Goal: Task Accomplishment & Management: Use online tool/utility

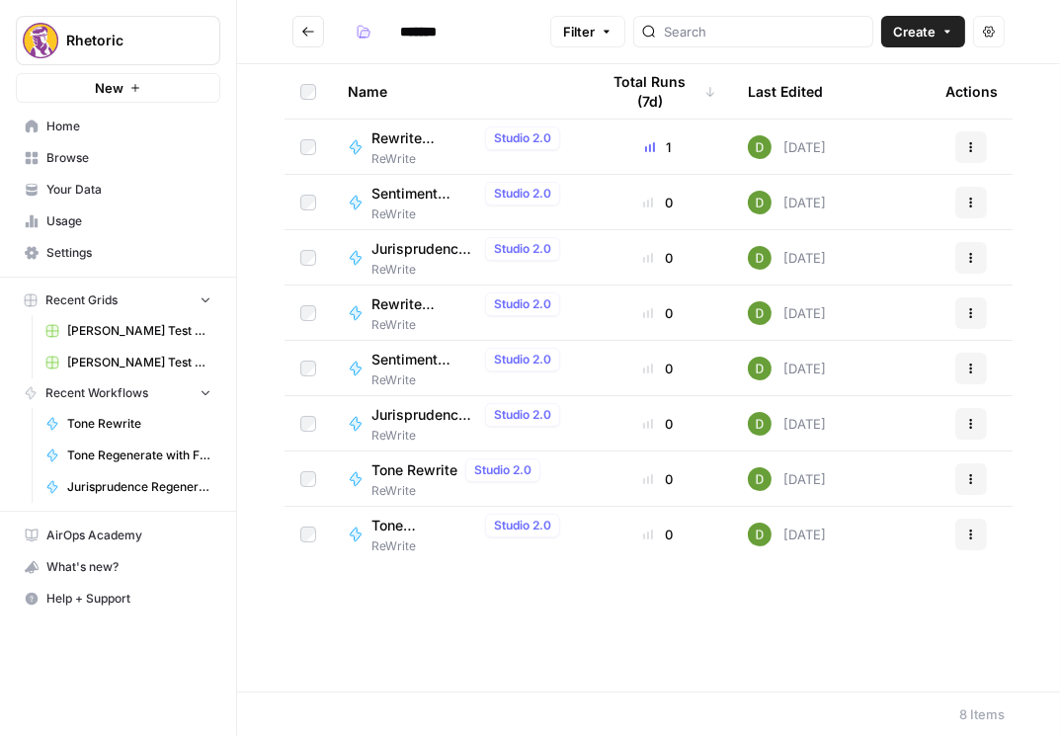
click at [320, 35] on button "Go back" at bounding box center [308, 32] width 32 height 32
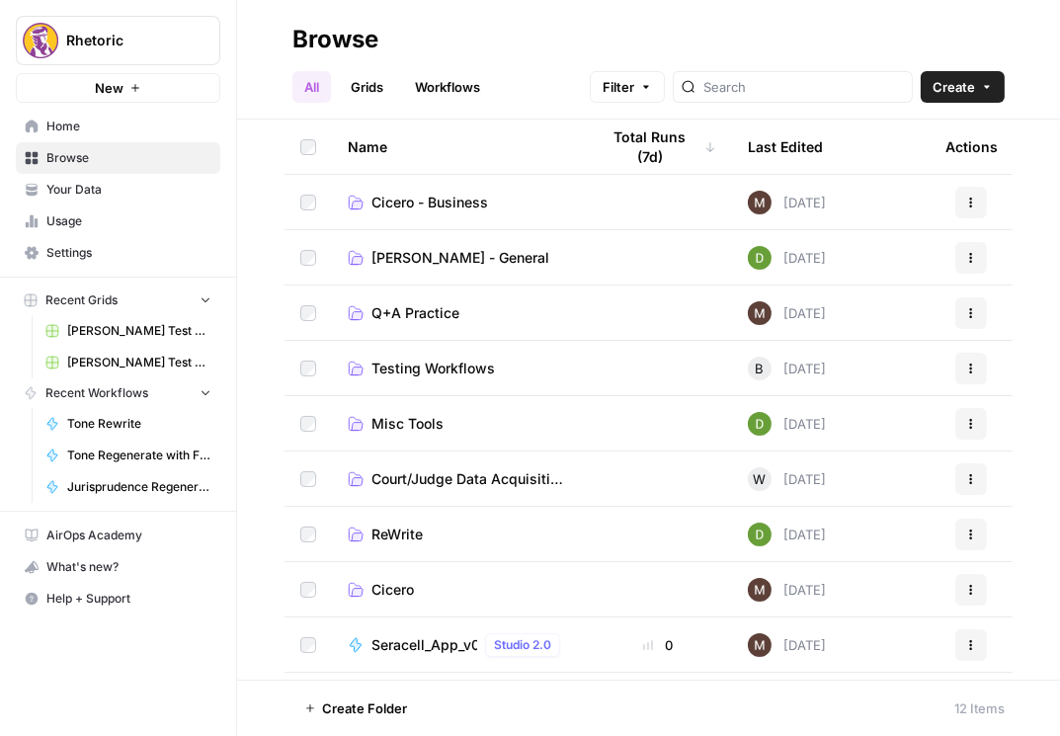
click at [396, 587] on span "Cicero" at bounding box center [393, 590] width 42 height 20
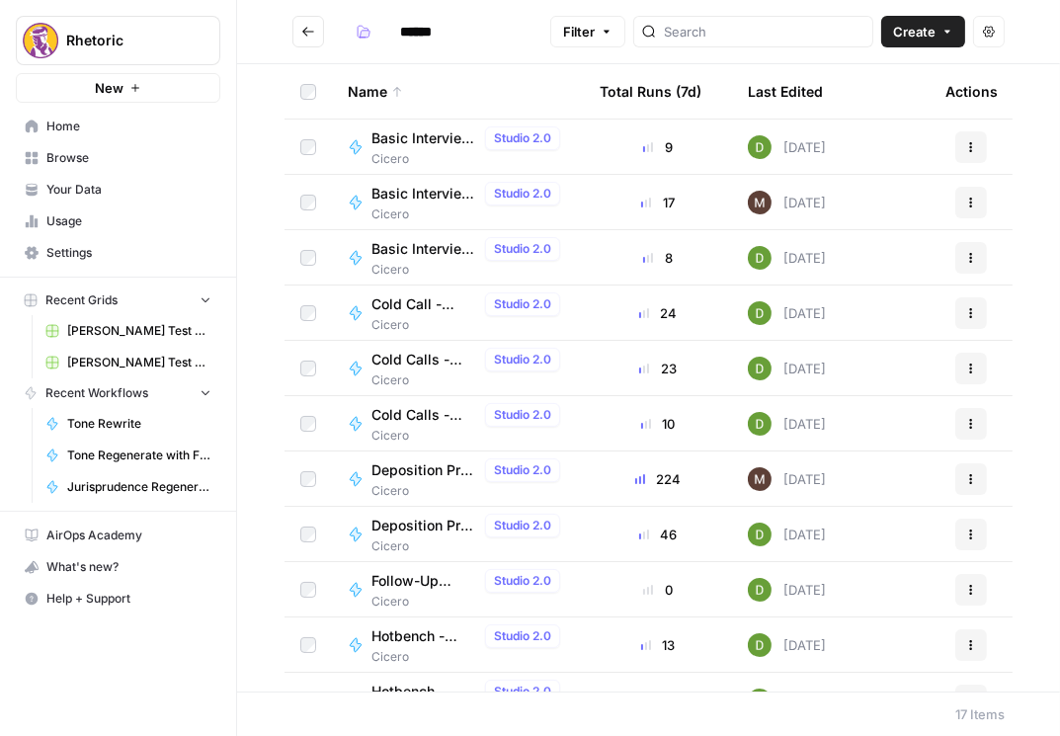
click at [422, 468] on span "Deposition Prep - Grading" at bounding box center [425, 470] width 106 height 20
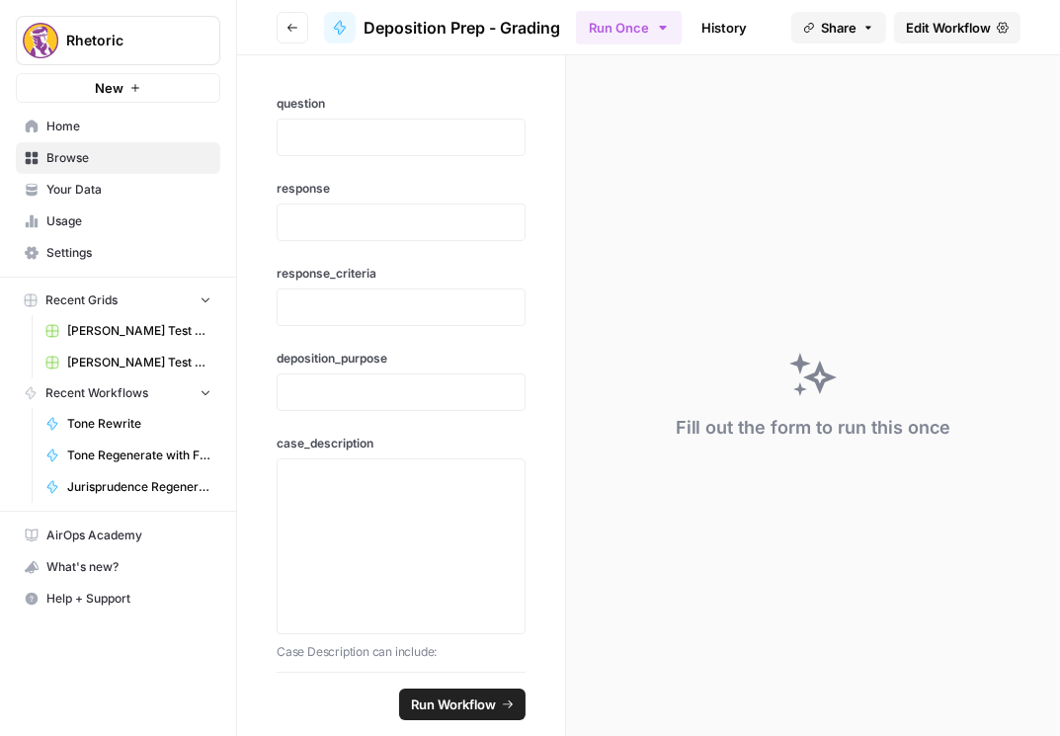
click at [303, 31] on button "Go back" at bounding box center [293, 28] width 32 height 32
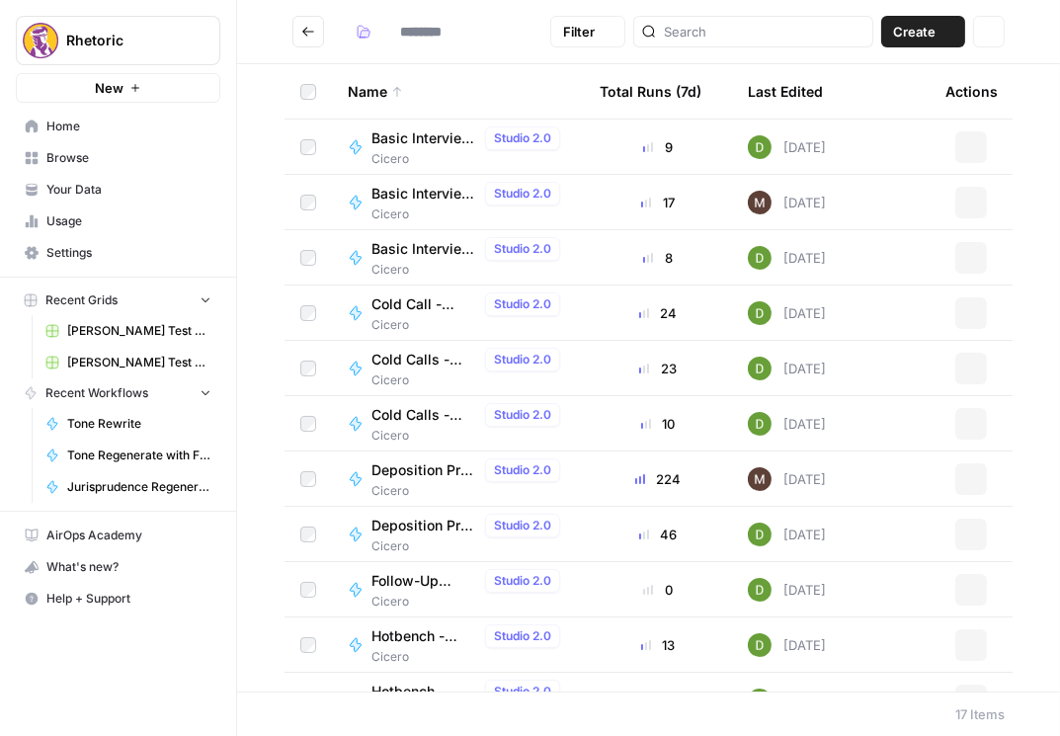
type input "******"
click at [402, 527] on span "Deposition Prep - Question Creator" at bounding box center [425, 526] width 106 height 20
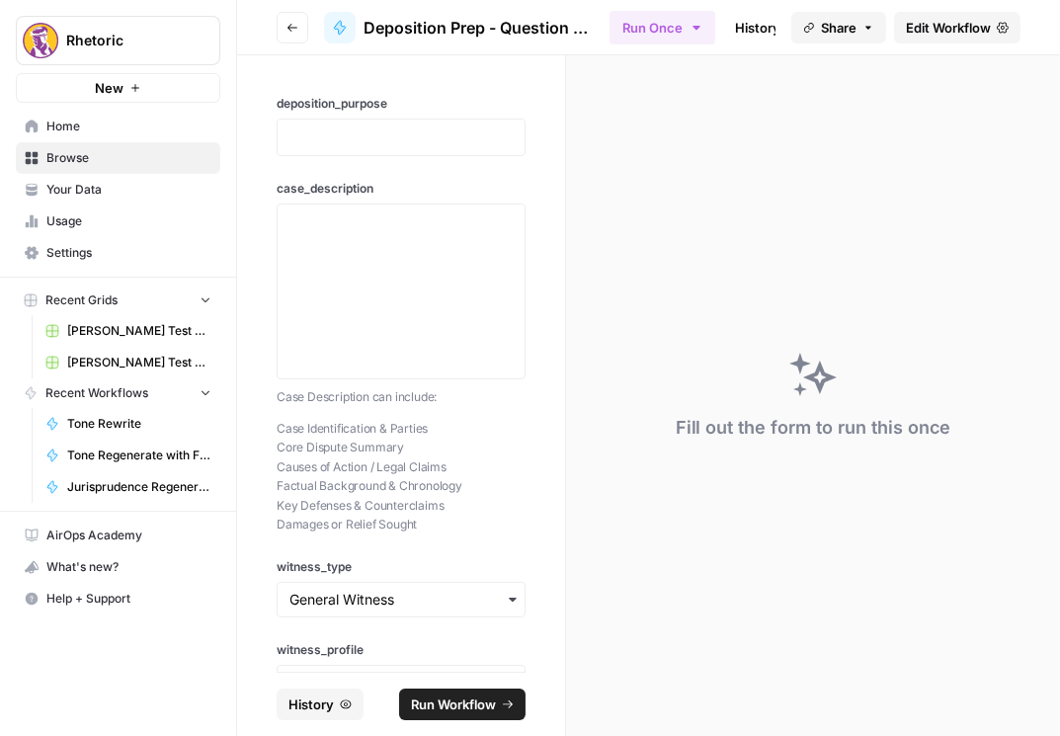
click at [720, 28] on span "Edit Workflow" at bounding box center [948, 28] width 85 height 20
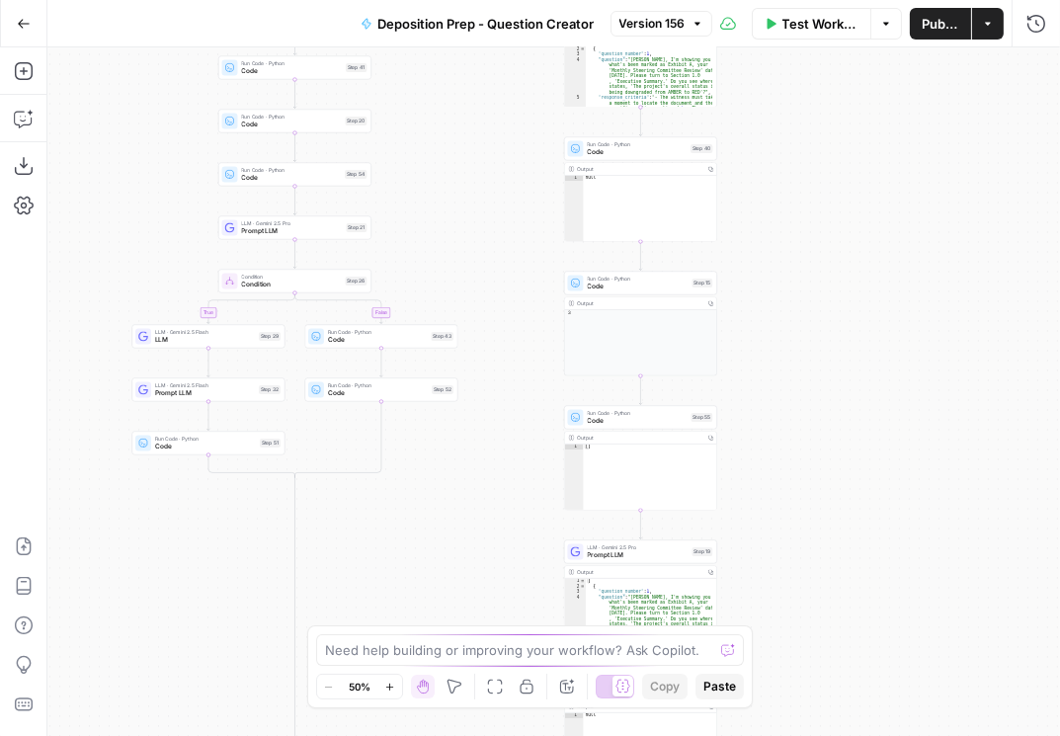
drag, startPoint x: 502, startPoint y: 422, endPoint x: 401, endPoint y: 593, distance: 198.4
click at [401, 593] on div "true false true false true false Workflow Set Inputs Inputs Condition Condition…" at bounding box center [553, 391] width 1013 height 689
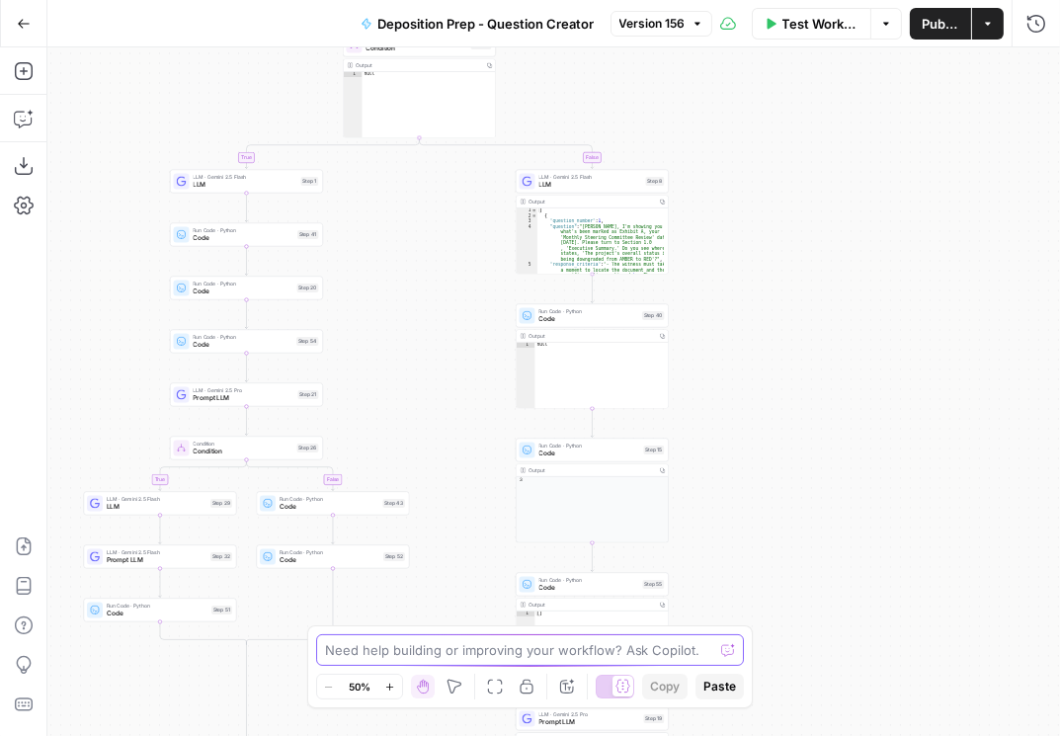
drag, startPoint x: 467, startPoint y: 497, endPoint x: 434, endPoint y: 640, distance: 147.2
click at [434, 640] on body "Rhetoric New Home Browse Your Data Usage Settings Recent Grids [PERSON_NAME] Te…" at bounding box center [530, 368] width 1060 height 736
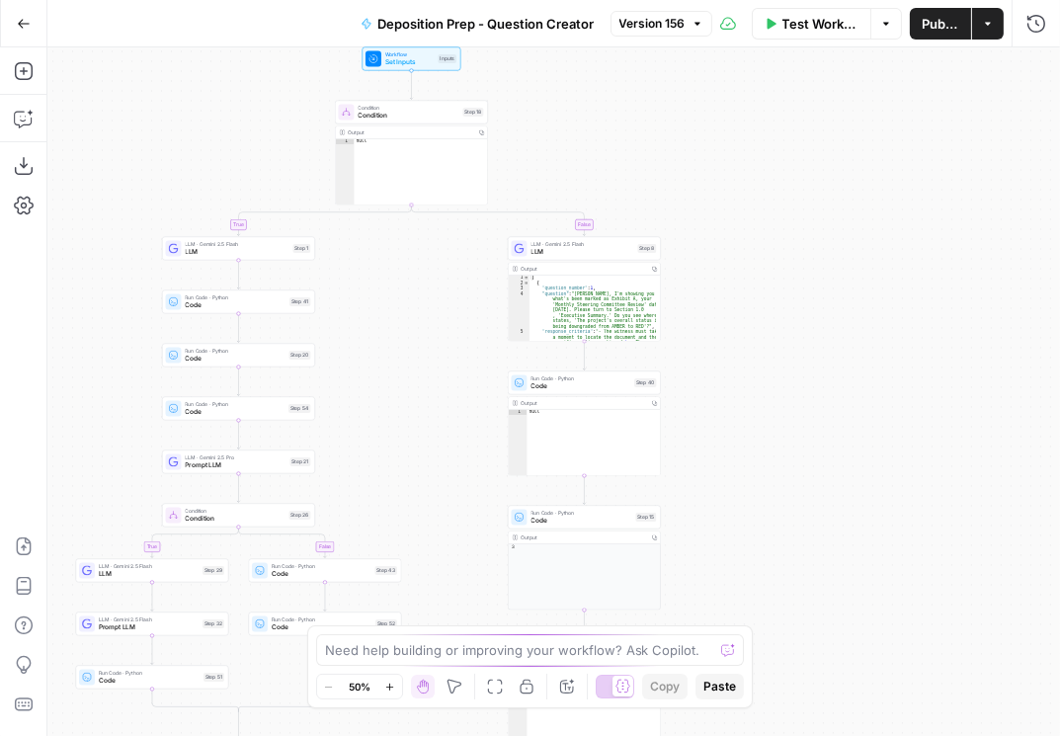
drag, startPoint x: 446, startPoint y: 367, endPoint x: 435, endPoint y: 443, distance: 76.9
click at [436, 441] on div "true false true false true false Workflow Set Inputs Inputs Condition Condition…" at bounding box center [553, 391] width 1013 height 689
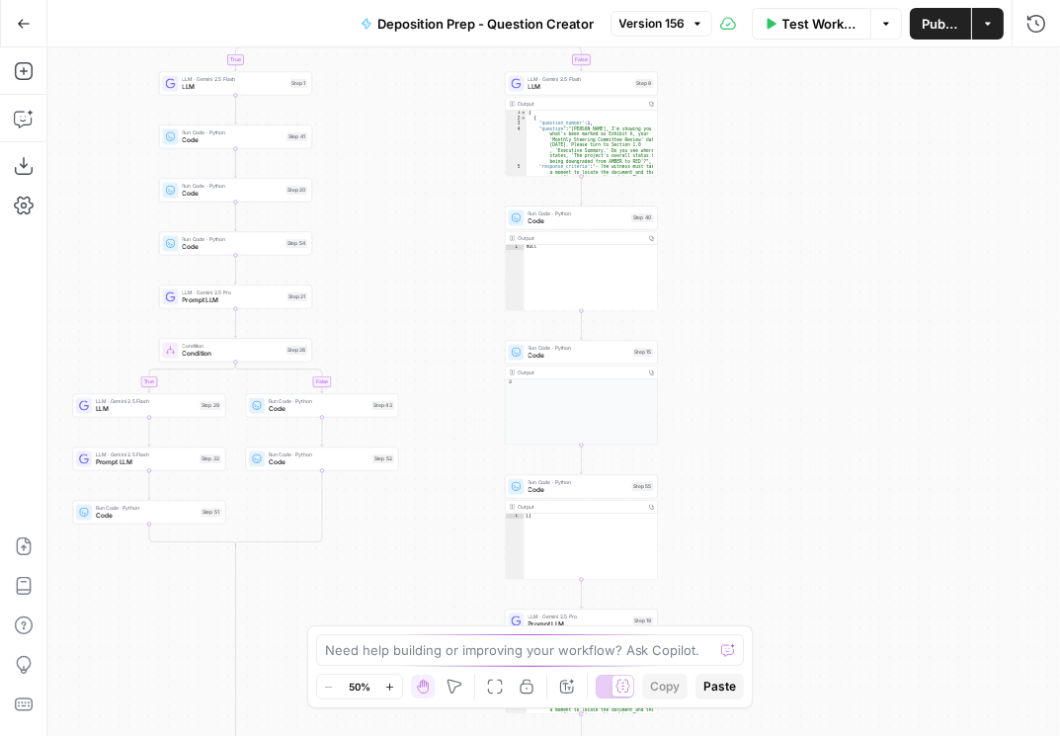
drag, startPoint x: 392, startPoint y: 473, endPoint x: 391, endPoint y: 300, distance: 172.9
click at [391, 300] on div "true false true false true false Workflow Set Inputs Inputs Condition Condition…" at bounding box center [553, 391] width 1013 height 689
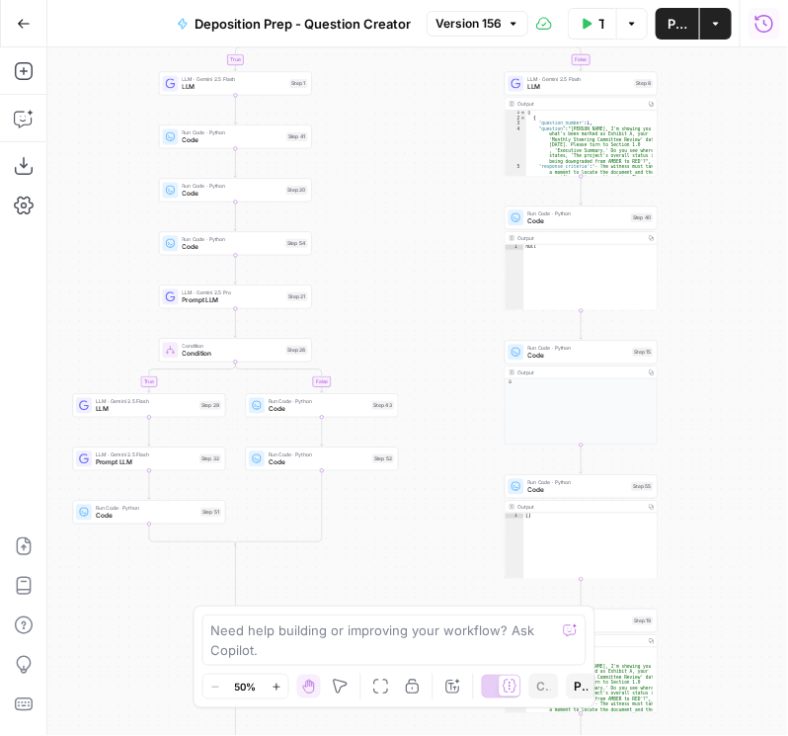
click at [720, 27] on icon "button" at bounding box center [765, 24] width 20 height 20
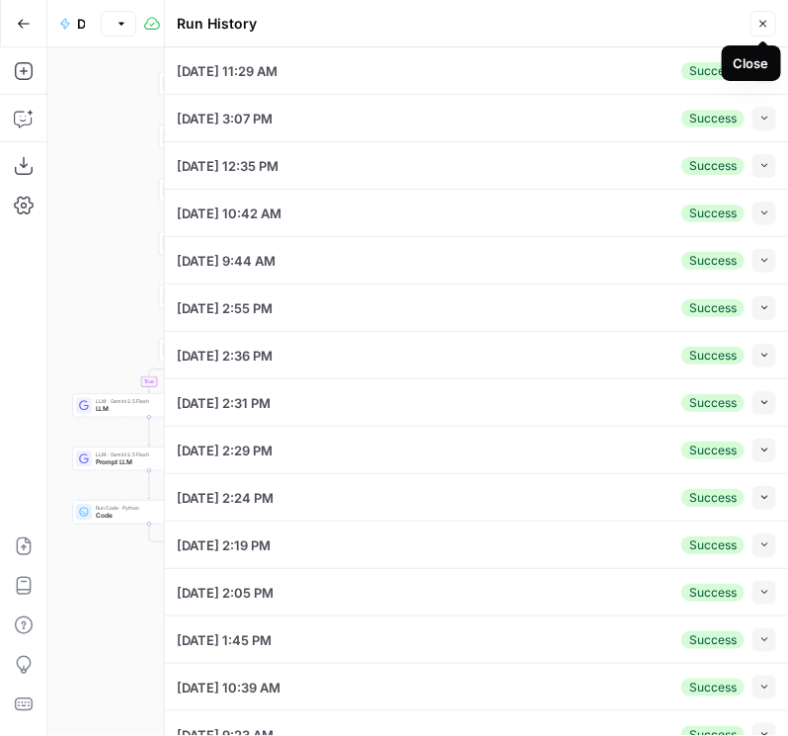
click at [720, 28] on icon "button" at bounding box center [764, 24] width 12 height 12
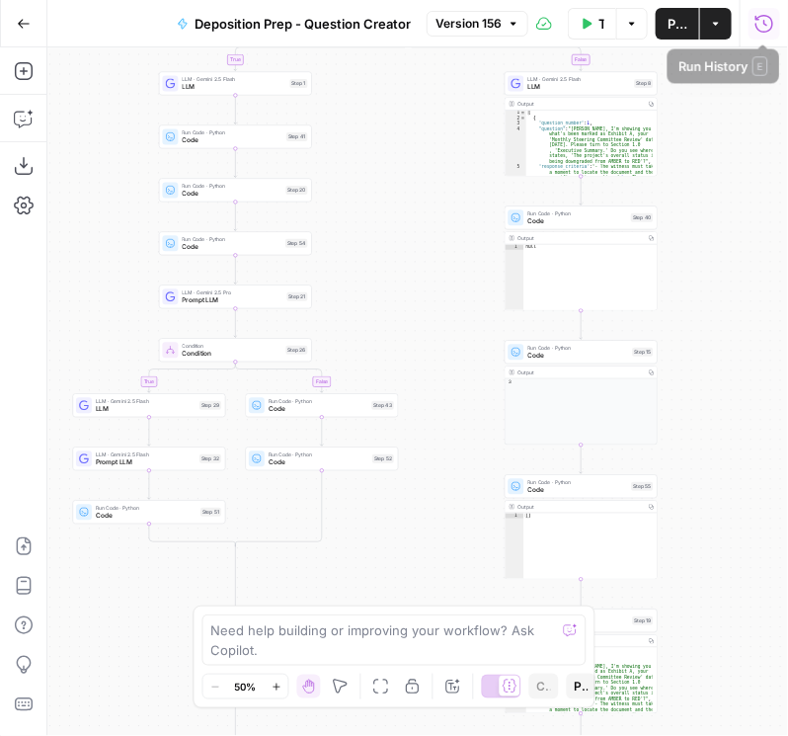
click at [720, 24] on icon "button" at bounding box center [765, 24] width 20 height 20
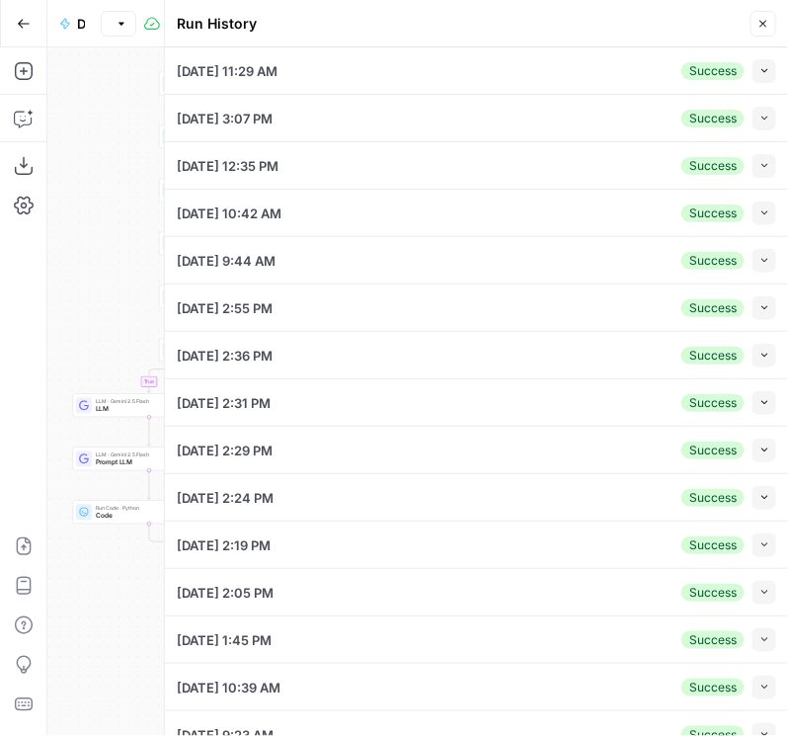
click at [720, 68] on icon "button" at bounding box center [765, 70] width 11 height 11
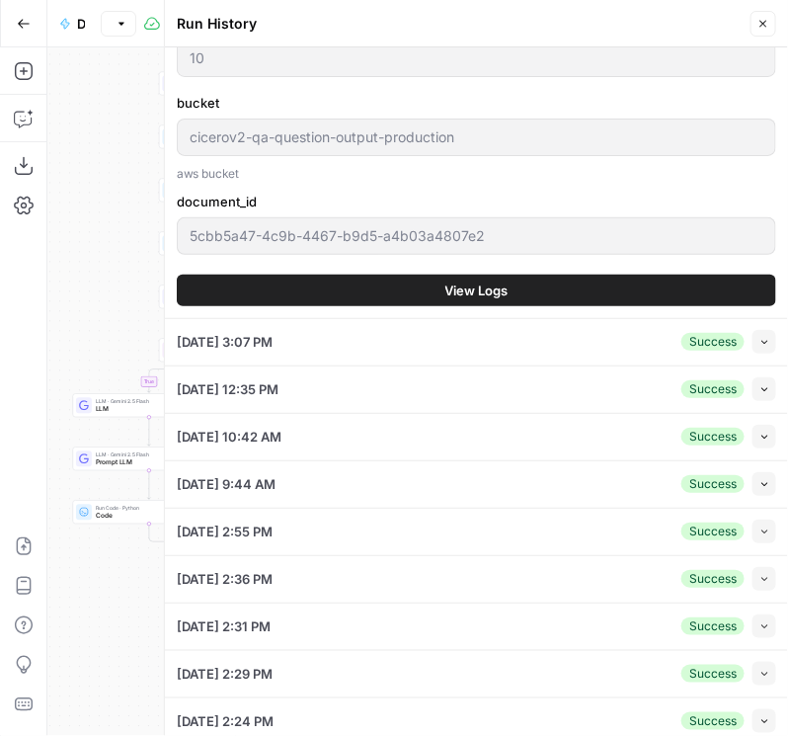
scroll to position [1242, 0]
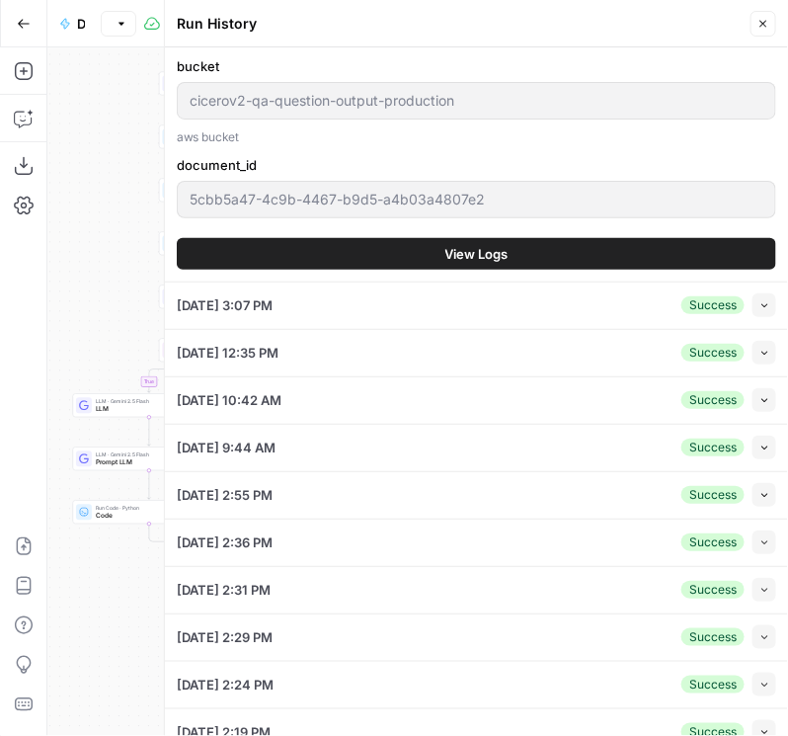
click at [483, 250] on span "View Logs" at bounding box center [477, 254] width 63 height 20
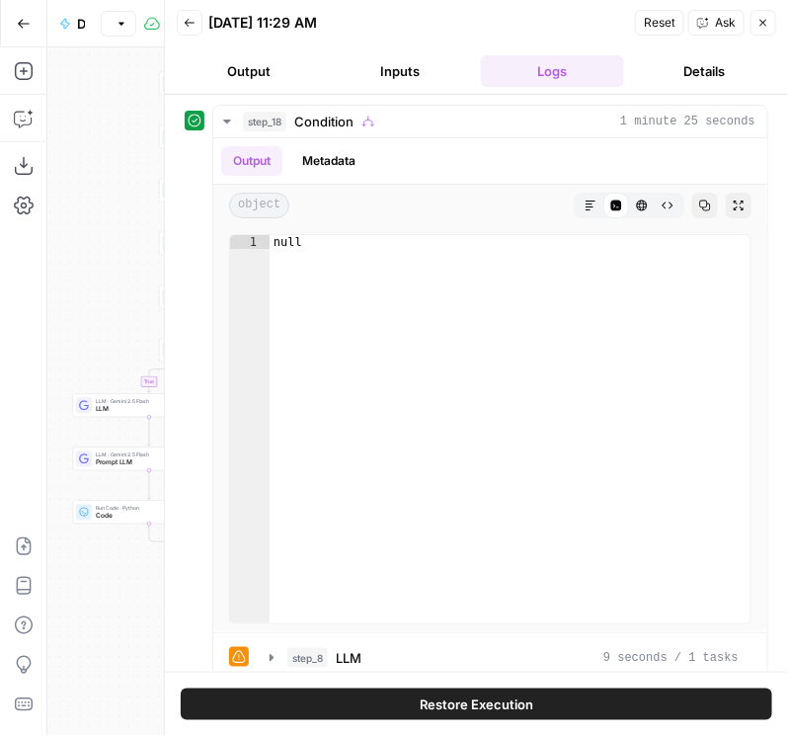
click at [720, 65] on button "Details" at bounding box center [704, 71] width 144 height 32
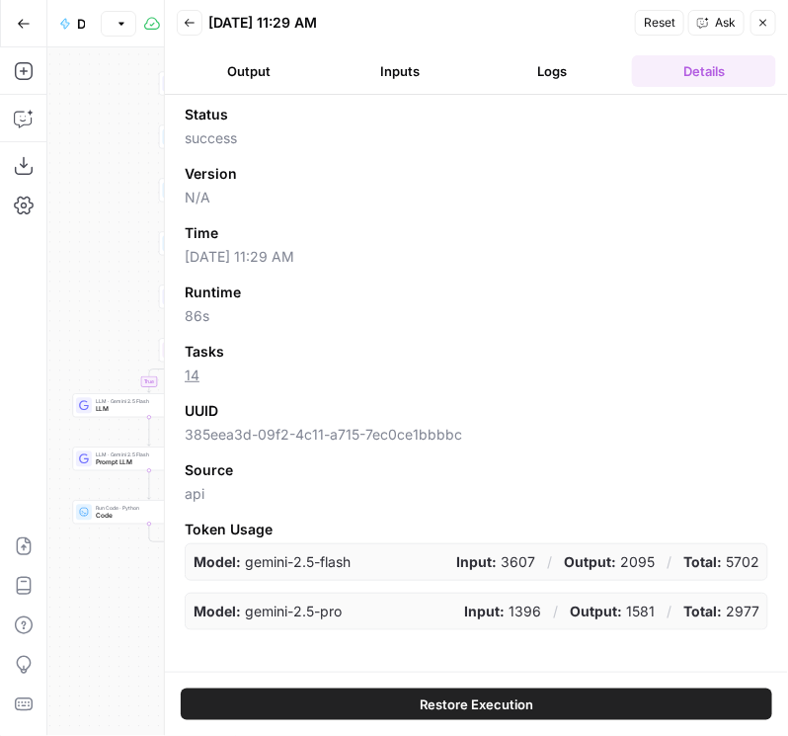
click at [549, 75] on button "Logs" at bounding box center [553, 71] width 144 height 32
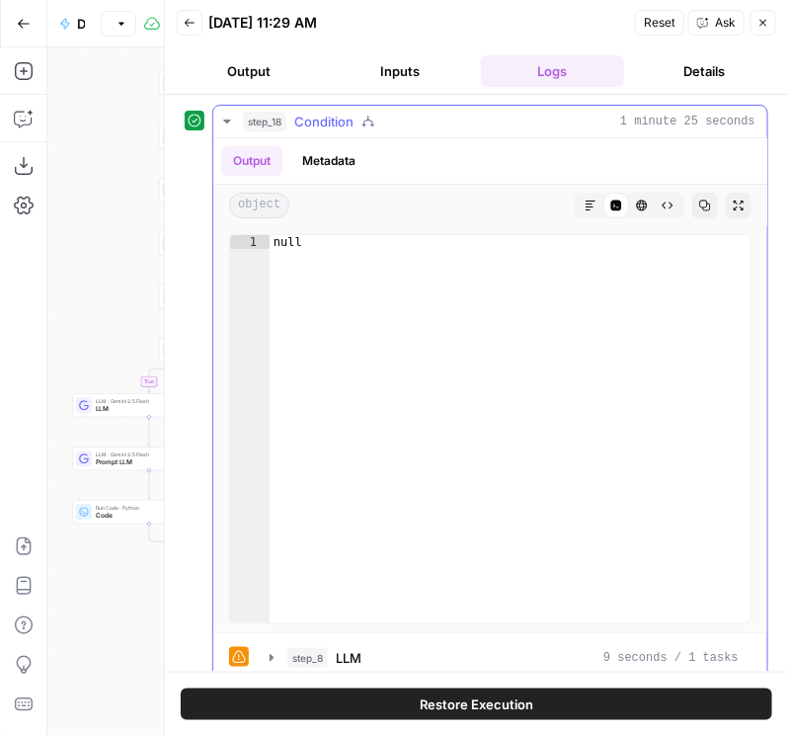
click at [219, 113] on button "step_18 Condition 1 minute 25 seconds" at bounding box center [490, 122] width 554 height 32
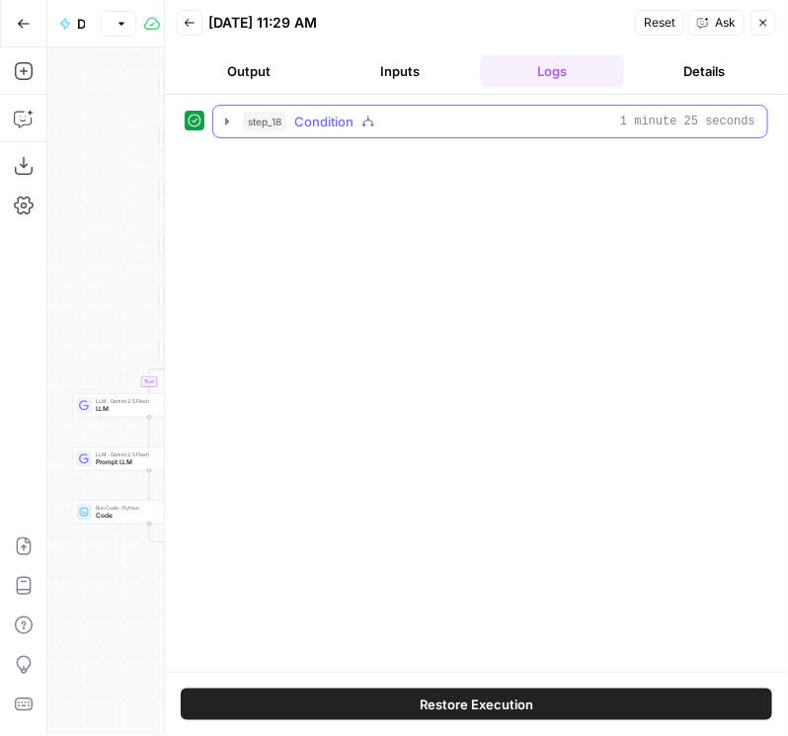
click at [226, 121] on icon "button" at bounding box center [227, 121] width 4 height 7
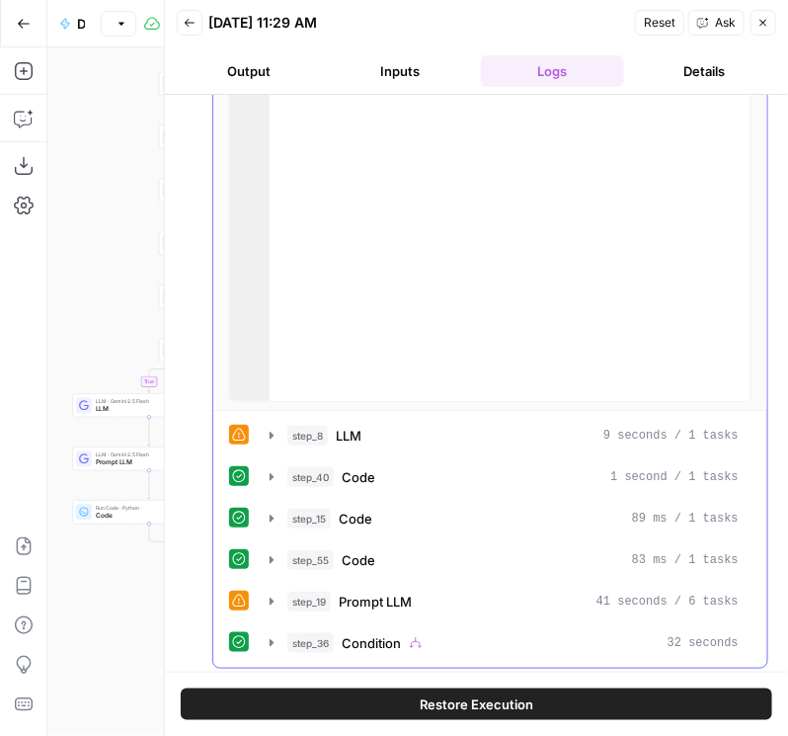
scroll to position [224, 0]
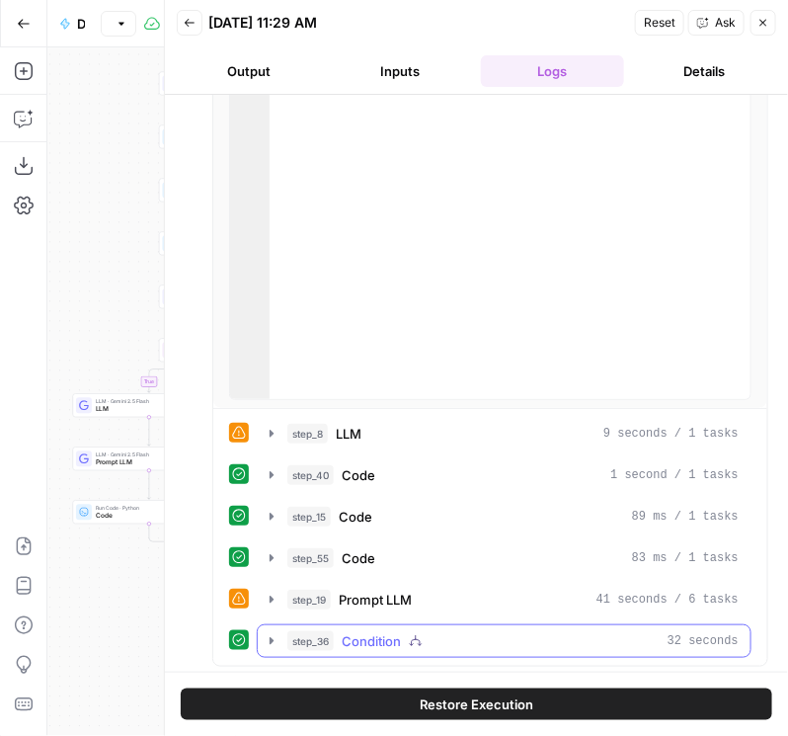
click at [267, 642] on icon "button" at bounding box center [272, 641] width 16 height 16
click at [268, 640] on icon "button" at bounding box center [272, 641] width 16 height 16
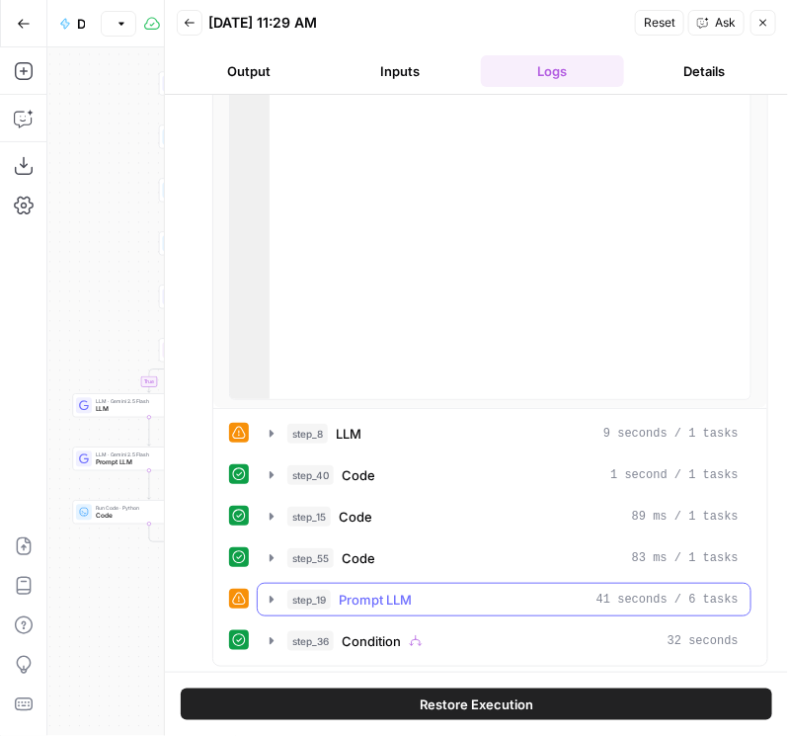
click at [270, 599] on icon "button" at bounding box center [272, 599] width 4 height 7
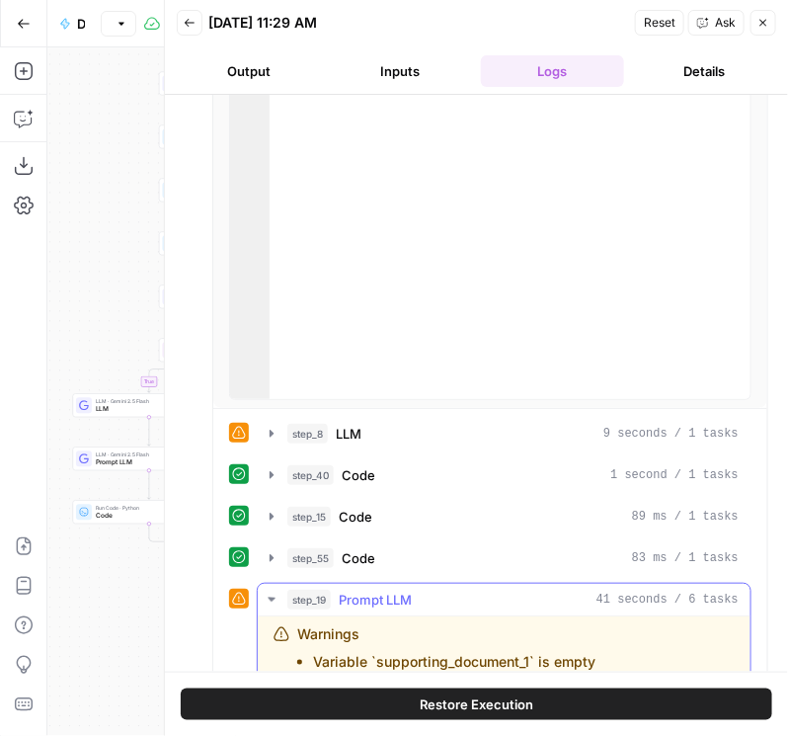
click at [270, 599] on icon "button" at bounding box center [271, 599] width 17 height 17
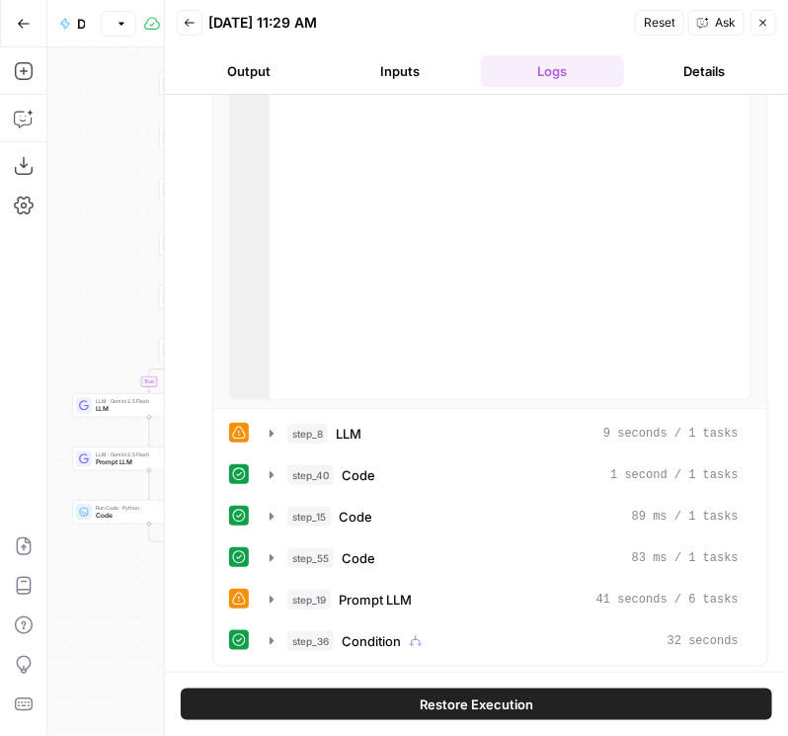
click at [708, 70] on button "Details" at bounding box center [704, 71] width 144 height 32
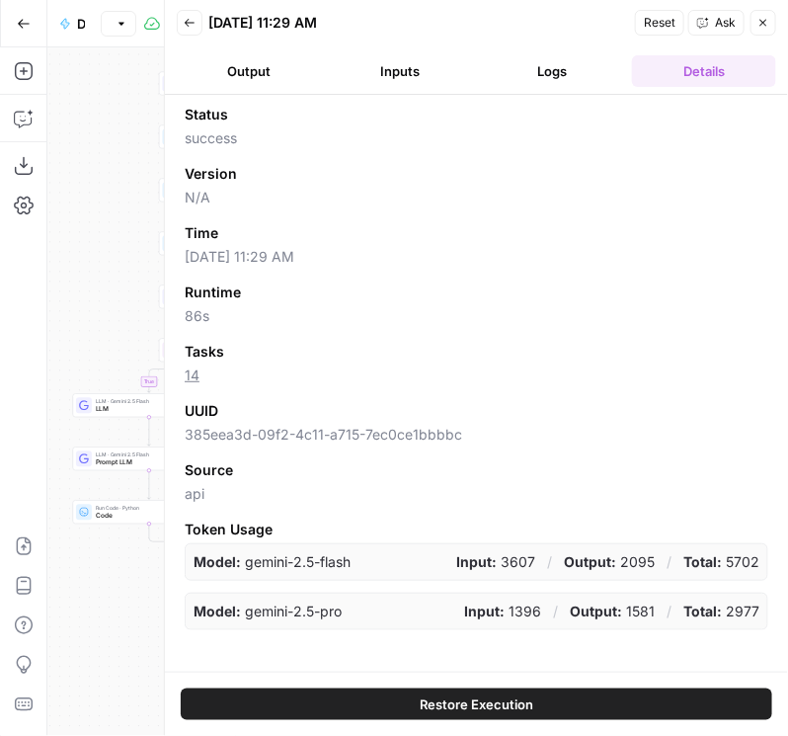
click at [569, 71] on button "Logs" at bounding box center [553, 71] width 144 height 32
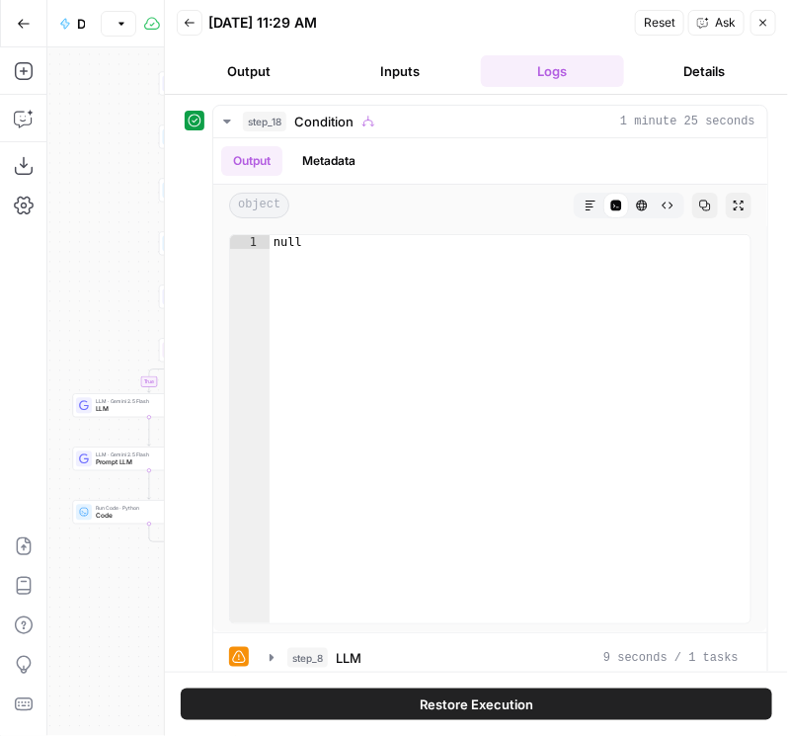
click at [582, 63] on button "Logs" at bounding box center [553, 71] width 144 height 32
click at [536, 75] on button "Logs" at bounding box center [553, 71] width 144 height 32
click at [534, 64] on button "Logs" at bounding box center [553, 71] width 144 height 32
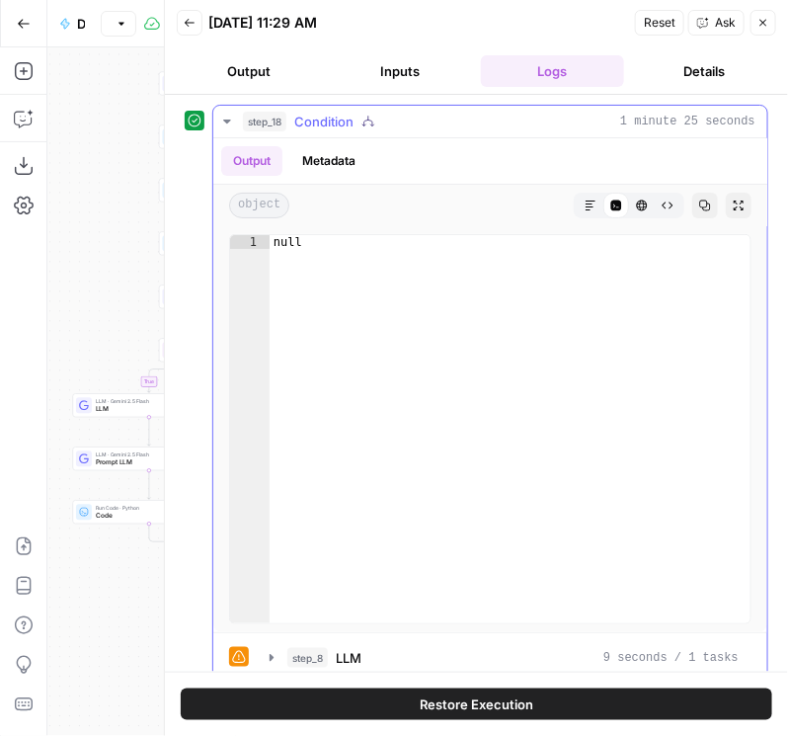
click at [221, 119] on icon "button" at bounding box center [227, 122] width 16 height 16
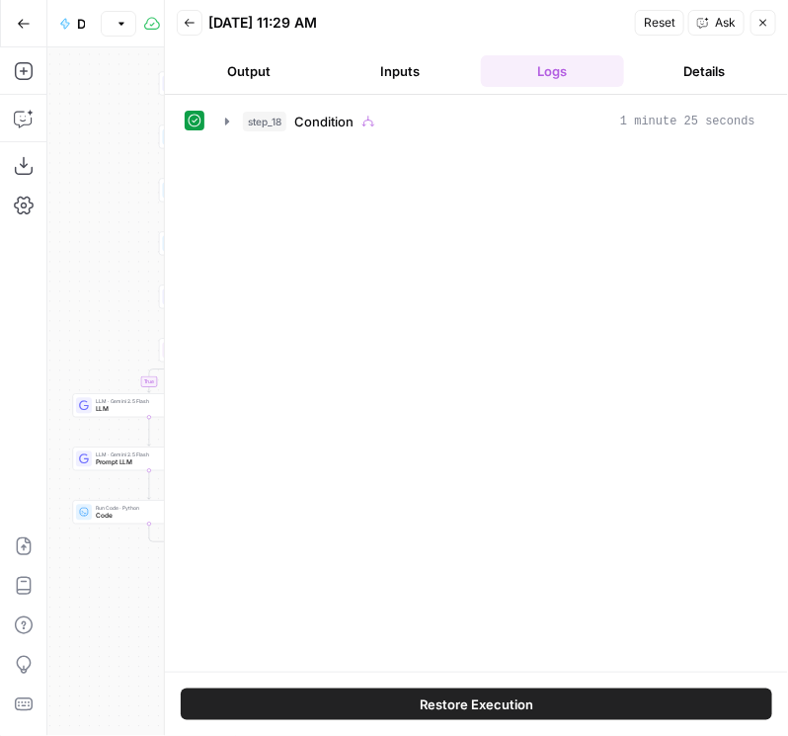
click at [283, 74] on button "Output" at bounding box center [249, 71] width 144 height 32
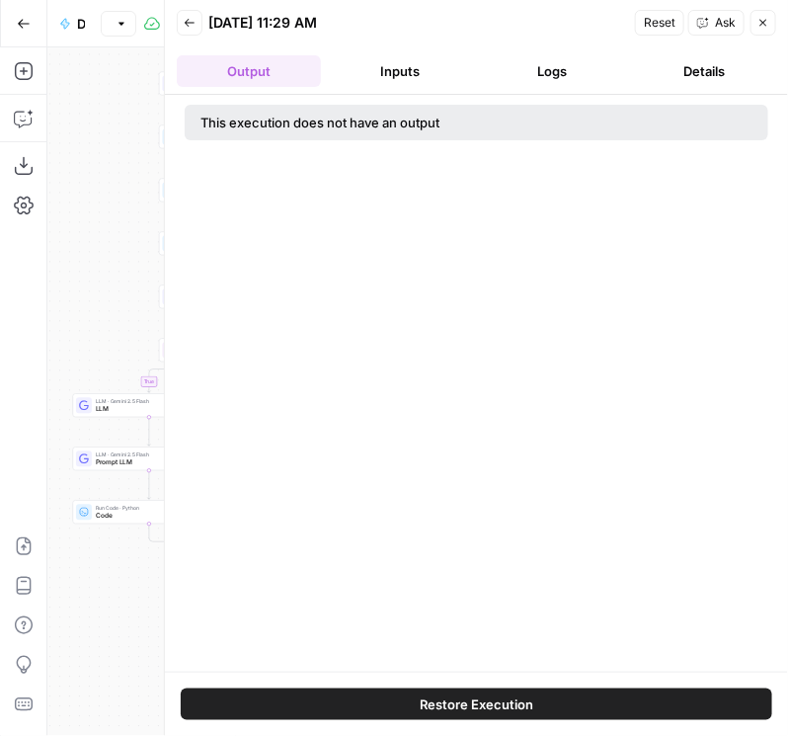
click at [357, 68] on button "Inputs" at bounding box center [401, 71] width 144 height 32
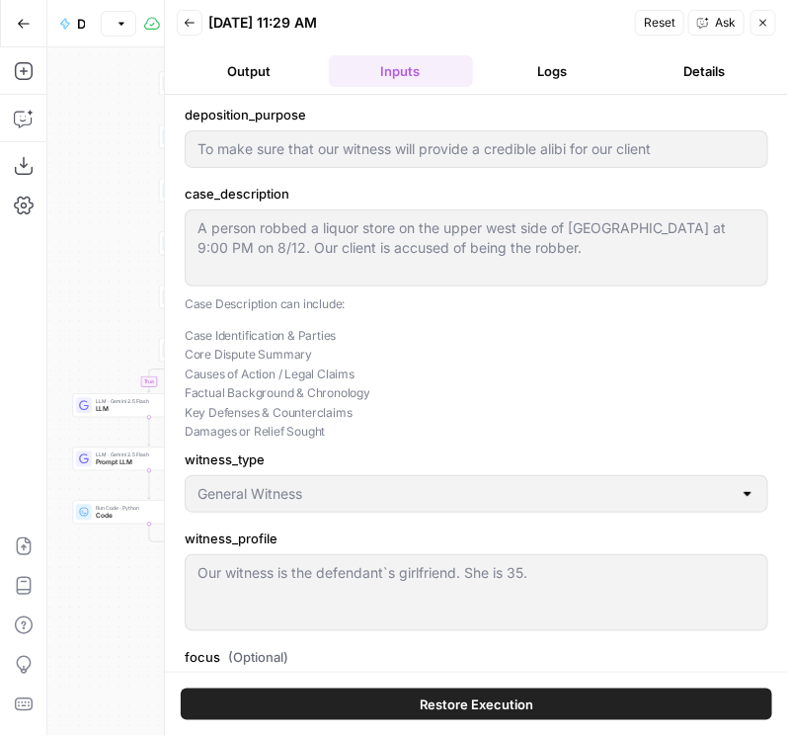
click at [535, 78] on button "Logs" at bounding box center [553, 71] width 144 height 32
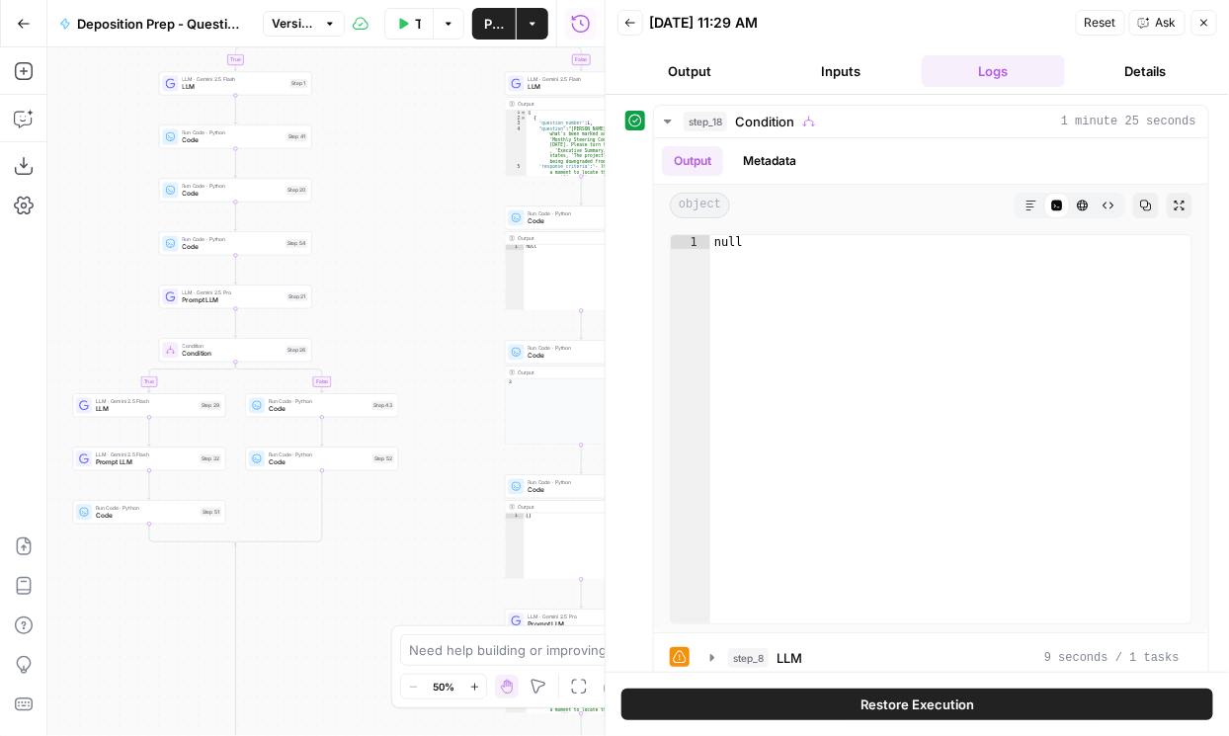
click at [631, 26] on icon "button" at bounding box center [630, 23] width 12 height 12
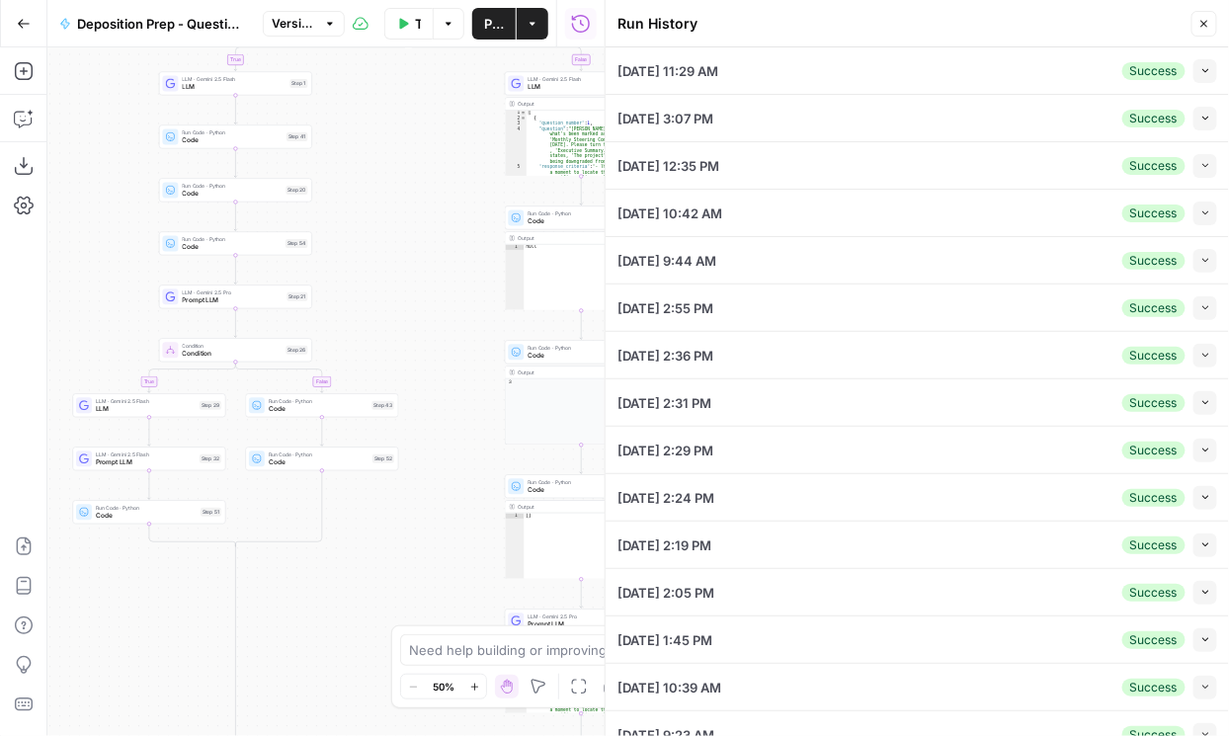
click at [720, 75] on icon "button" at bounding box center [1205, 70] width 11 height 11
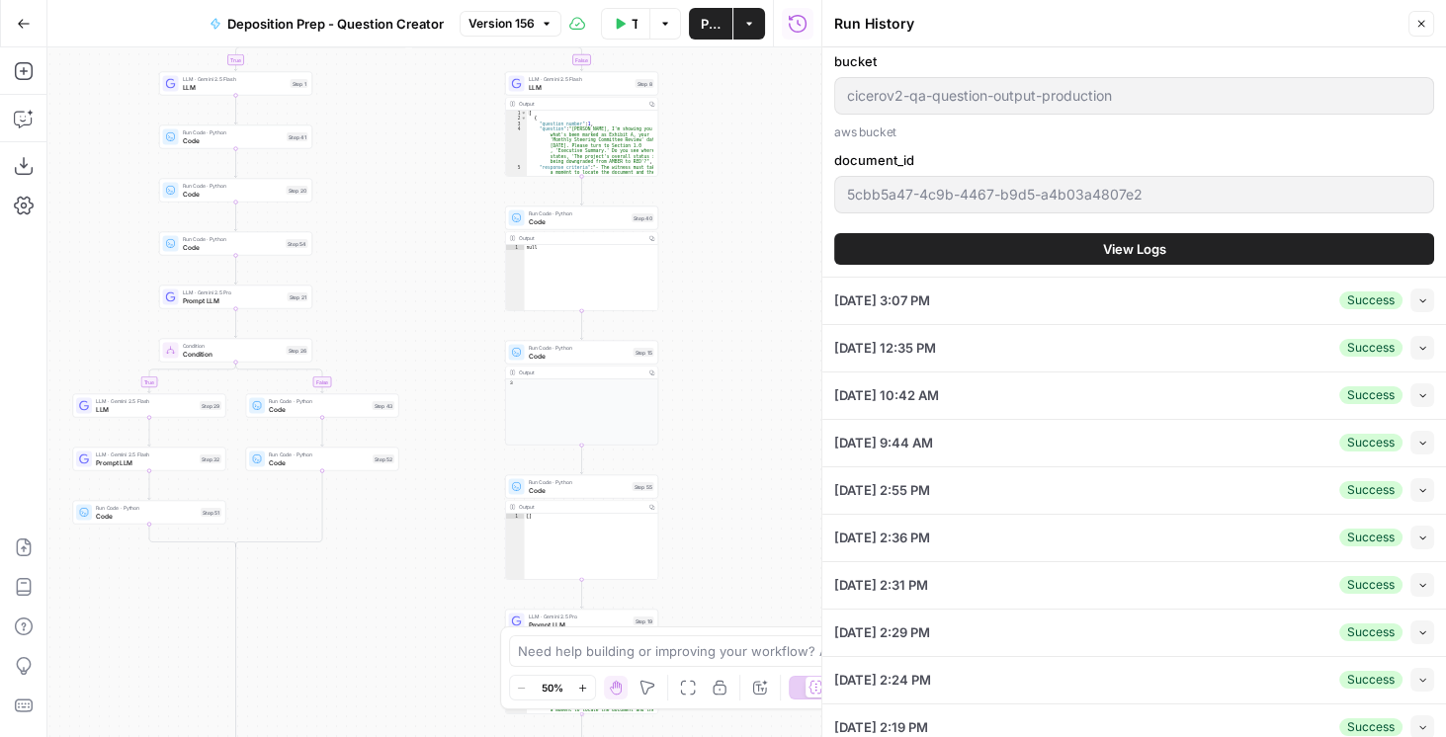
scroll to position [1128, 0]
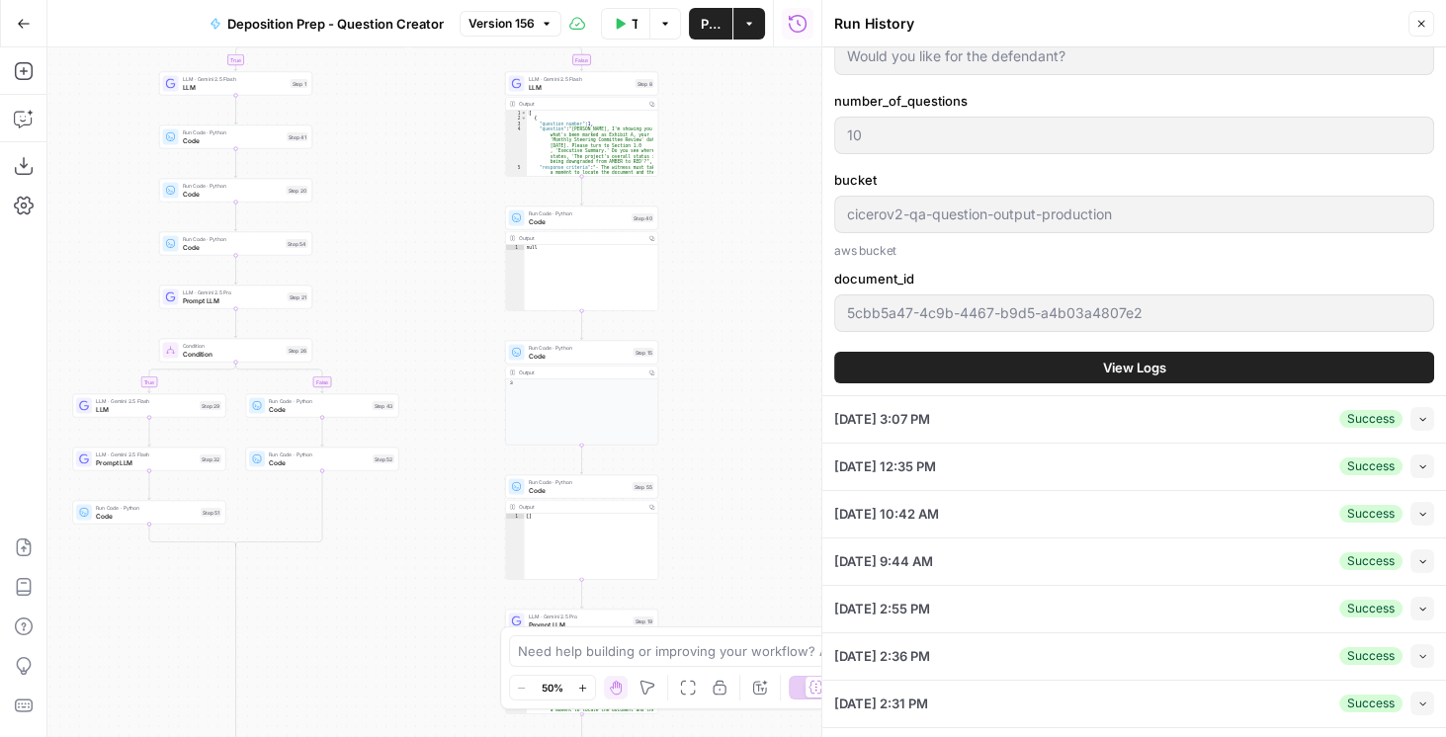
click at [720, 369] on button "View Logs" at bounding box center [1134, 368] width 600 height 32
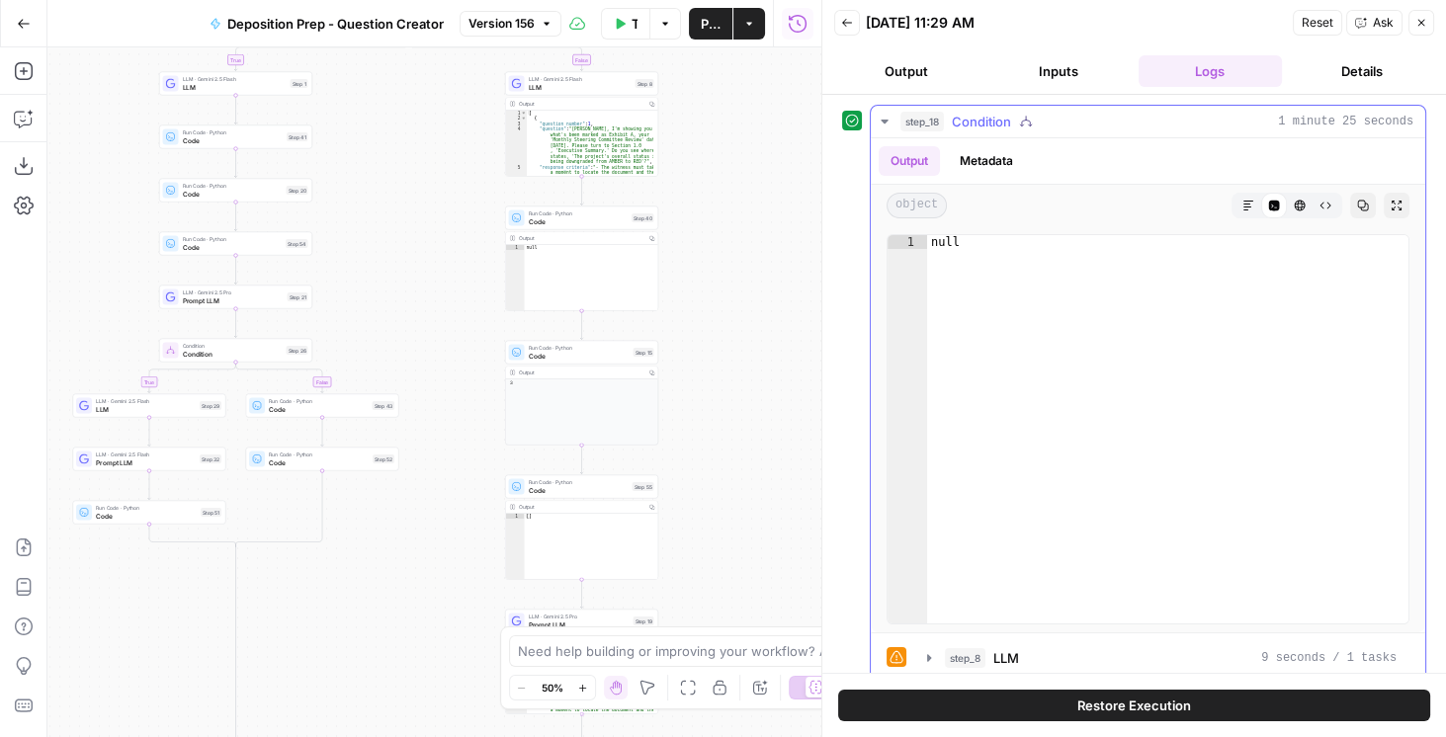
click at [720, 123] on icon "button" at bounding box center [884, 122] width 16 height 16
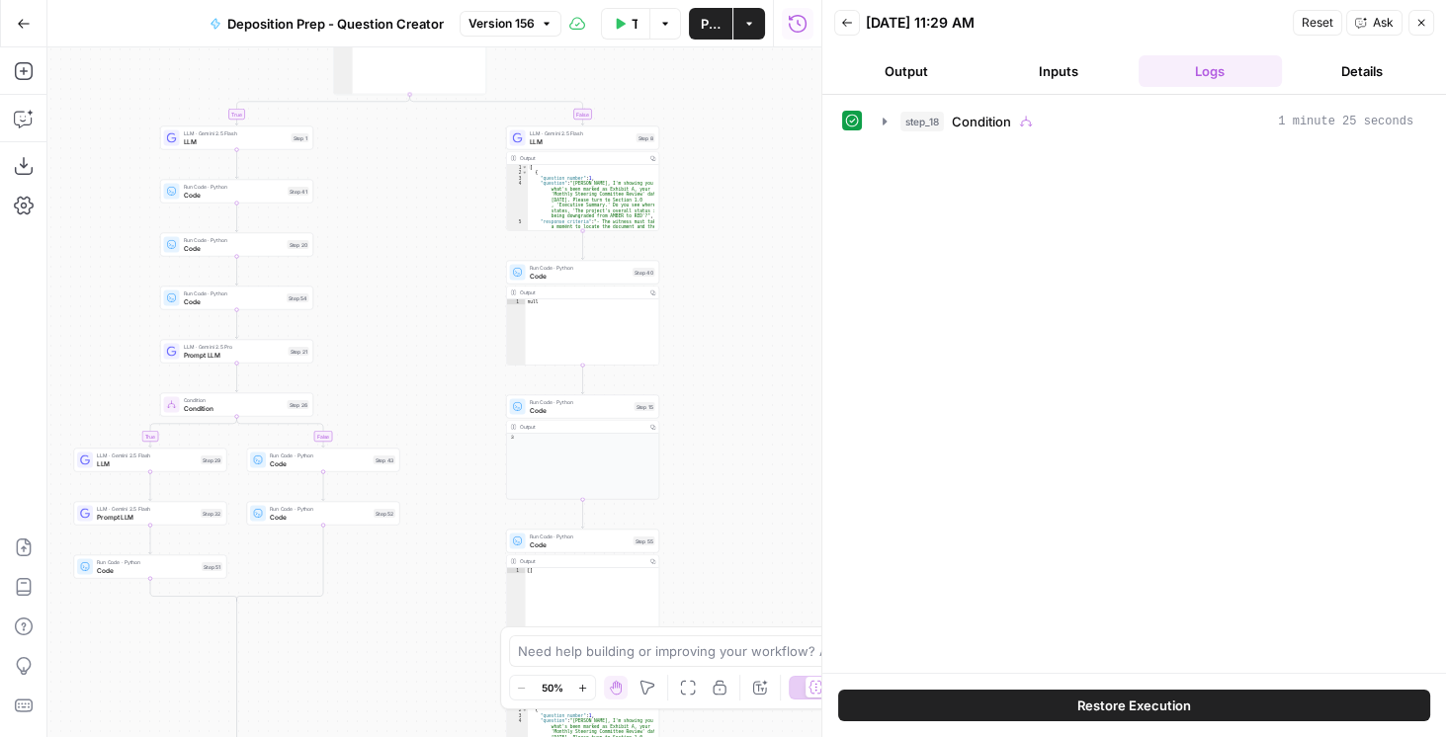
drag, startPoint x: 428, startPoint y: 116, endPoint x: 437, endPoint y: 400, distance: 284.7
click at [422, 451] on div "true false true false true false Workflow Set Inputs Inputs Condition Condition…" at bounding box center [434, 392] width 774 height 690
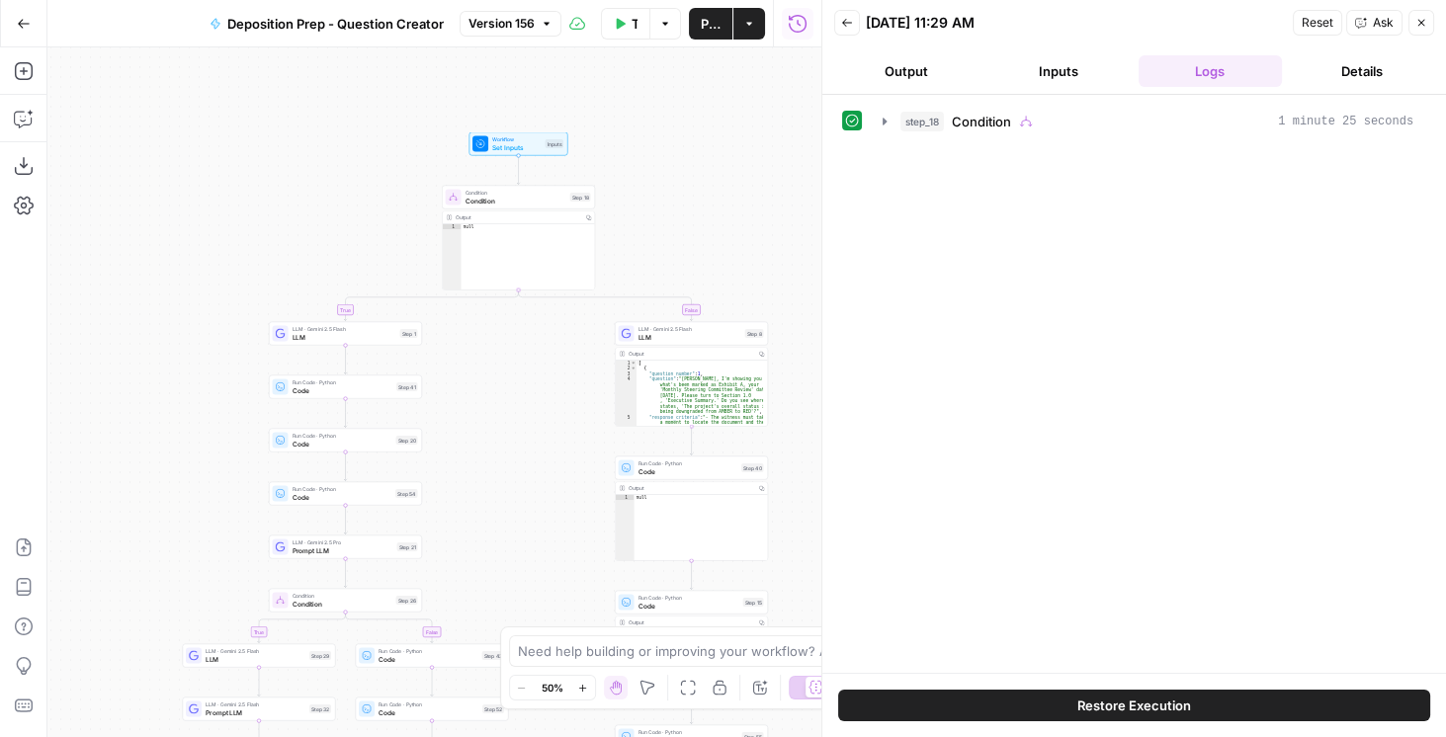
drag, startPoint x: 664, startPoint y: 208, endPoint x: 578, endPoint y: 195, distance: 87.1
click at [625, 71] on div "true false true false true false Workflow Set Inputs Inputs Condition Condition…" at bounding box center [434, 392] width 774 height 690
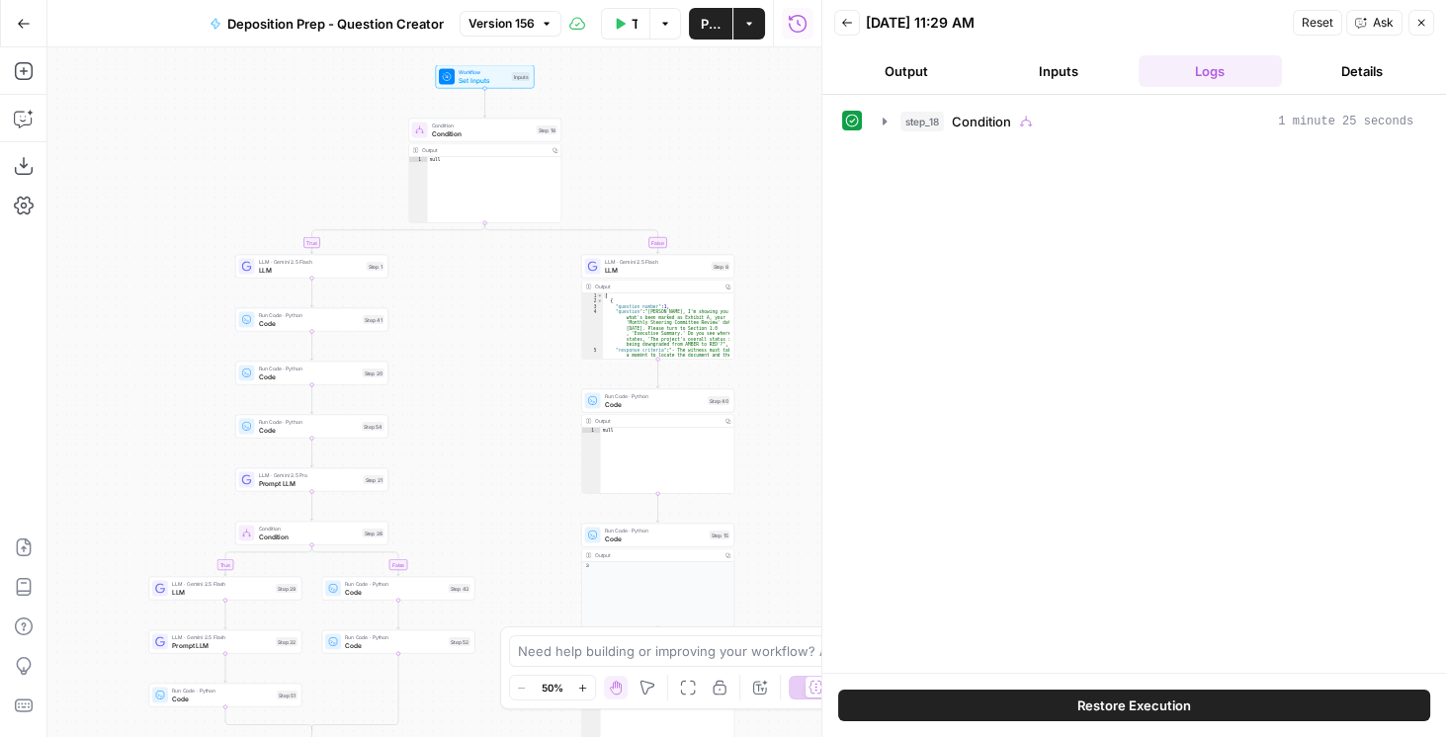
drag, startPoint x: 520, startPoint y: 349, endPoint x: 489, endPoint y: 154, distance: 197.0
click at [489, 153] on div "true false true false true false Workflow Set Inputs Inputs Condition Condition…" at bounding box center [434, 392] width 774 height 690
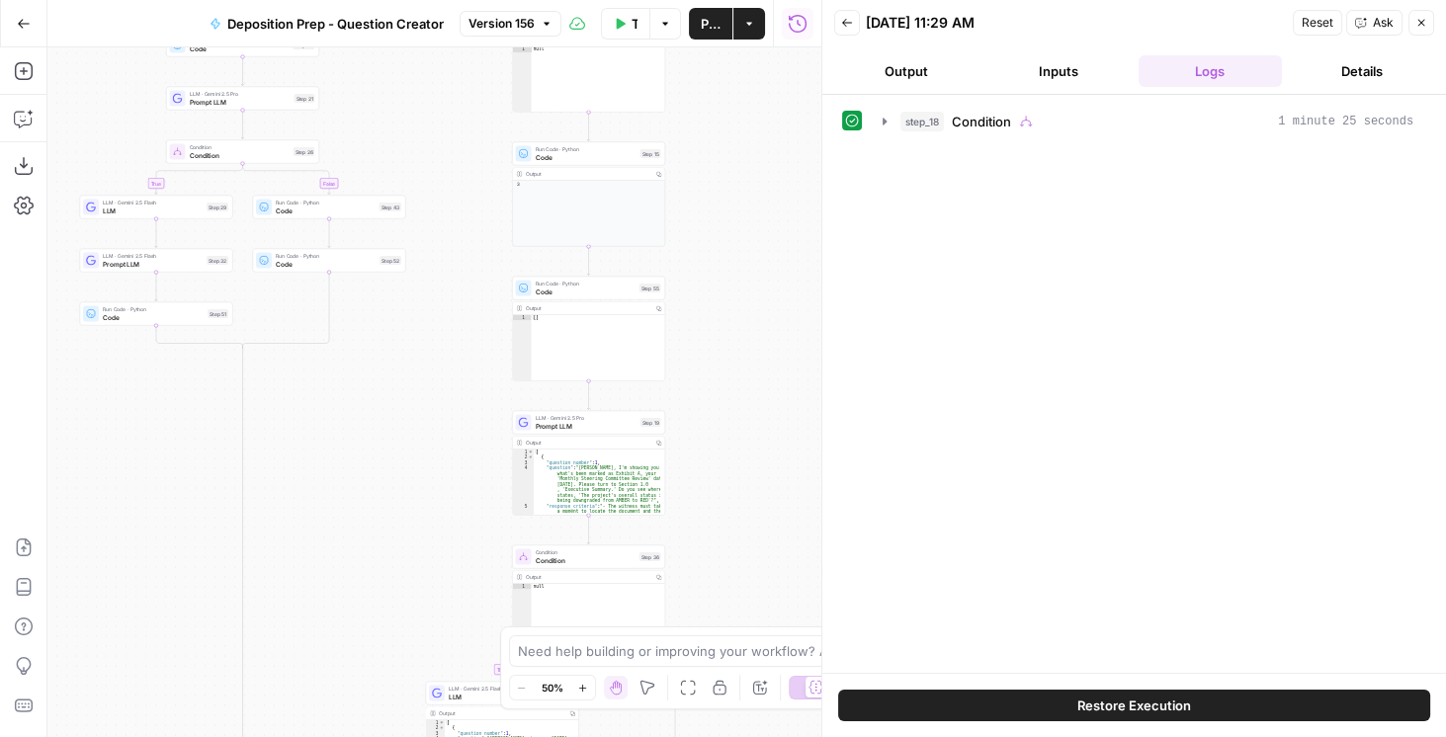
drag, startPoint x: 452, startPoint y: 300, endPoint x: 404, endPoint y: 162, distance: 146.2
click at [404, 163] on div "true false true false true false Workflow Set Inputs Inputs Condition Condition…" at bounding box center [434, 392] width 774 height 690
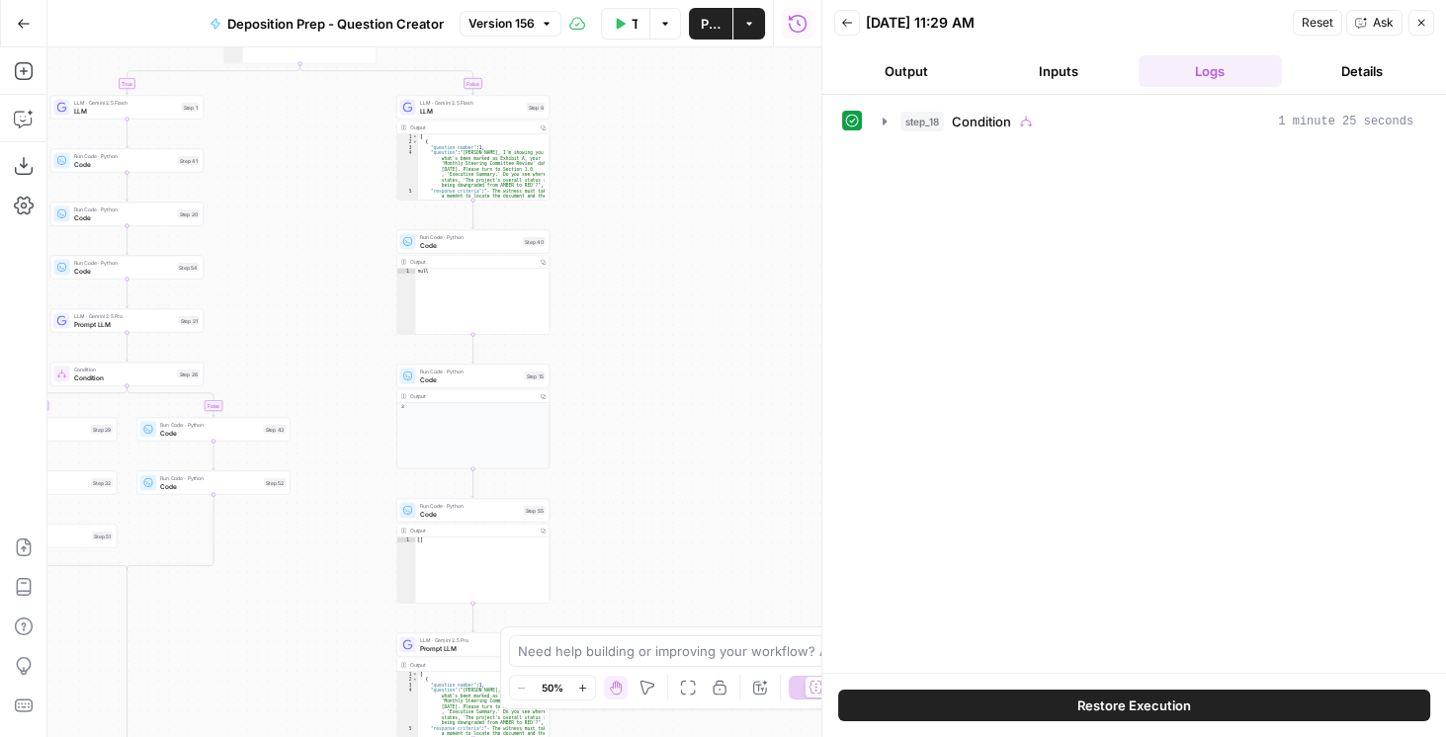
drag, startPoint x: 409, startPoint y: 408, endPoint x: 314, endPoint y: 689, distance: 296.2
click at [312, 692] on div "true false true false true false Workflow Set Inputs Inputs Condition Condition…" at bounding box center [434, 392] width 774 height 690
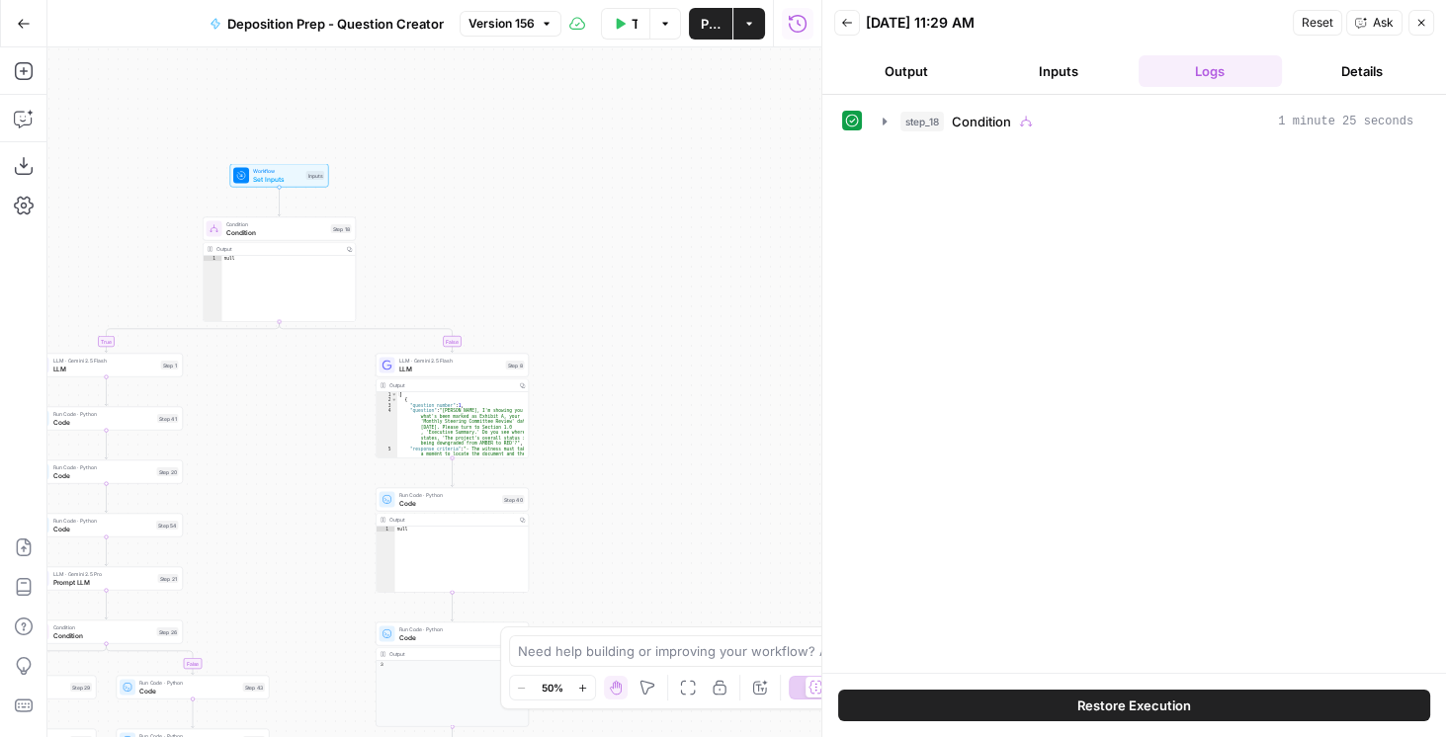
drag, startPoint x: 707, startPoint y: 404, endPoint x: 715, endPoint y: 441, distance: 37.4
click at [705, 445] on div "true false true false true false Workflow Set Inputs Inputs Condition Condition…" at bounding box center [434, 392] width 774 height 690
click at [720, 21] on icon "button" at bounding box center [847, 23] width 12 height 12
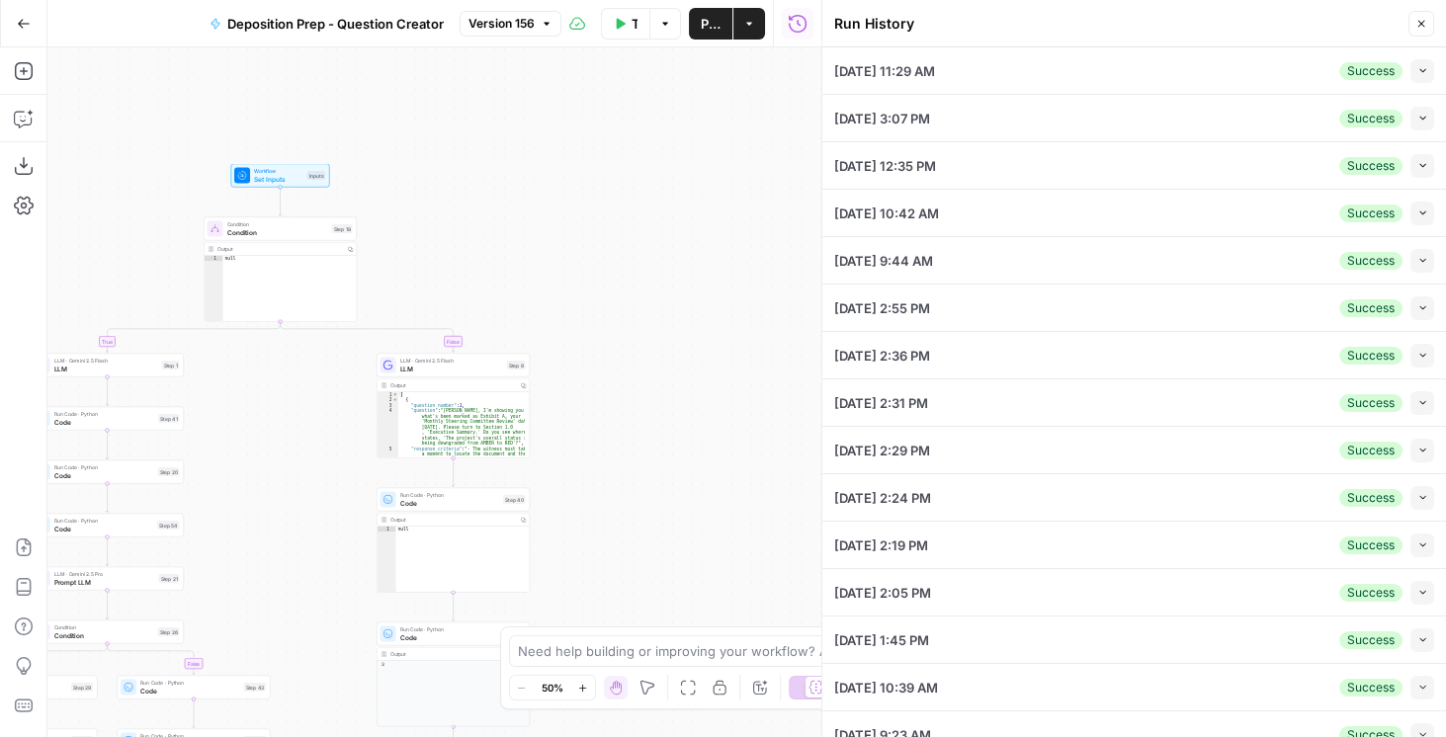
click at [720, 20] on button "Close" at bounding box center [1421, 24] width 26 height 26
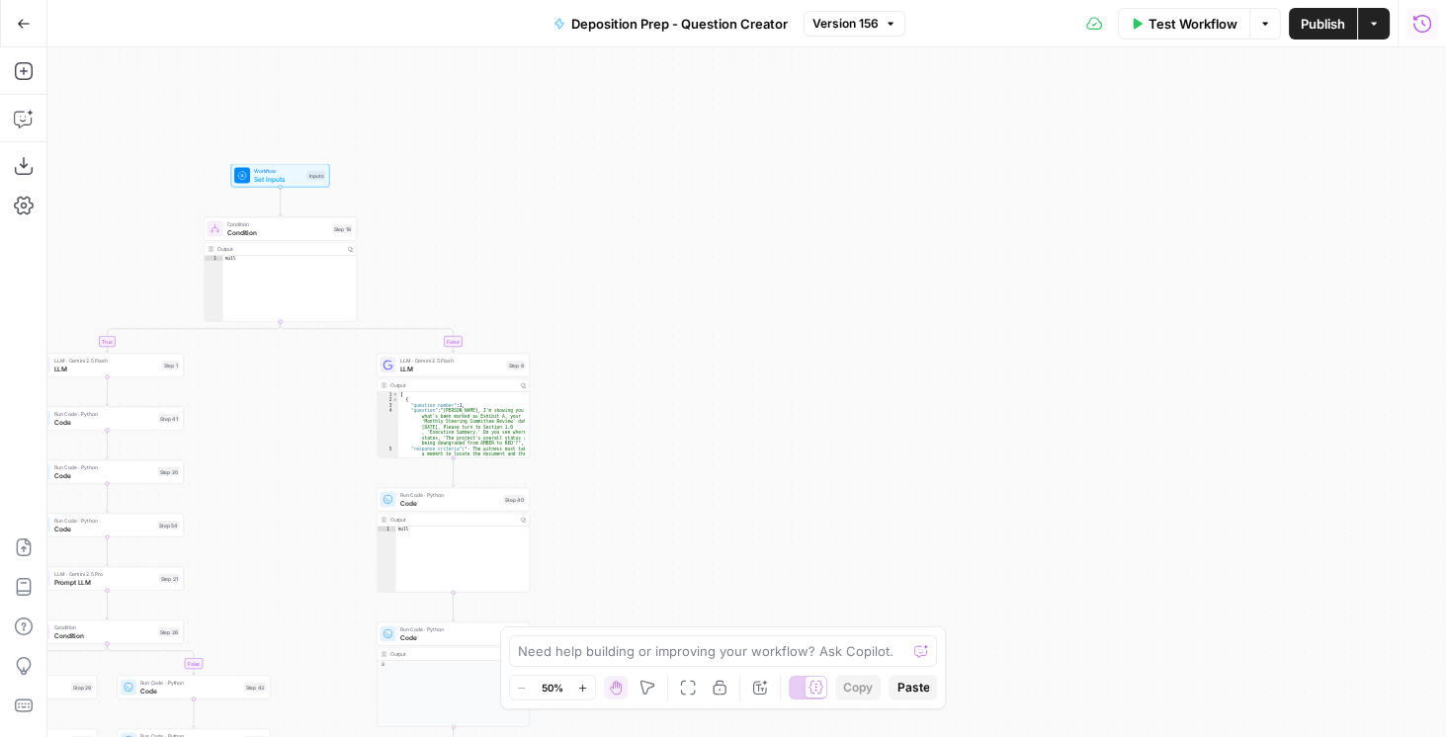
click at [720, 21] on icon "button" at bounding box center [1422, 24] width 20 height 20
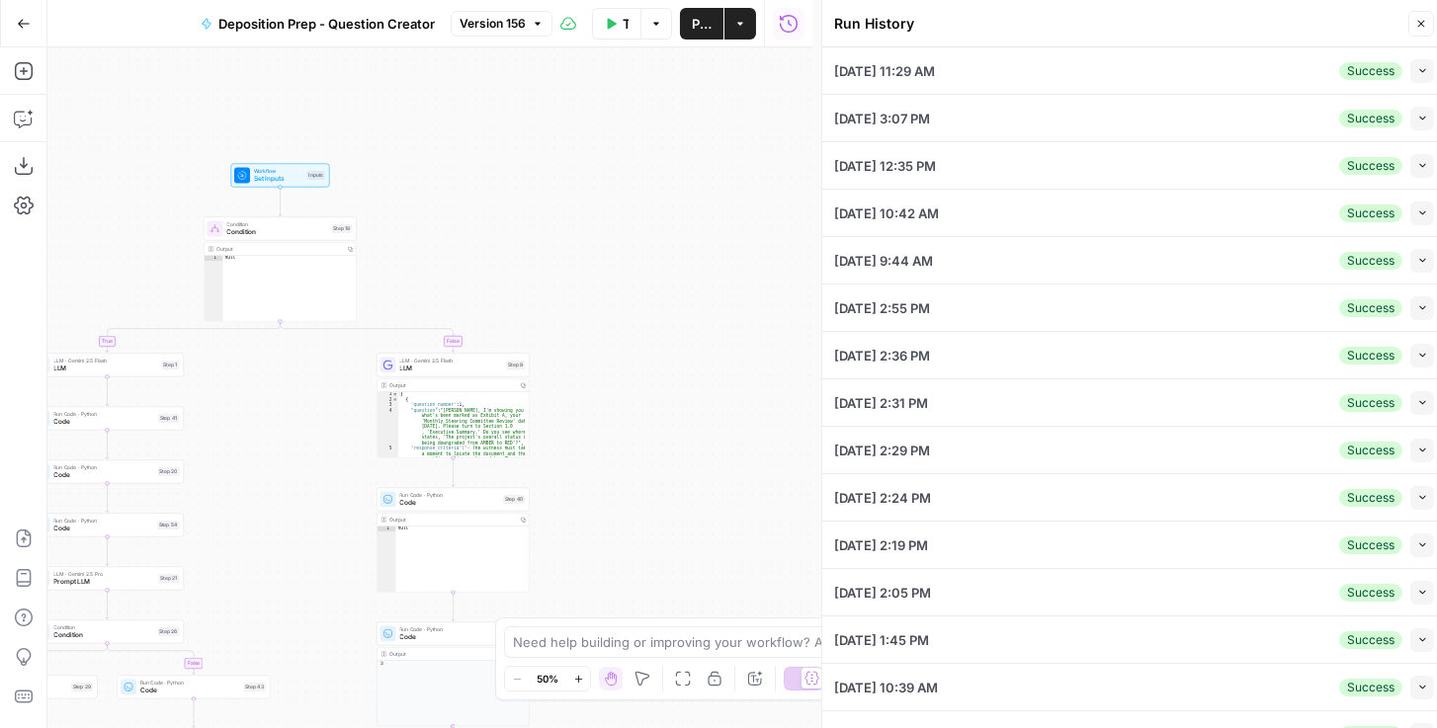
click at [720, 70] on icon "button" at bounding box center [1422, 70] width 11 height 11
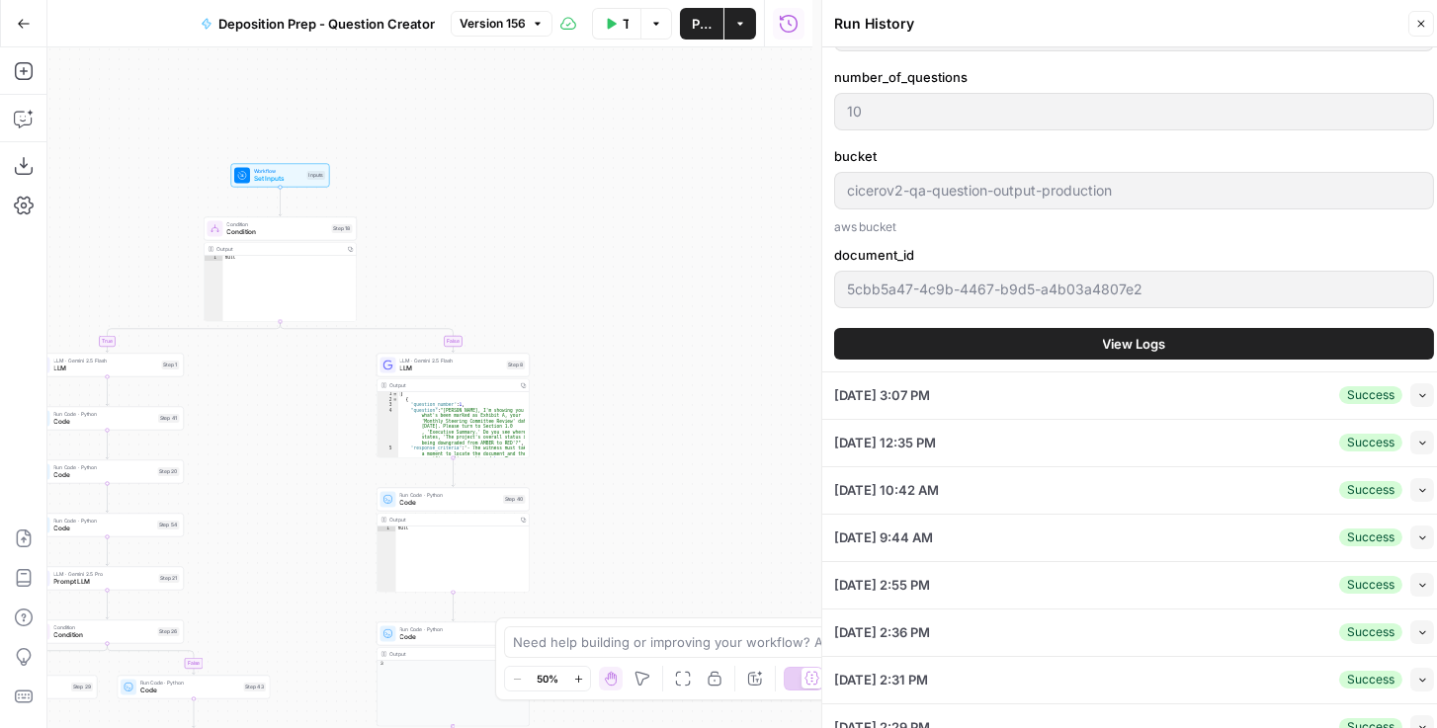
scroll to position [1242, 0]
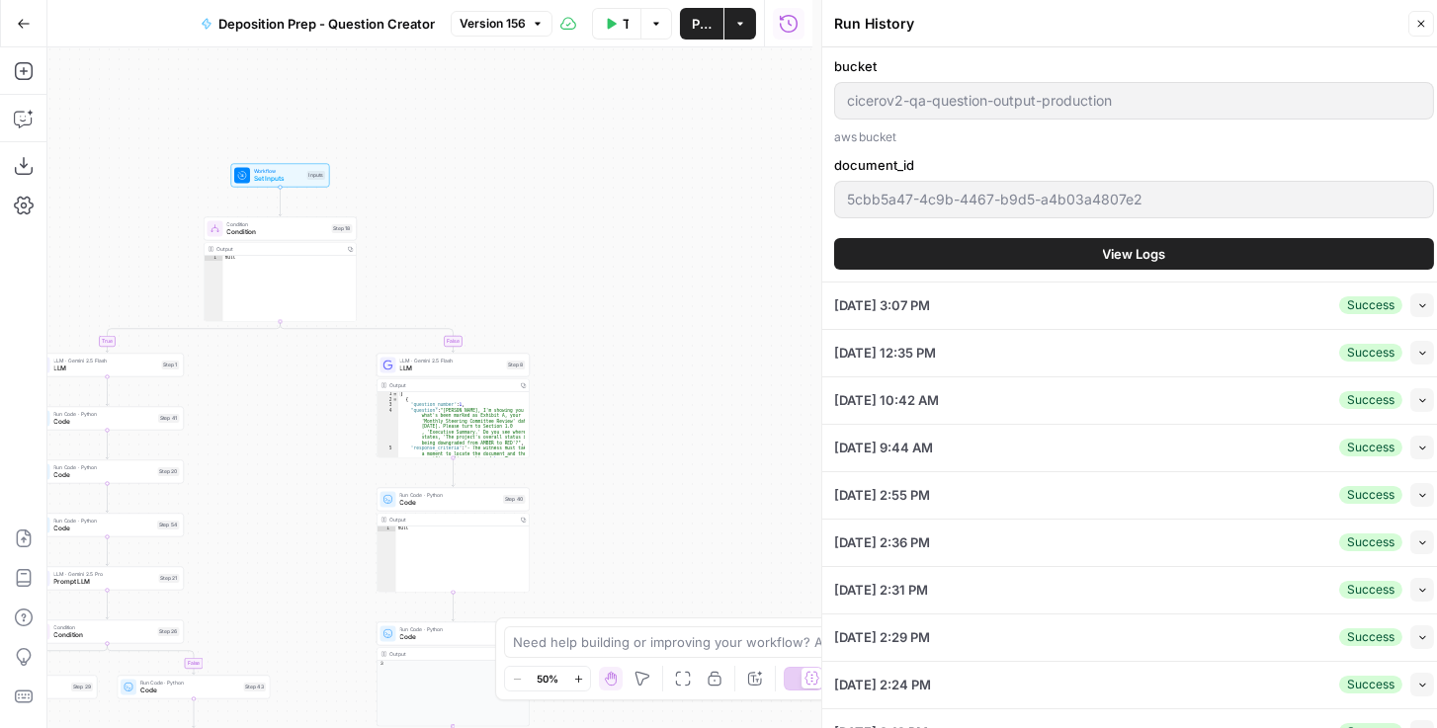
click at [720, 255] on span "View Logs" at bounding box center [1134, 254] width 63 height 20
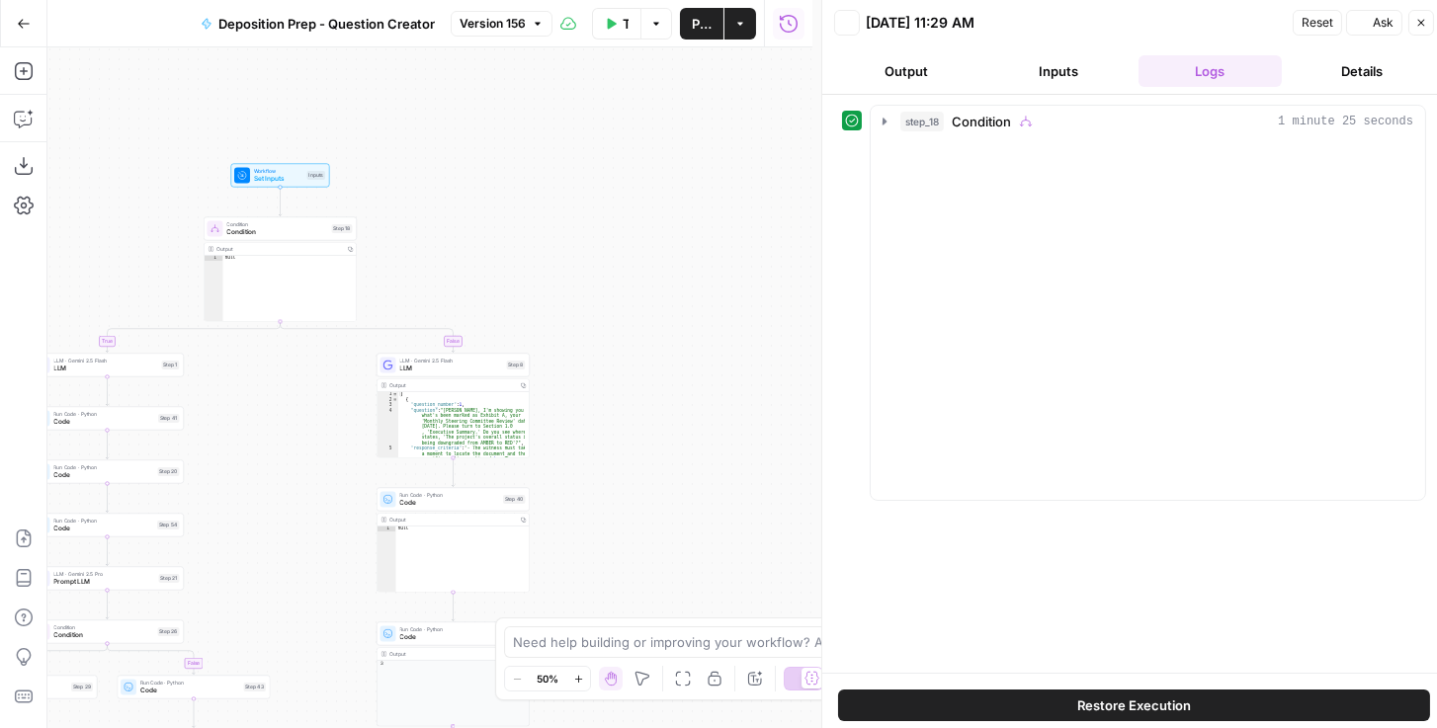
scroll to position [0, 0]
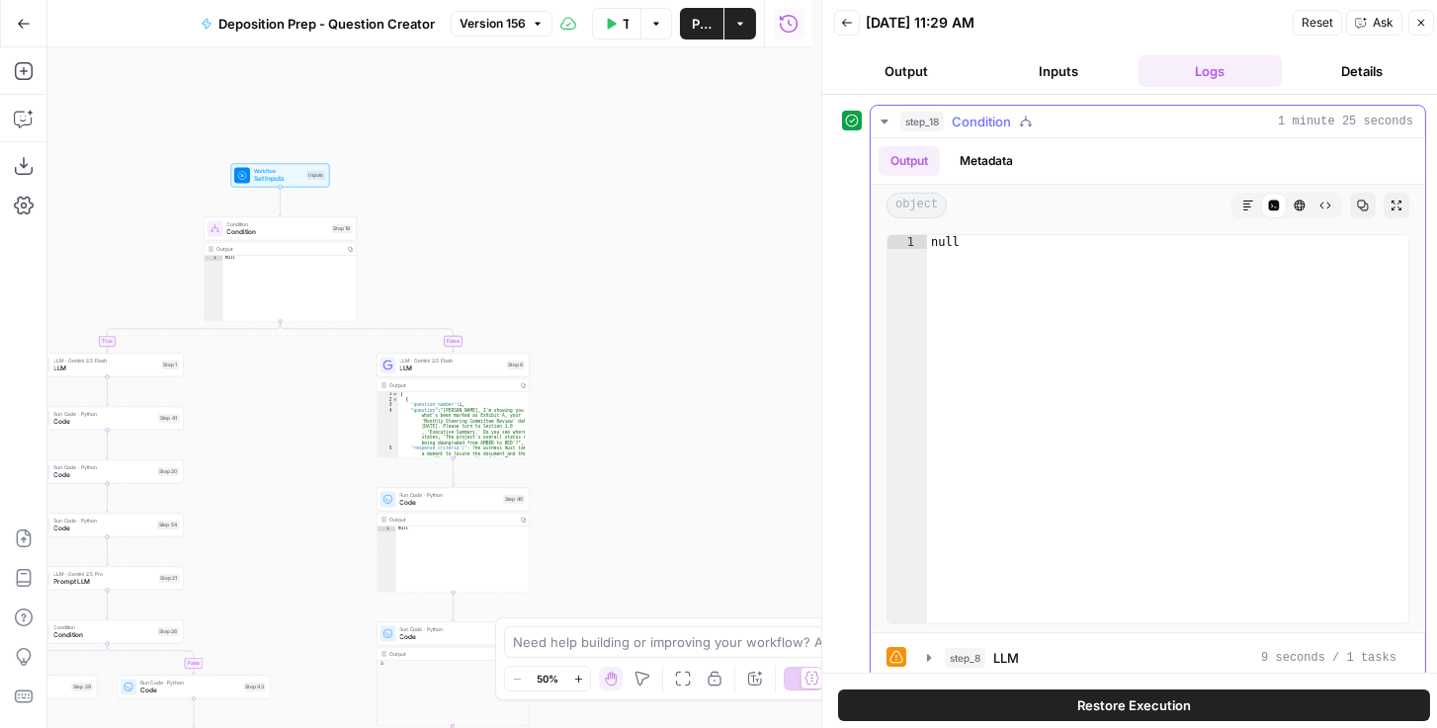
click at [720, 125] on icon "button" at bounding box center [884, 122] width 16 height 16
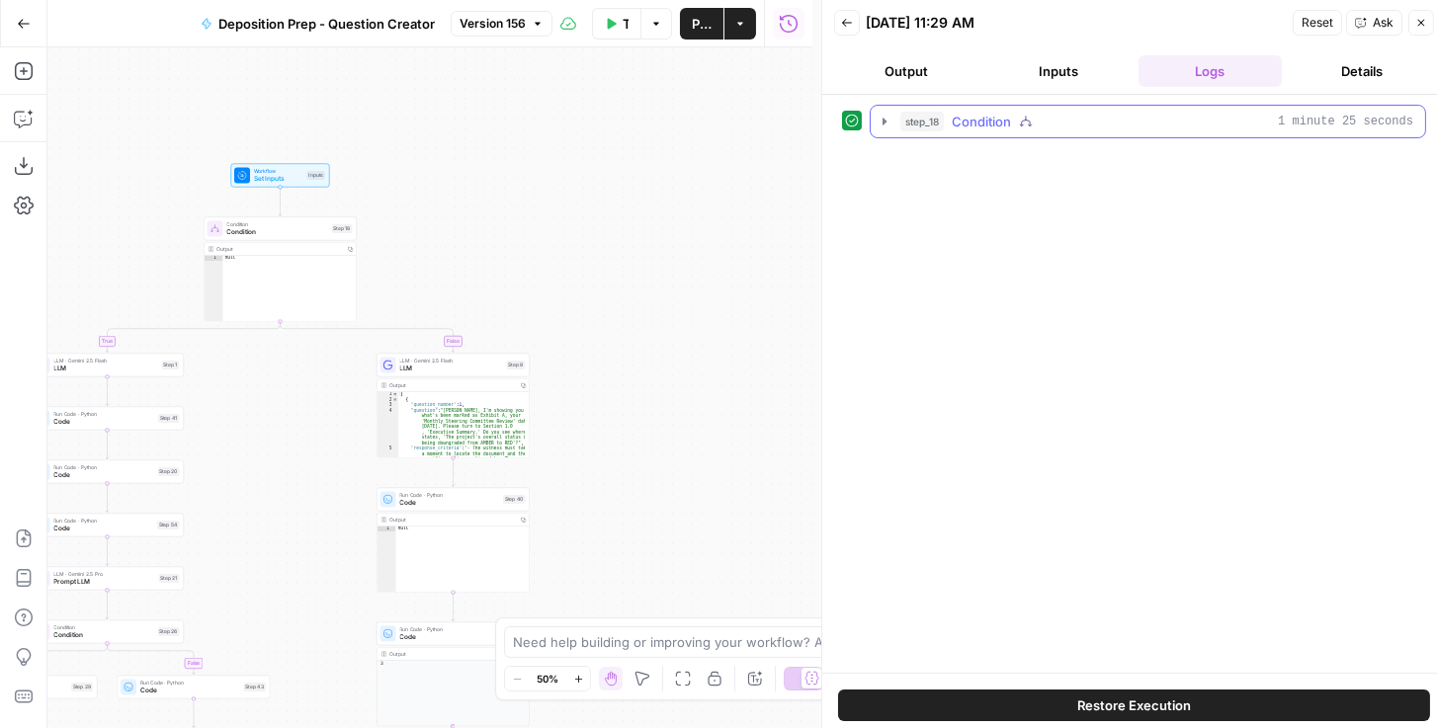
click at [720, 125] on icon "button" at bounding box center [884, 122] width 16 height 16
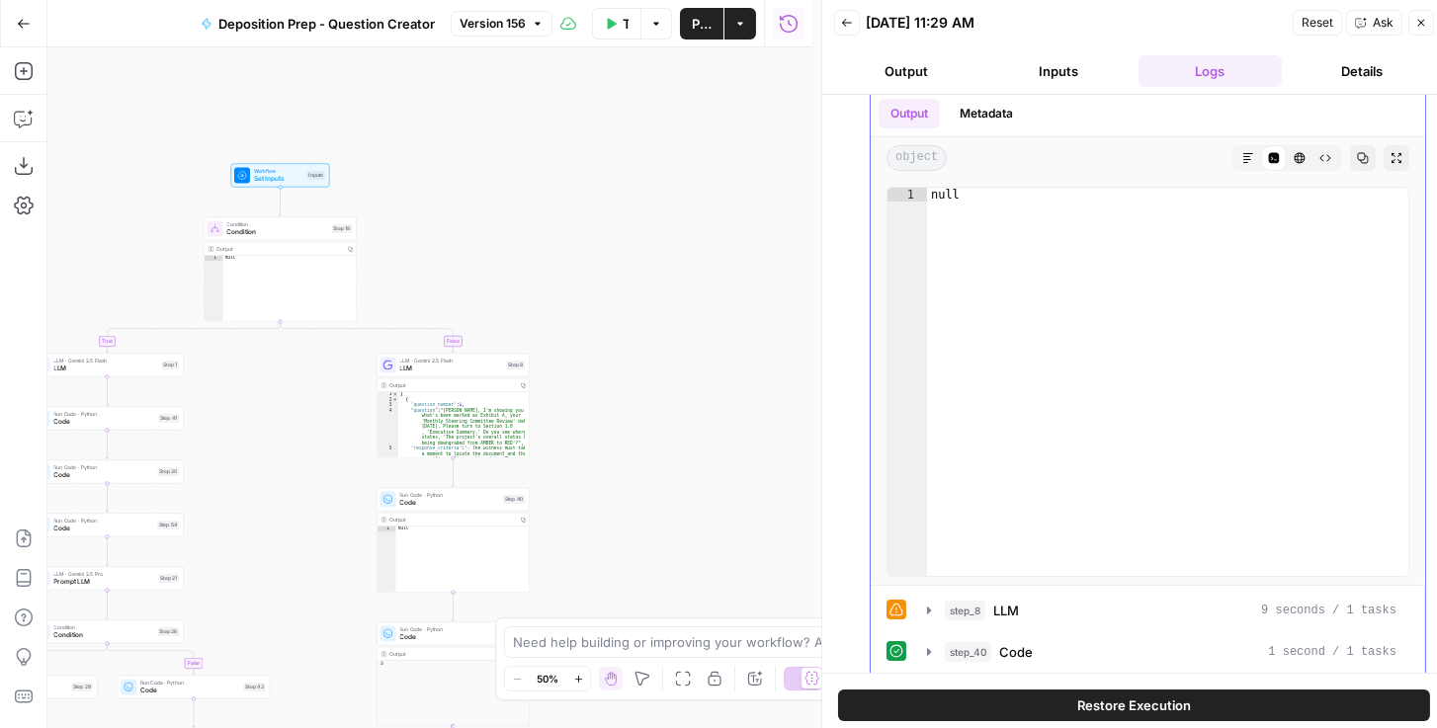
scroll to position [223, 0]
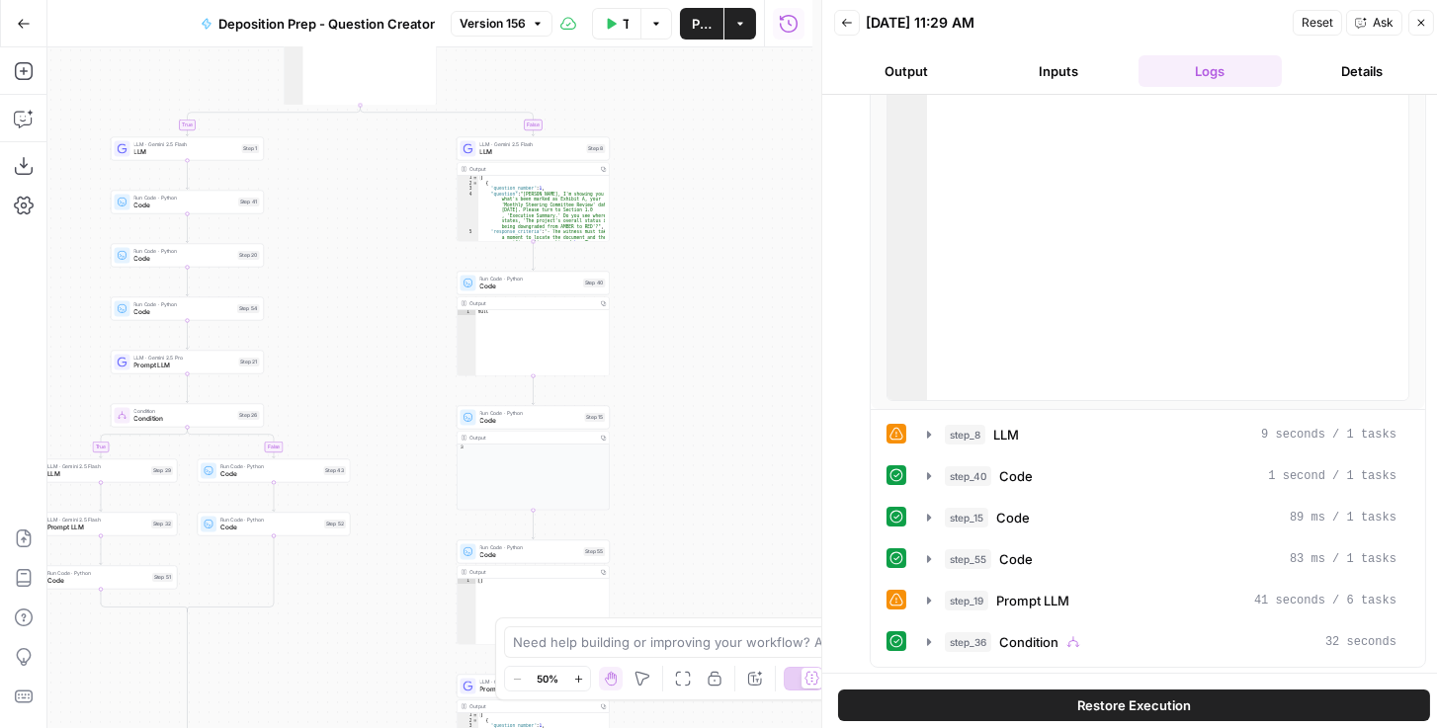
drag, startPoint x: 672, startPoint y: 407, endPoint x: 752, endPoint y: 191, distance: 230.7
click at [720, 191] on div "true false true false true false Workflow Set Inputs Inputs Condition Condition…" at bounding box center [429, 387] width 765 height 681
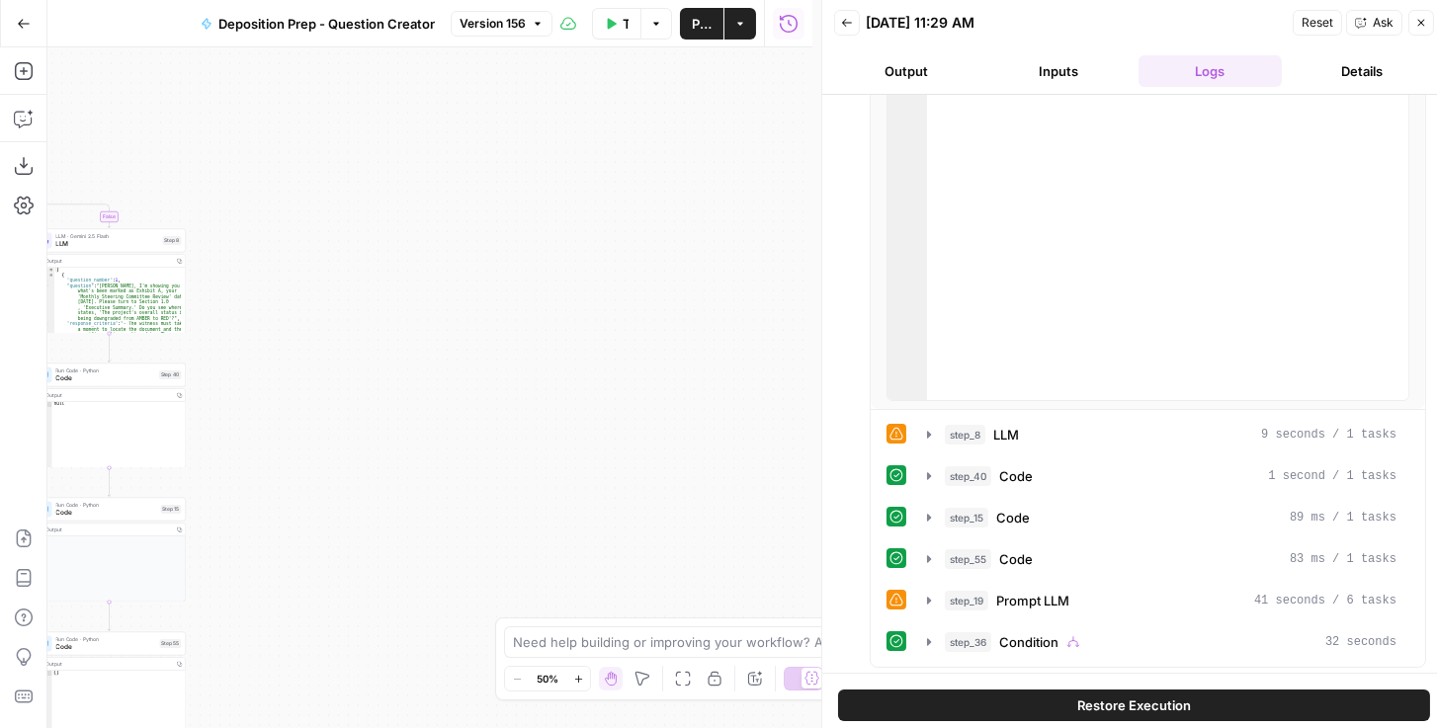
drag, startPoint x: 793, startPoint y: 386, endPoint x: 362, endPoint y: 486, distance: 443.2
click at [362, 486] on div "true false true false true false Workflow Set Inputs Inputs Condition Condition…" at bounding box center [429, 387] width 765 height 681
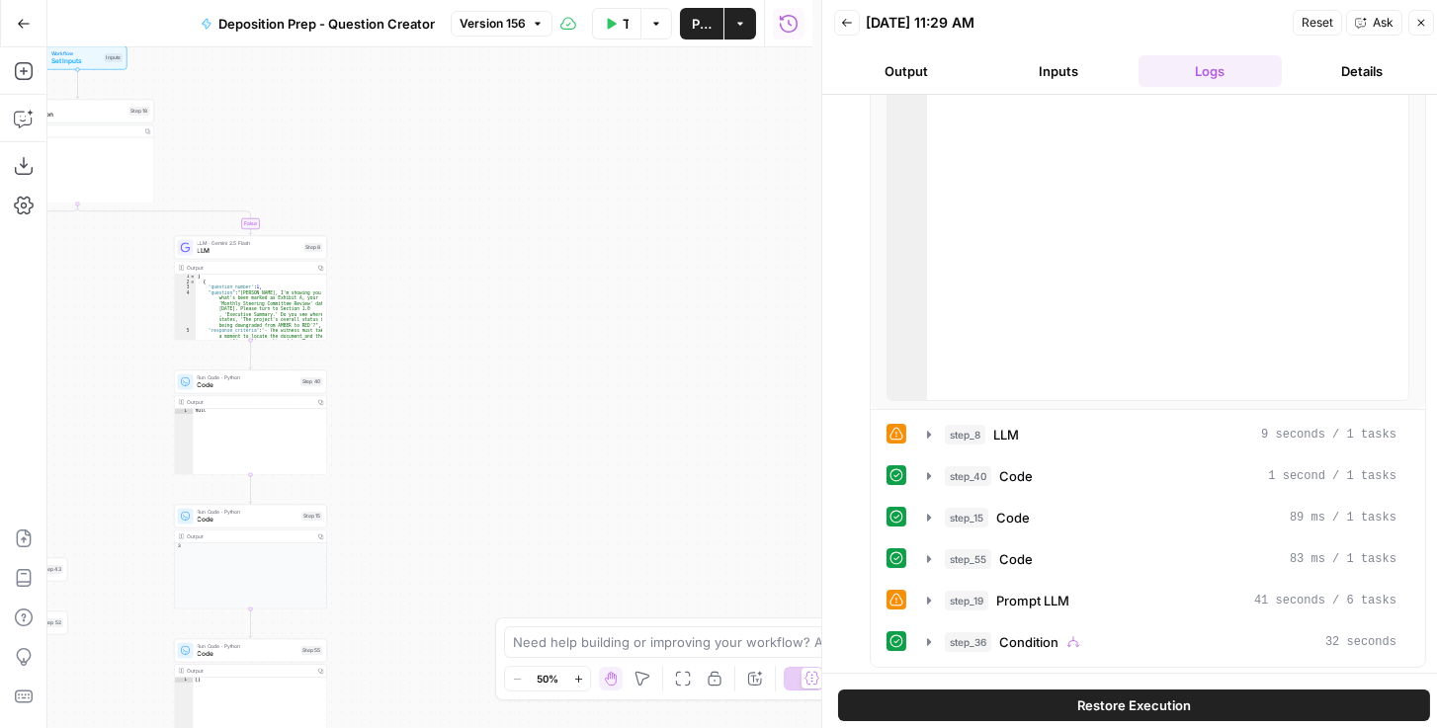
drag, startPoint x: 566, startPoint y: 392, endPoint x: 687, endPoint y: 381, distance: 121.0
click at [690, 389] on div "true false true false true false Workflow Set Inputs Inputs Condition Condition…" at bounding box center [429, 387] width 765 height 681
drag, startPoint x: 742, startPoint y: 623, endPoint x: 655, endPoint y: 589, distance: 93.6
click at [655, 589] on body "Rhetoric New Home Browse Your Data Usage Settings Recent Grids [PERSON_NAME] Te…" at bounding box center [718, 364] width 1437 height 728
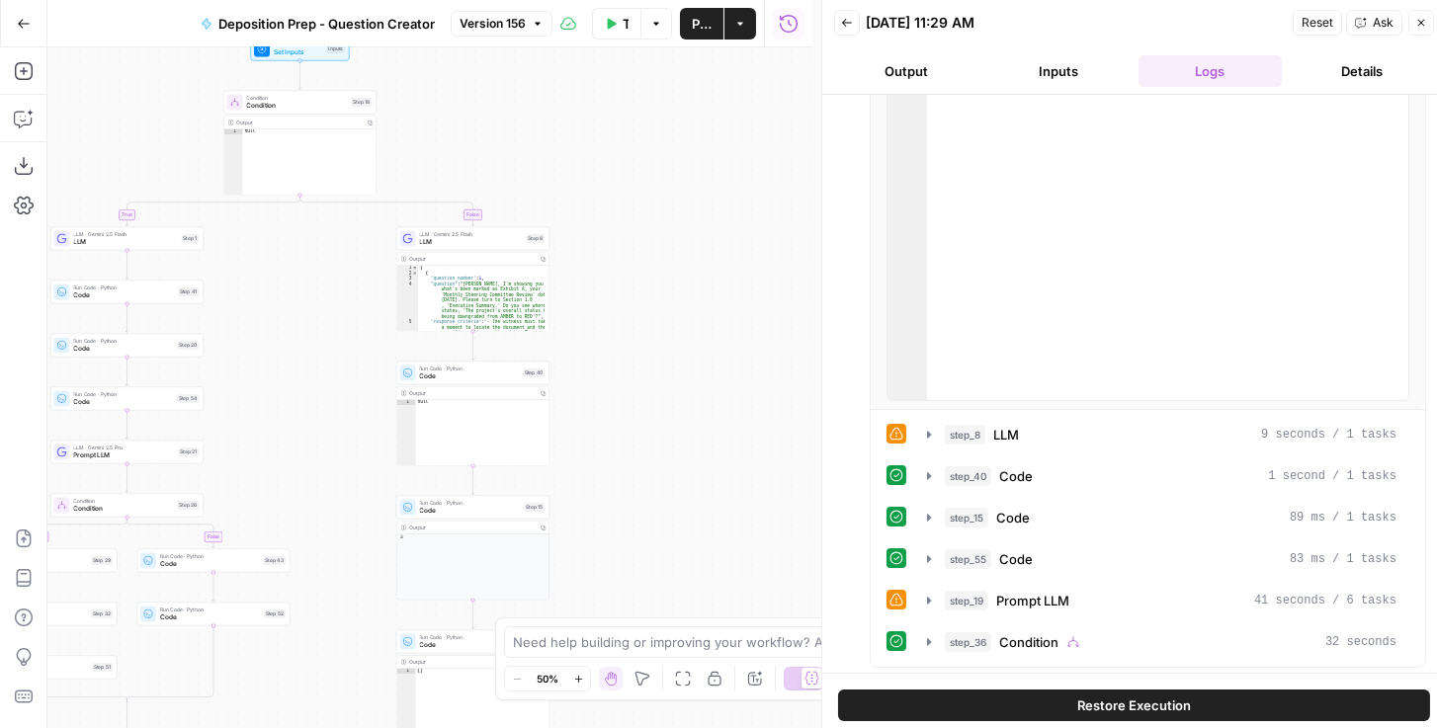
drag, startPoint x: 431, startPoint y: 315, endPoint x: 628, endPoint y: 319, distance: 197.7
click at [628, 319] on div "true false true false true false Workflow Set Inputs Inputs Condition Condition…" at bounding box center [429, 387] width 765 height 681
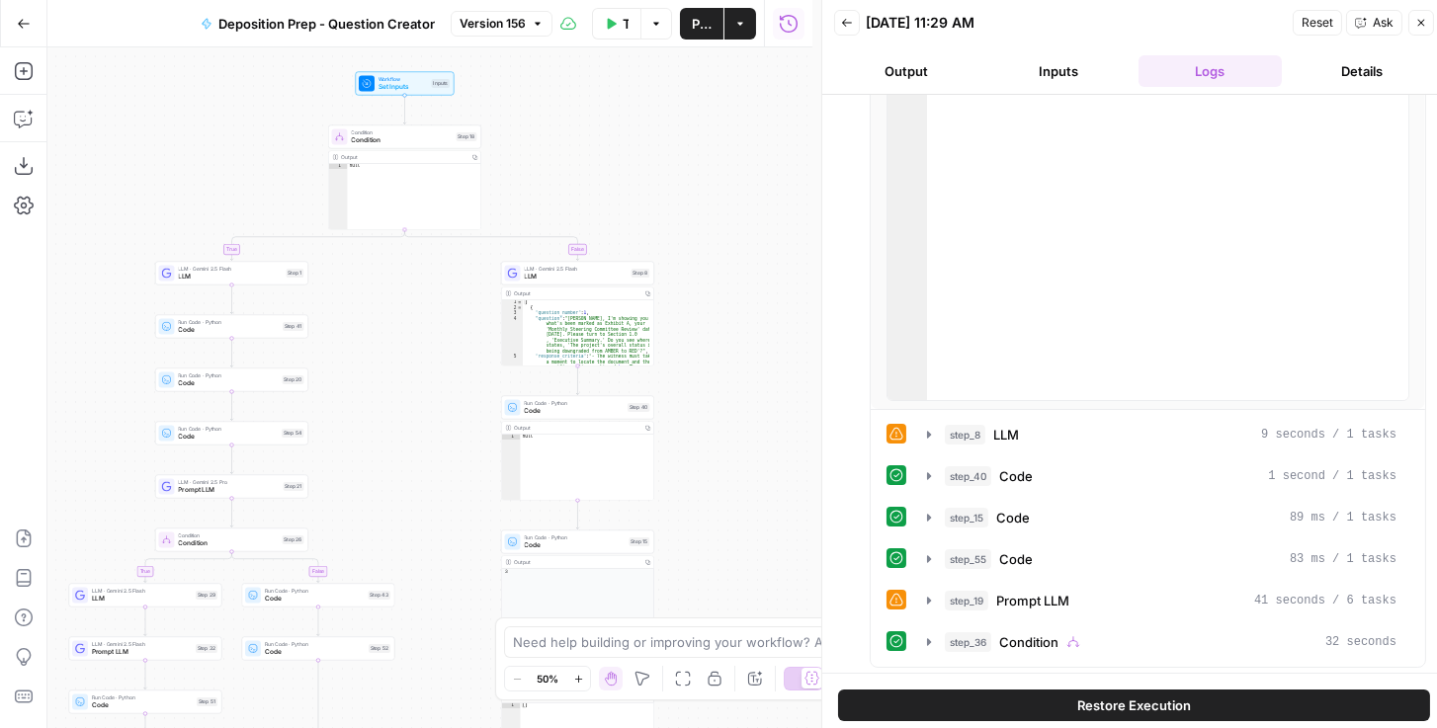
drag, startPoint x: 623, startPoint y: 242, endPoint x: 728, endPoint y: 277, distance: 110.3
click at [720, 277] on div "true false true false true false Workflow Set Inputs Inputs Condition Condition…" at bounding box center [429, 387] width 765 height 681
click at [536, 280] on span "LLM" at bounding box center [576, 277] width 103 height 10
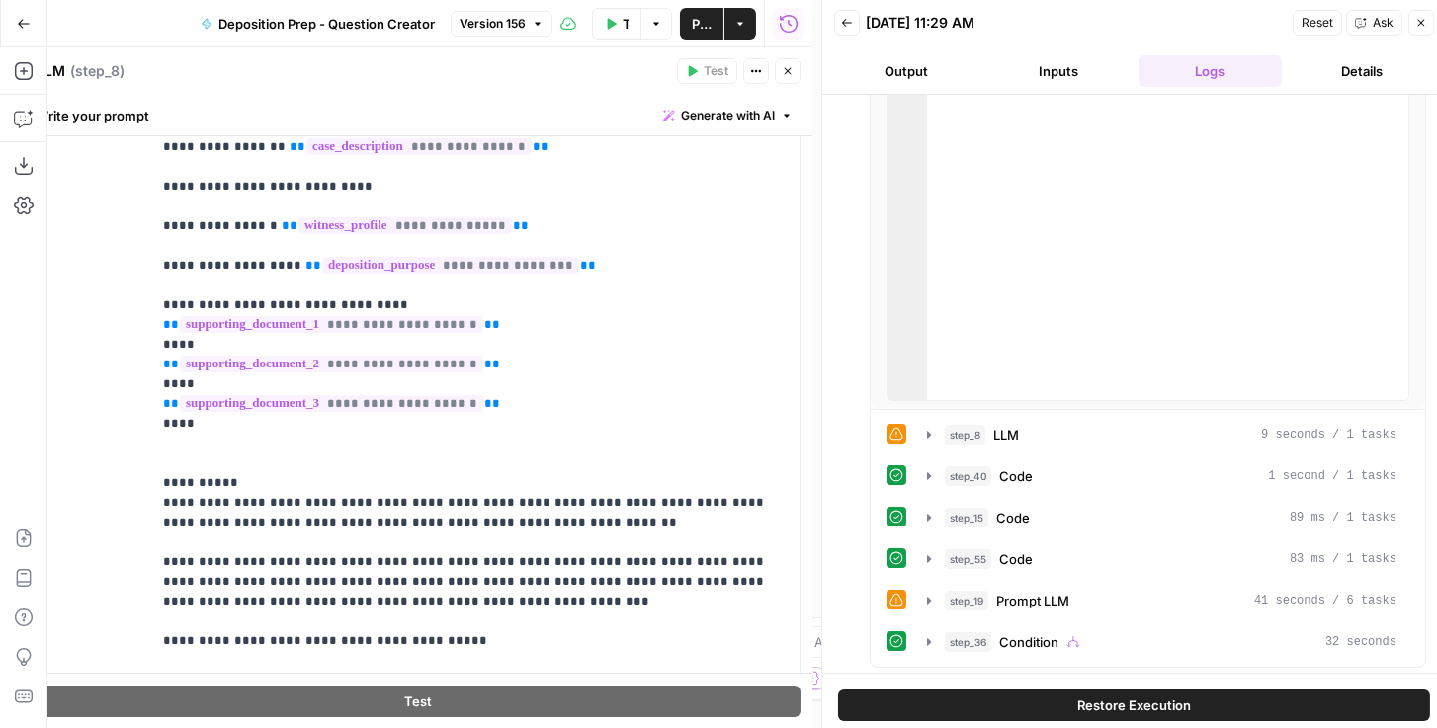
scroll to position [564, 0]
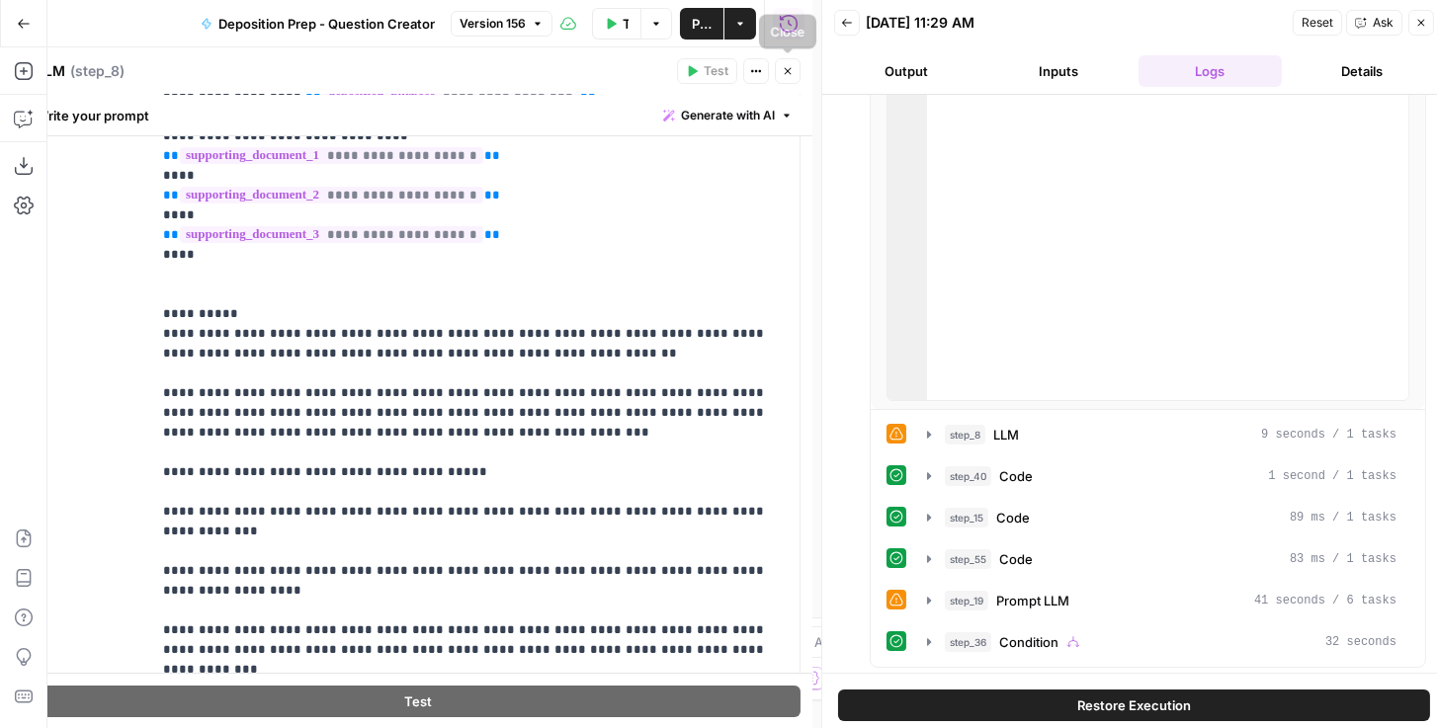
click at [720, 67] on icon "button" at bounding box center [788, 71] width 12 height 12
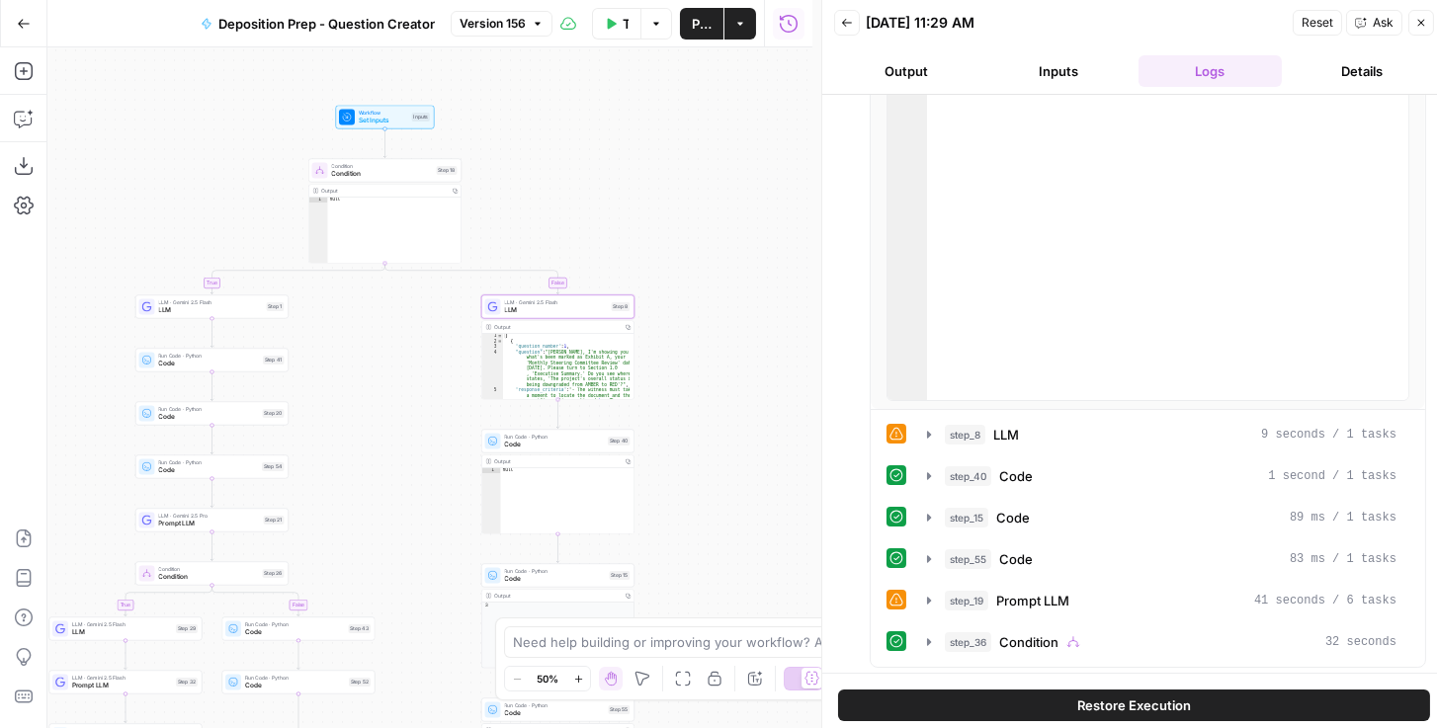
drag, startPoint x: 674, startPoint y: 179, endPoint x: 654, endPoint y: 212, distance: 39.0
click at [654, 212] on div "true false true false true false Workflow Set Inputs Inputs Condition Condition…" at bounding box center [429, 387] width 765 height 681
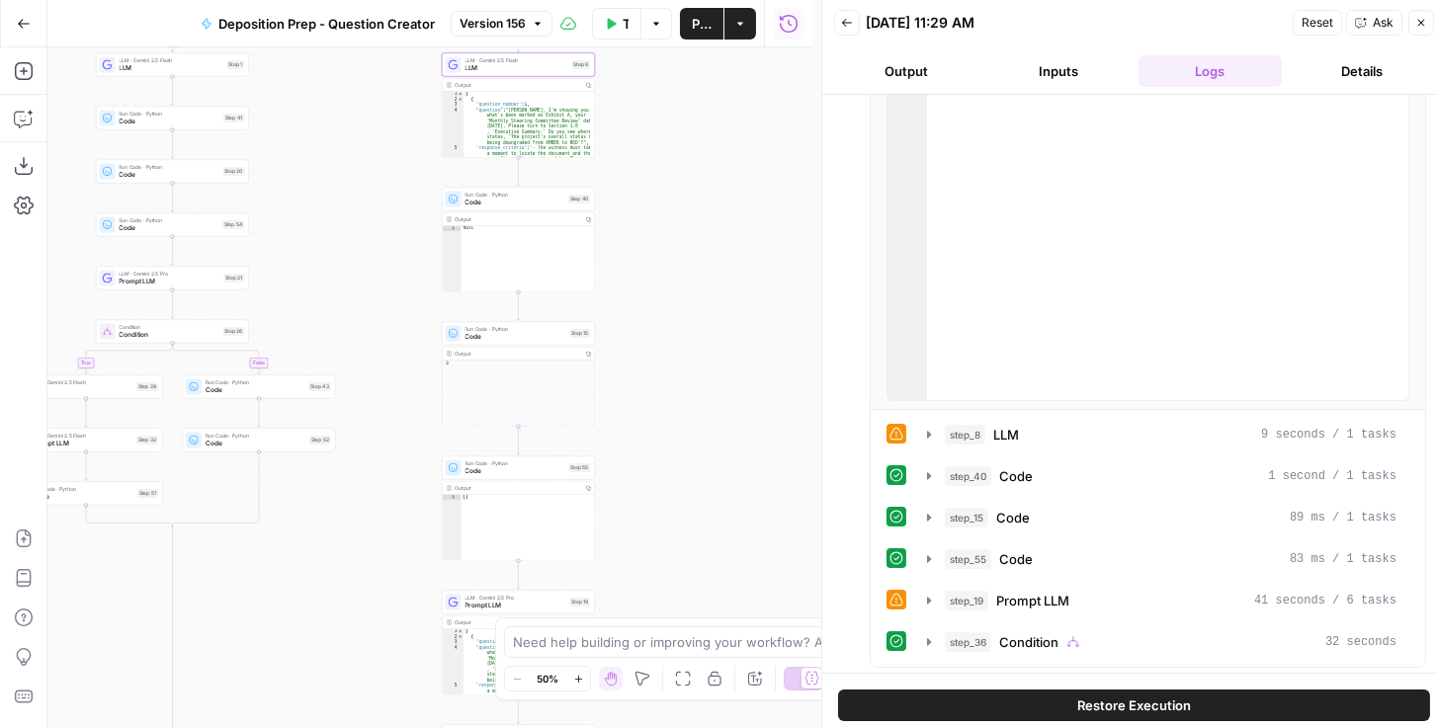
drag, startPoint x: 696, startPoint y: 436, endPoint x: 652, endPoint y: 152, distance: 286.9
click at [652, 153] on div "true false true false true false Workflow Set Inputs Inputs Condition Condition…" at bounding box center [429, 387] width 765 height 681
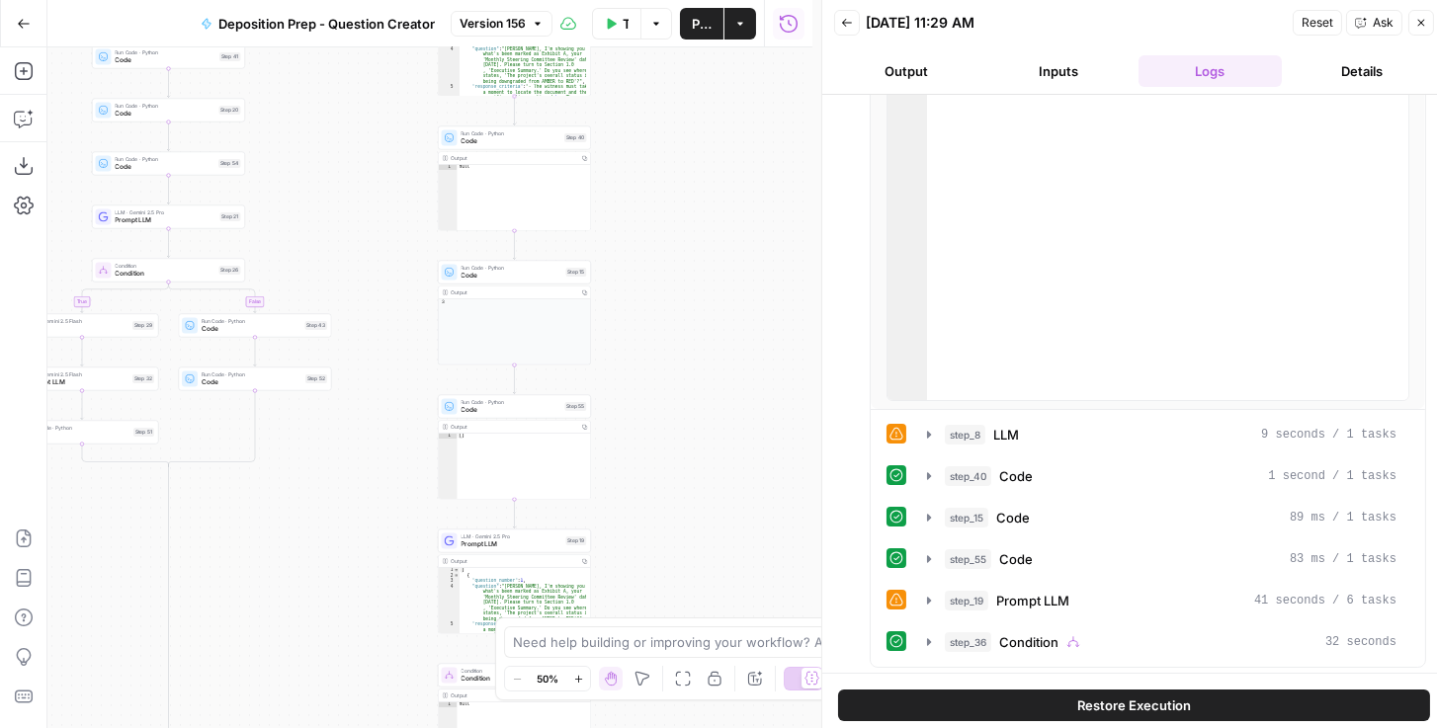
drag, startPoint x: 644, startPoint y: 483, endPoint x: 632, endPoint y: 326, distance: 157.5
click at [632, 326] on div "true false true false true false Workflow Set Inputs Inputs Condition Condition…" at bounding box center [429, 387] width 765 height 681
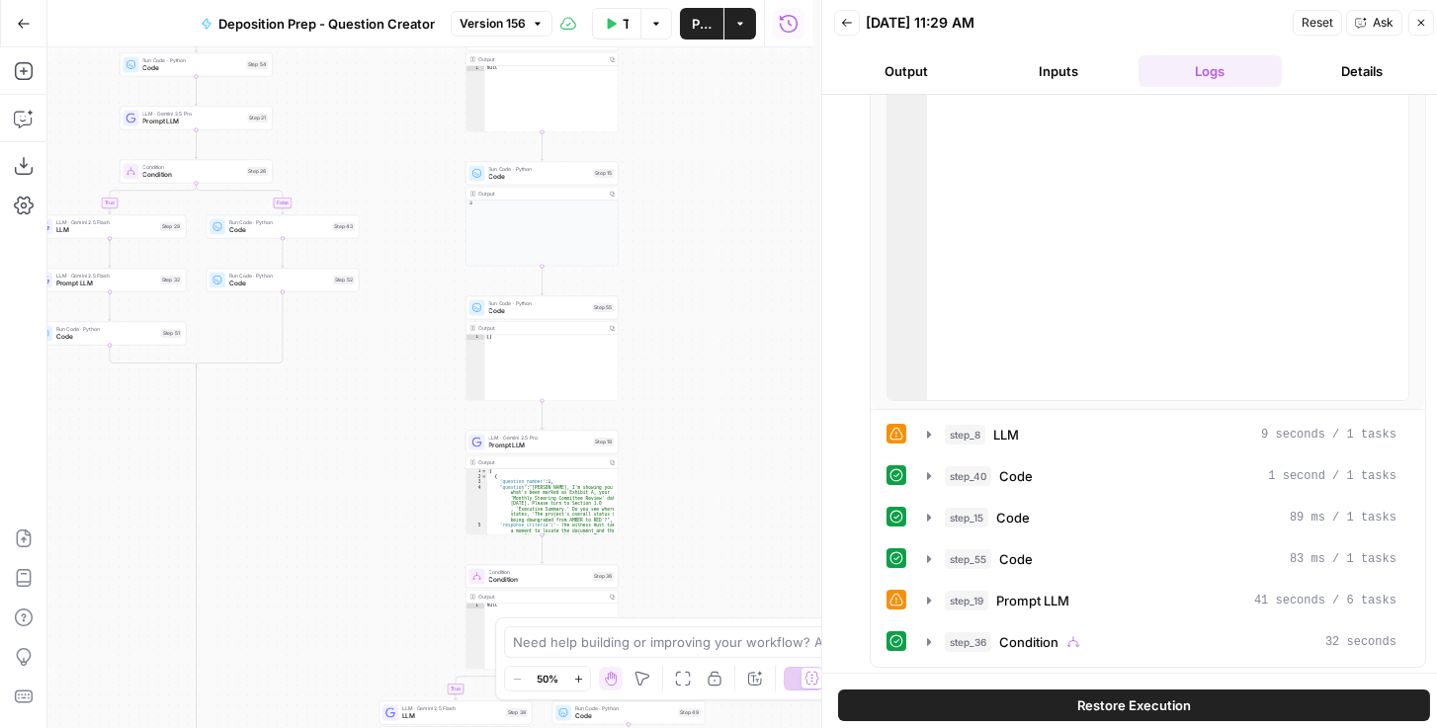
drag, startPoint x: 630, startPoint y: 280, endPoint x: 635, endPoint y: 199, distance: 81.2
click at [635, 196] on div "true false true false true false Workflow Set Inputs Inputs Condition Condition…" at bounding box center [429, 387] width 765 height 681
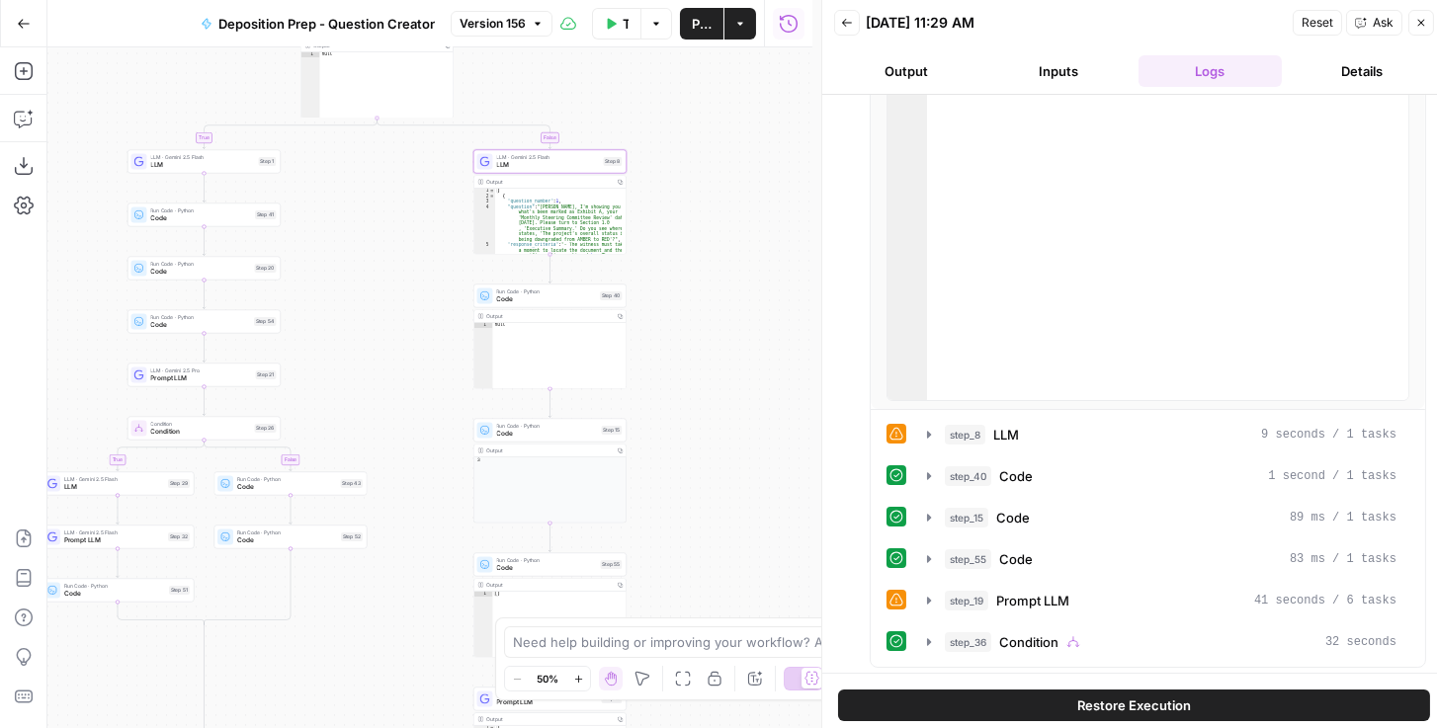
drag, startPoint x: 675, startPoint y: 275, endPoint x: 717, endPoint y: 653, distance: 380.8
click at [717, 653] on body "Rhetoric New Home Browse Your Data Usage Settings Recent Grids [PERSON_NAME] Te…" at bounding box center [718, 364] width 1437 height 728
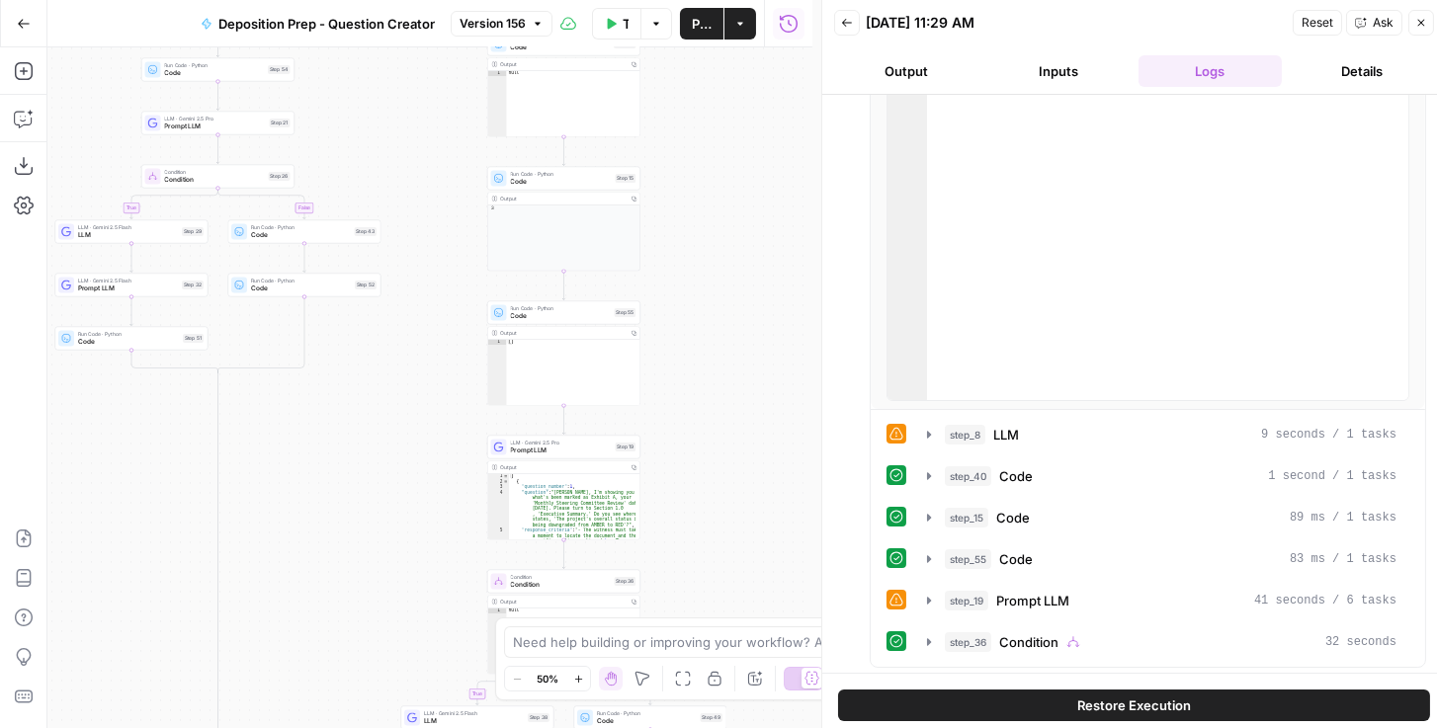
drag, startPoint x: 757, startPoint y: 425, endPoint x: 779, endPoint y: 154, distance: 271.6
click at [720, 154] on div "true false true false true false Workflow Set Inputs Inputs Condition Condition…" at bounding box center [429, 387] width 765 height 681
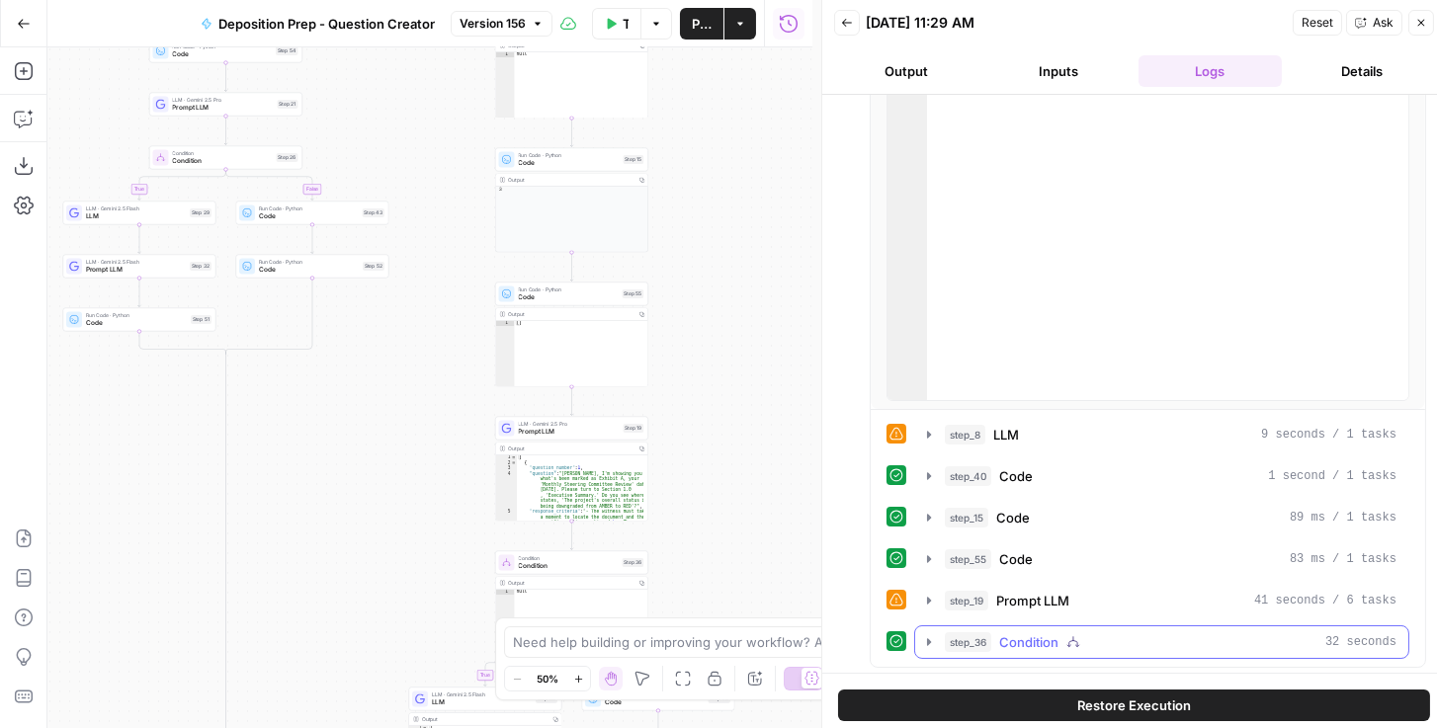
click at [720, 640] on icon "button" at bounding box center [929, 641] width 4 height 7
click at [720, 640] on icon "button" at bounding box center [928, 641] width 17 height 17
click at [720, 640] on icon "button" at bounding box center [929, 642] width 5 height 8
click at [720, 640] on icon "button" at bounding box center [929, 642] width 16 height 16
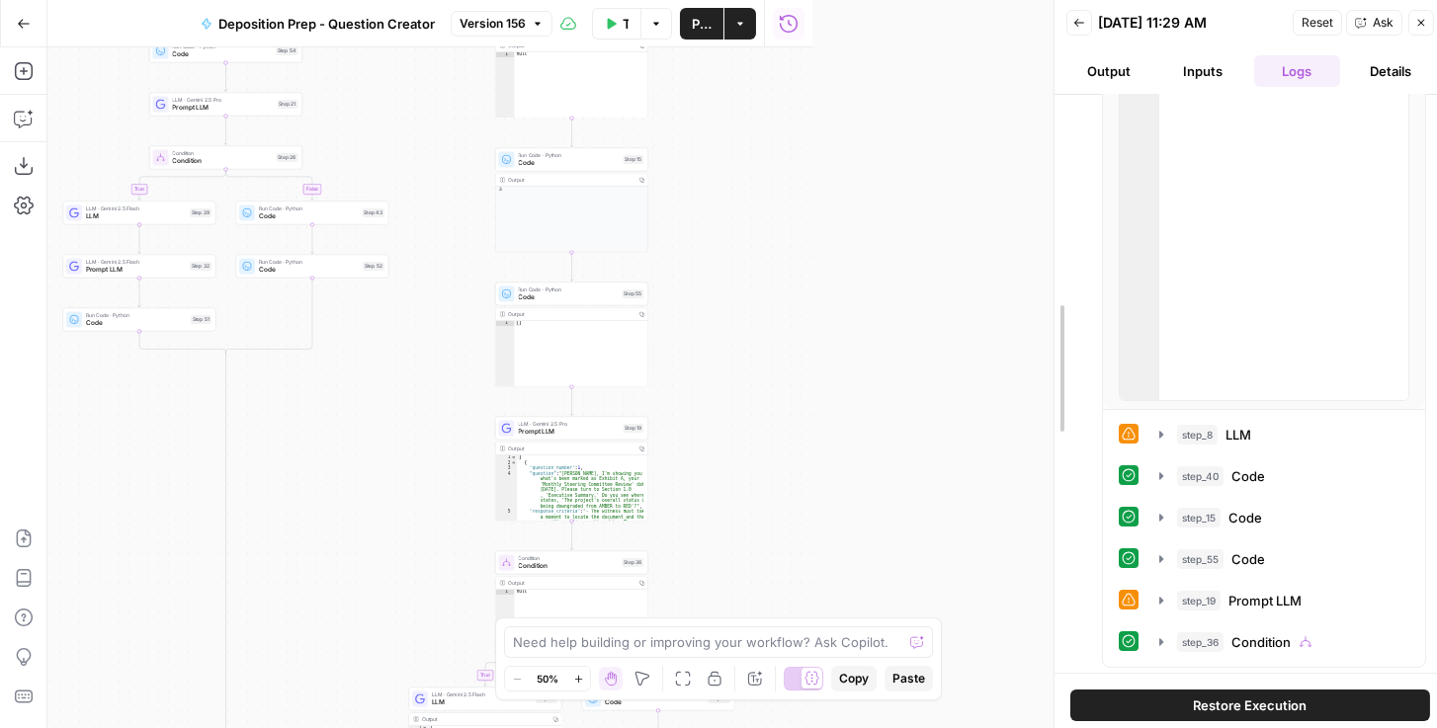
drag, startPoint x: 825, startPoint y: 331, endPoint x: 1057, endPoint y: 344, distance: 232.5
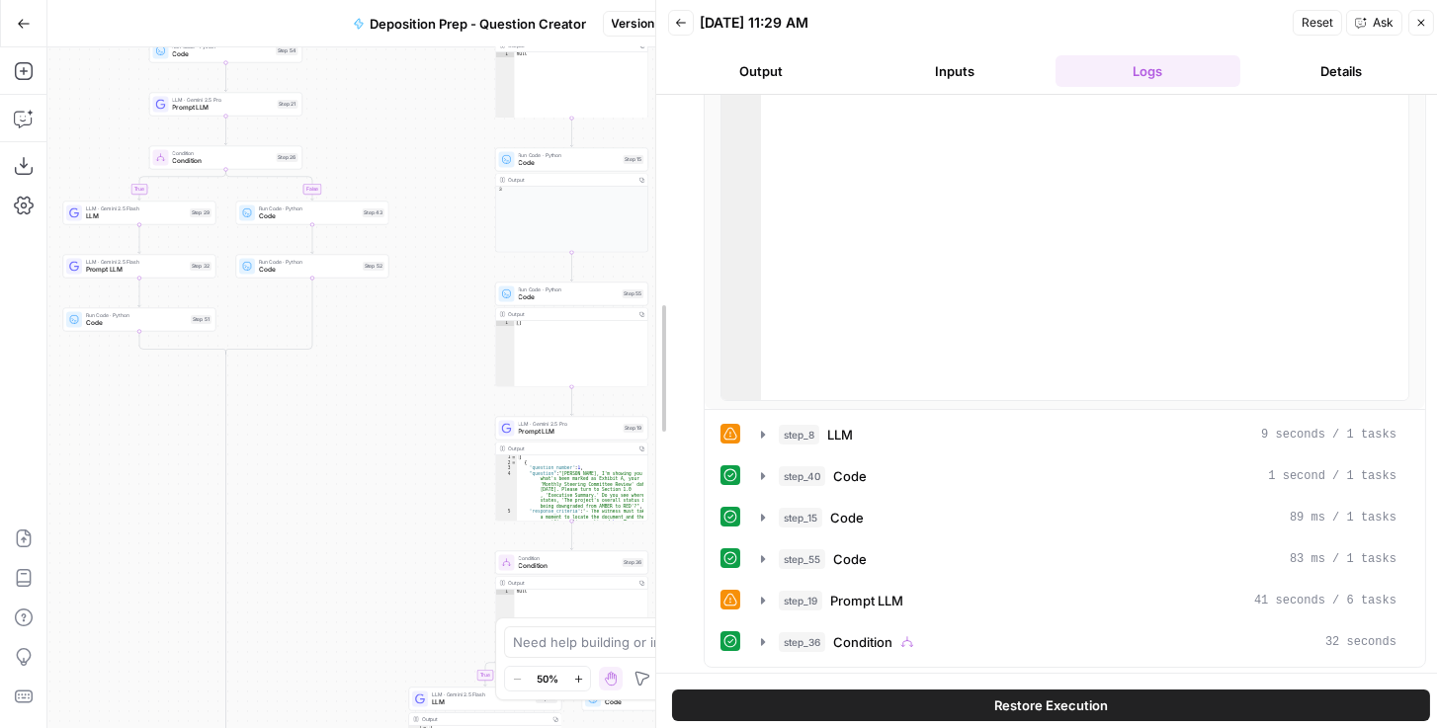
drag, startPoint x: 1051, startPoint y: 442, endPoint x: 499, endPoint y: 489, distance: 554.4
click at [499, 489] on body "Rhetoric New Home Browse Your Data Usage Settings Recent Grids [PERSON_NAME] Te…" at bounding box center [718, 364] width 1437 height 728
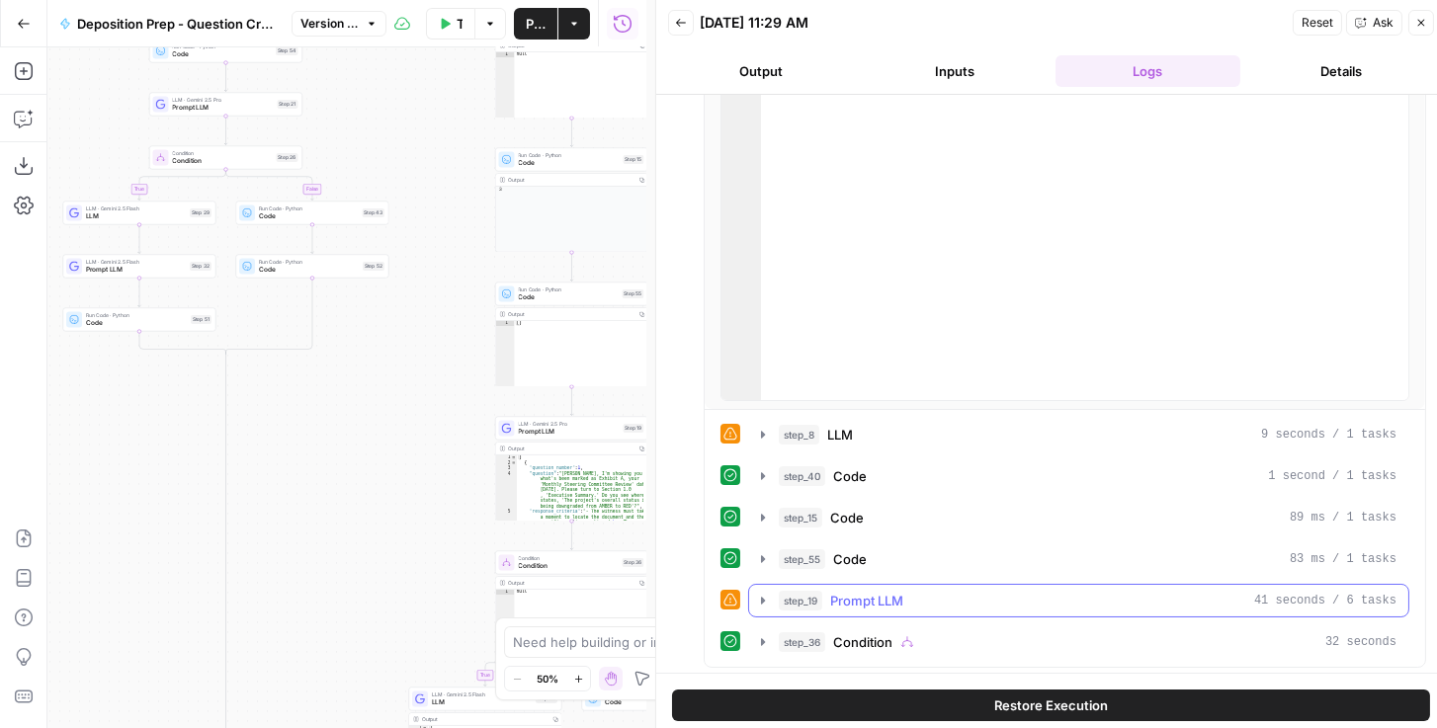
click at [720, 597] on icon "button" at bounding box center [763, 600] width 4 height 7
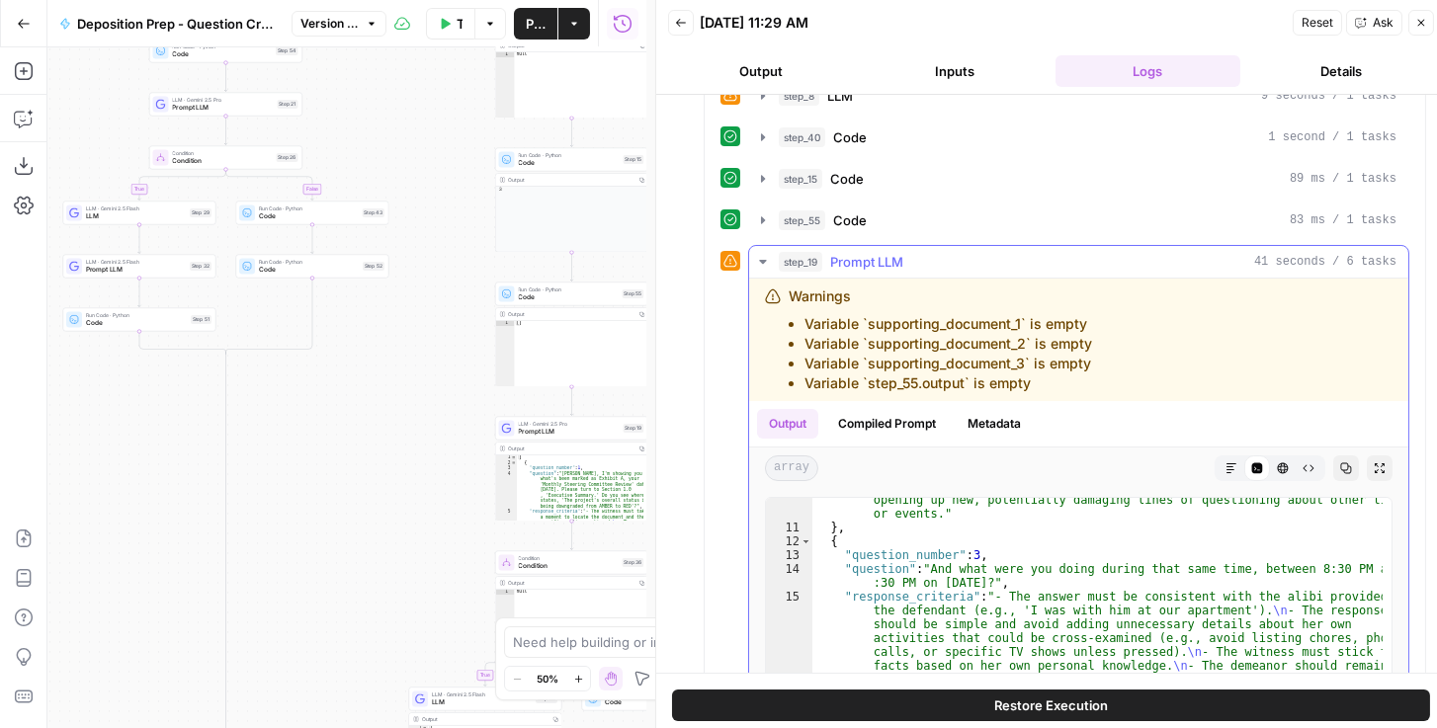
scroll to position [203, 0]
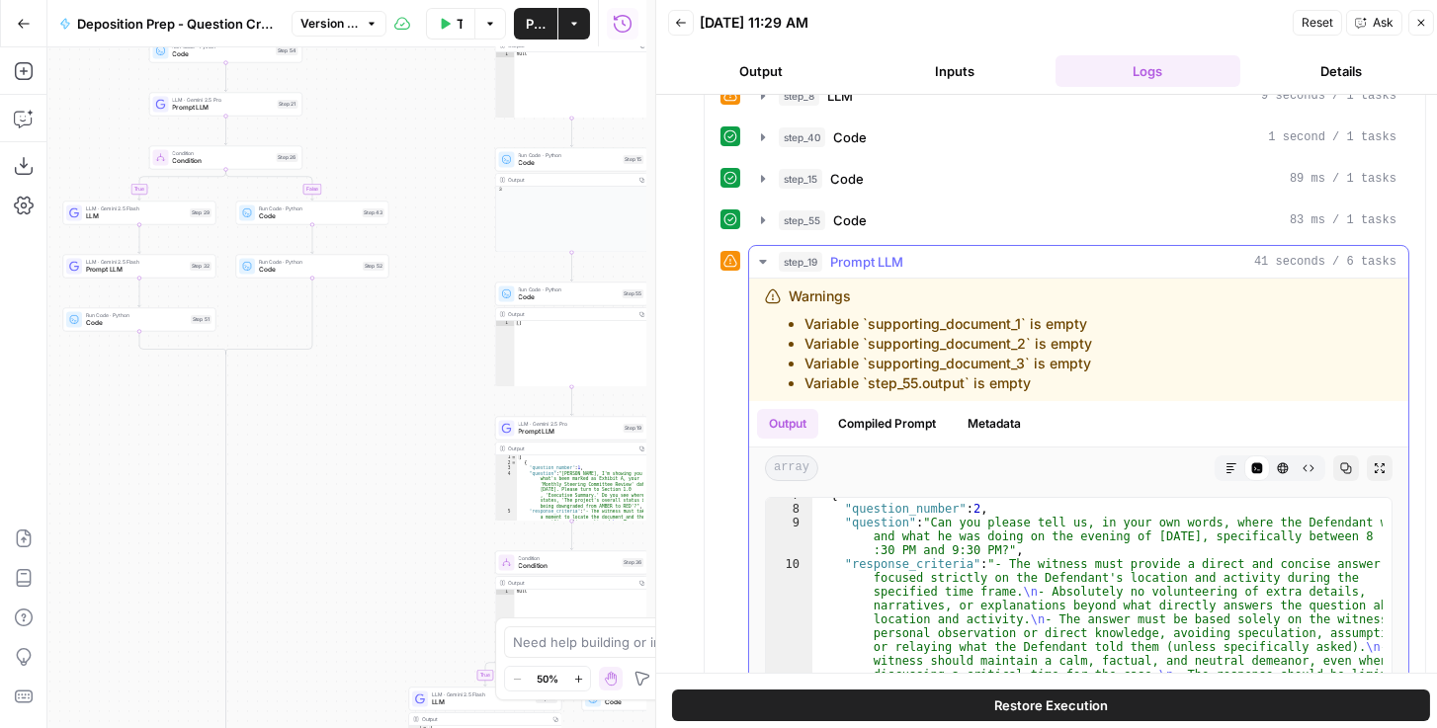
click at [720, 256] on icon "button" at bounding box center [763, 262] width 16 height 16
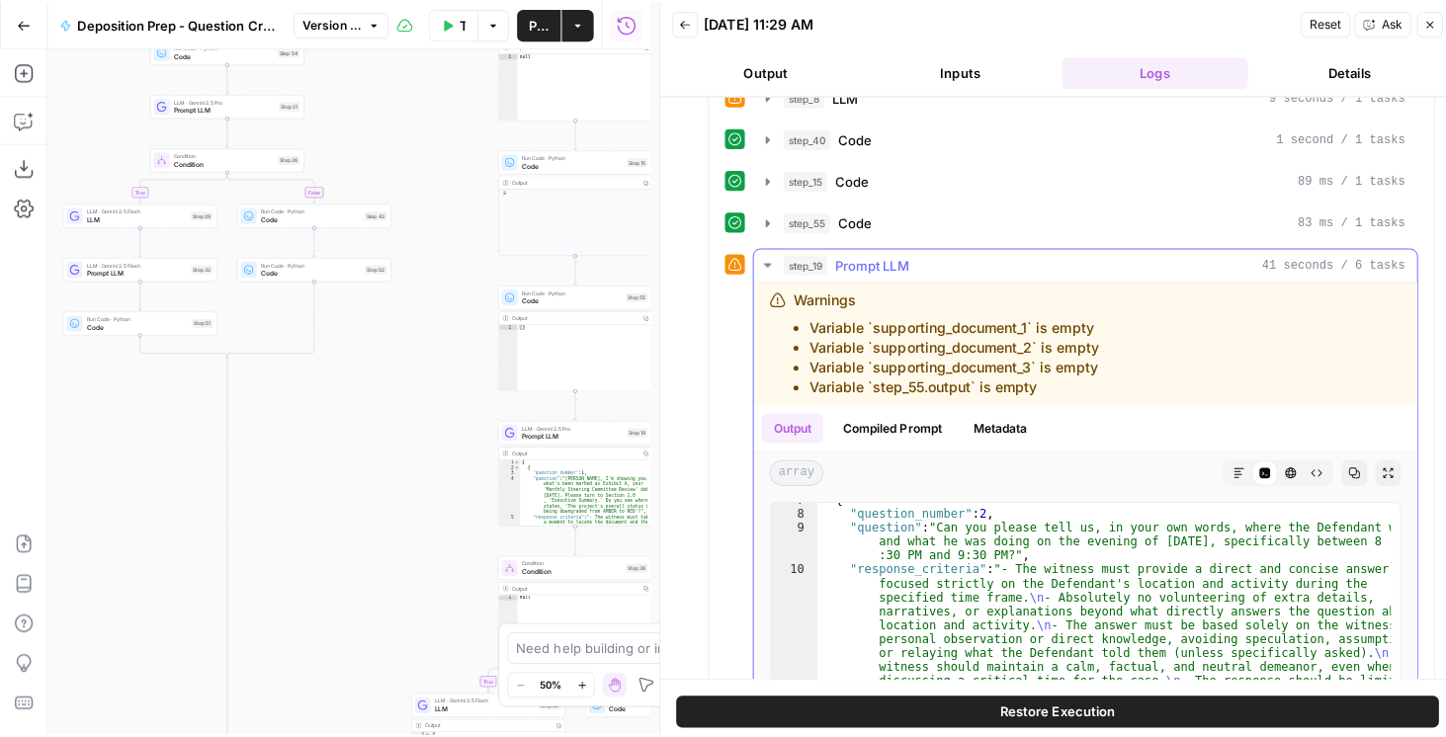
scroll to position [223, 0]
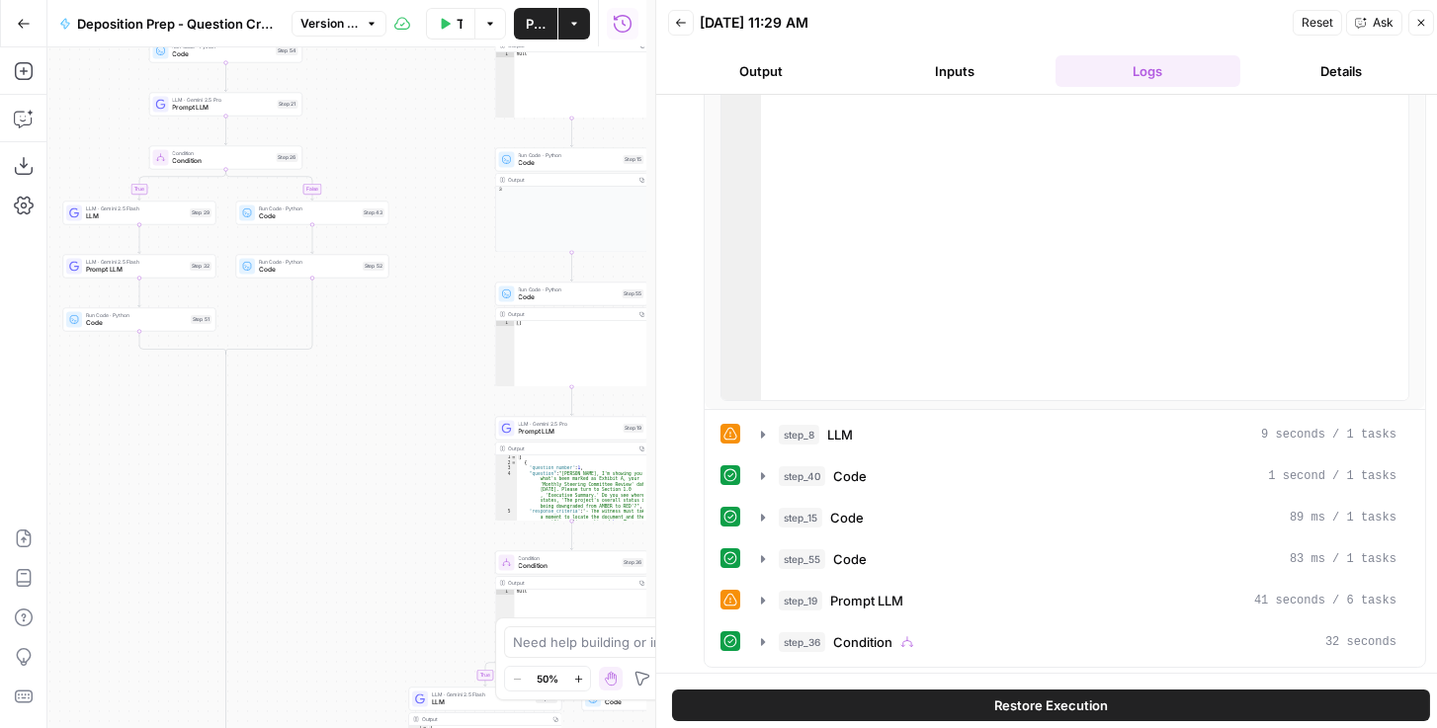
click at [720, 22] on icon "button" at bounding box center [1421, 23] width 12 height 12
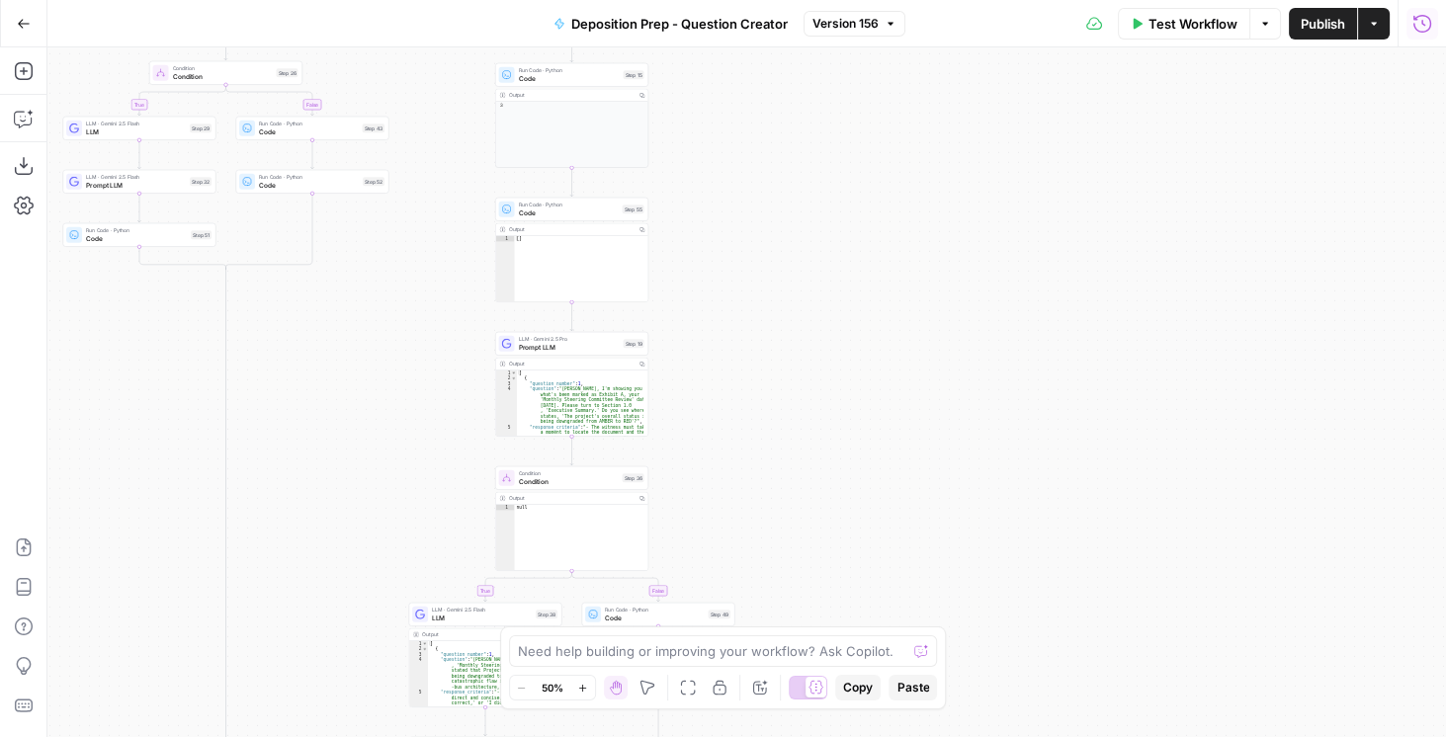
click at [720, 245] on div "true false true false true false Workflow Set Inputs Inputs Condition Condition…" at bounding box center [746, 392] width 1398 height 690
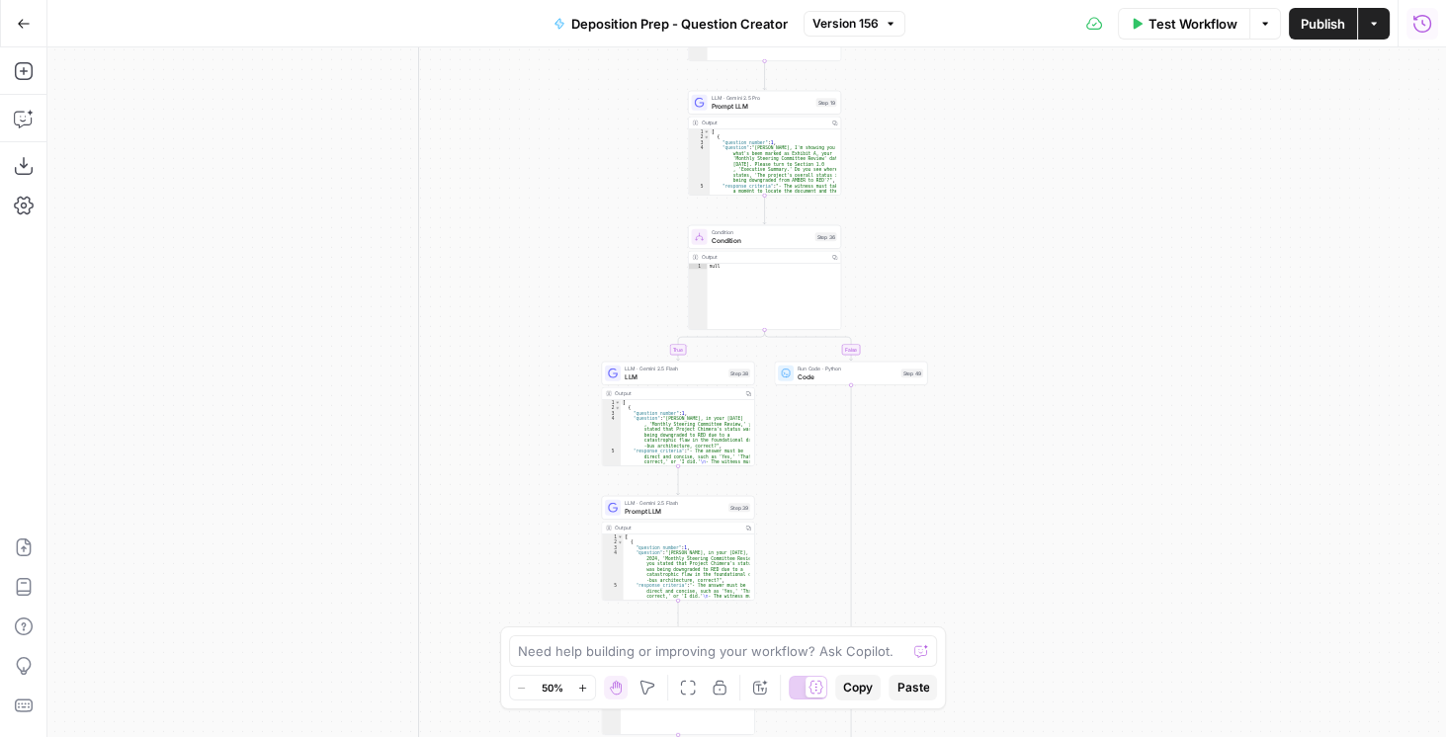
drag, startPoint x: 994, startPoint y: 257, endPoint x: 1148, endPoint y: 58, distance: 251.4
click at [720, 0] on html "Rhetoric New Home Browse Your Data Usage Settings Recent Grids [PERSON_NAME] Te…" at bounding box center [723, 368] width 1446 height 737
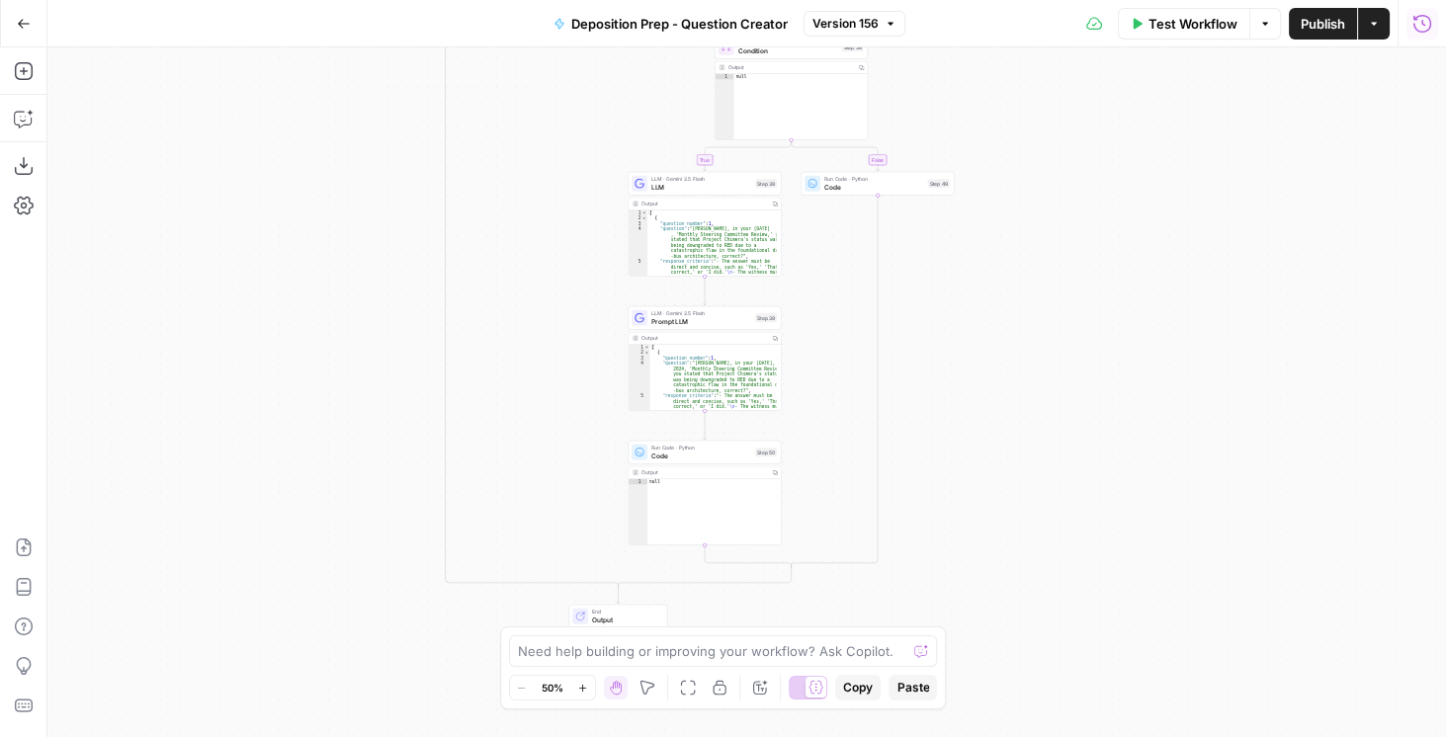
drag, startPoint x: 1028, startPoint y: 409, endPoint x: 1043, endPoint y: 284, distance: 126.5
click at [720, 280] on div "true false true false true false Workflow Set Inputs Inputs Condition Condition…" at bounding box center [746, 392] width 1398 height 690
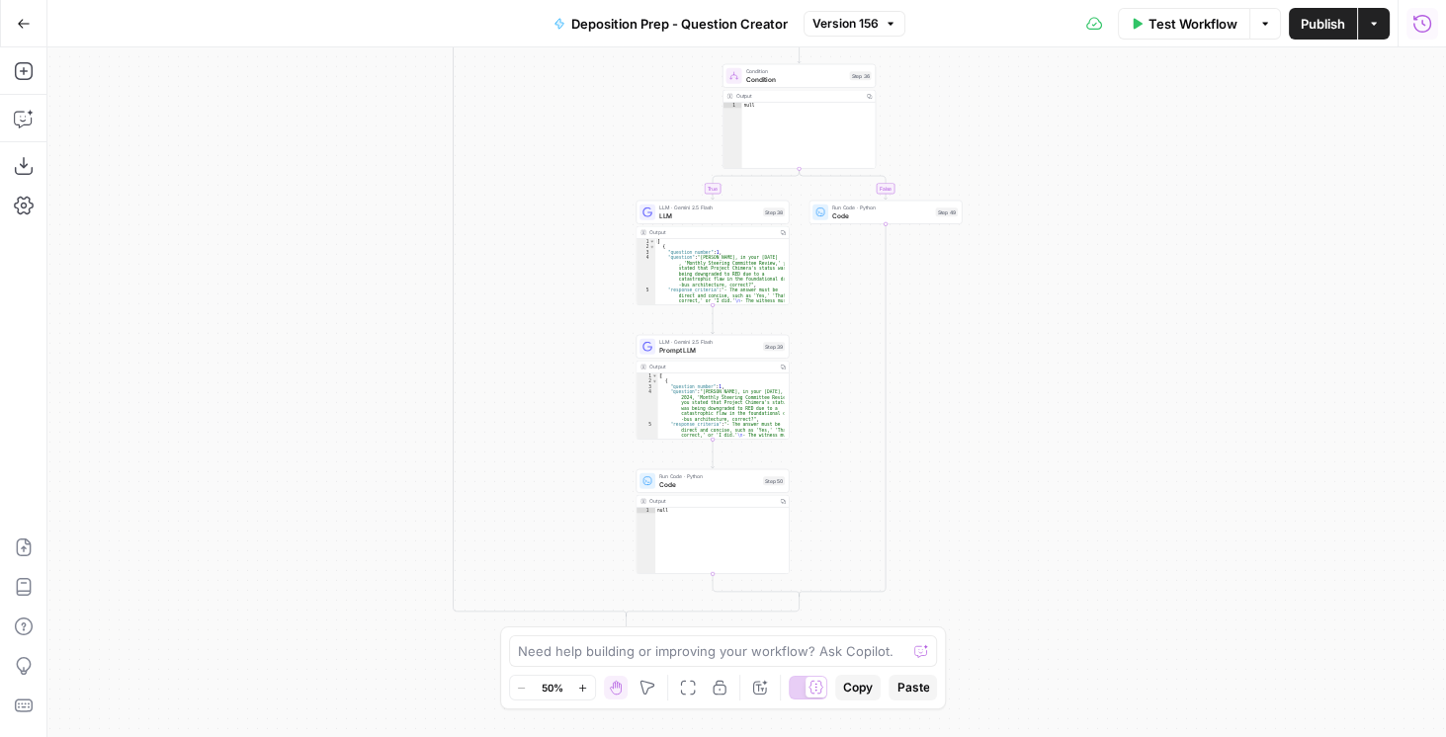
drag, startPoint x: 1011, startPoint y: 411, endPoint x: 929, endPoint y: 588, distance: 195.0
click at [720, 592] on div "true false true false true false Workflow Set Inputs Inputs Condition Condition…" at bounding box center [746, 392] width 1398 height 690
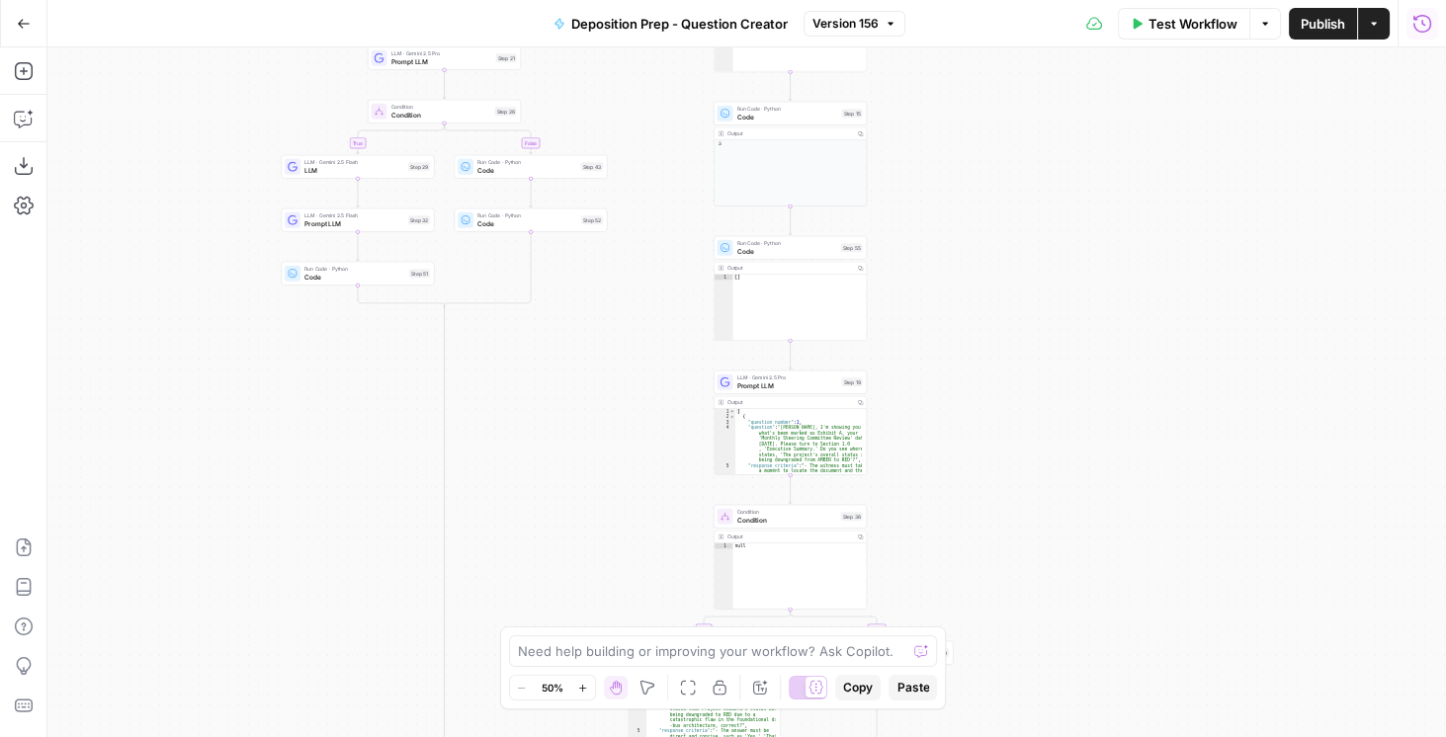
drag, startPoint x: 1145, startPoint y: 394, endPoint x: 1205, endPoint y: 636, distance: 249.5
click at [720, 636] on div "true false true false true false Workflow Set Inputs Inputs Condition Condition…" at bounding box center [746, 392] width 1398 height 690
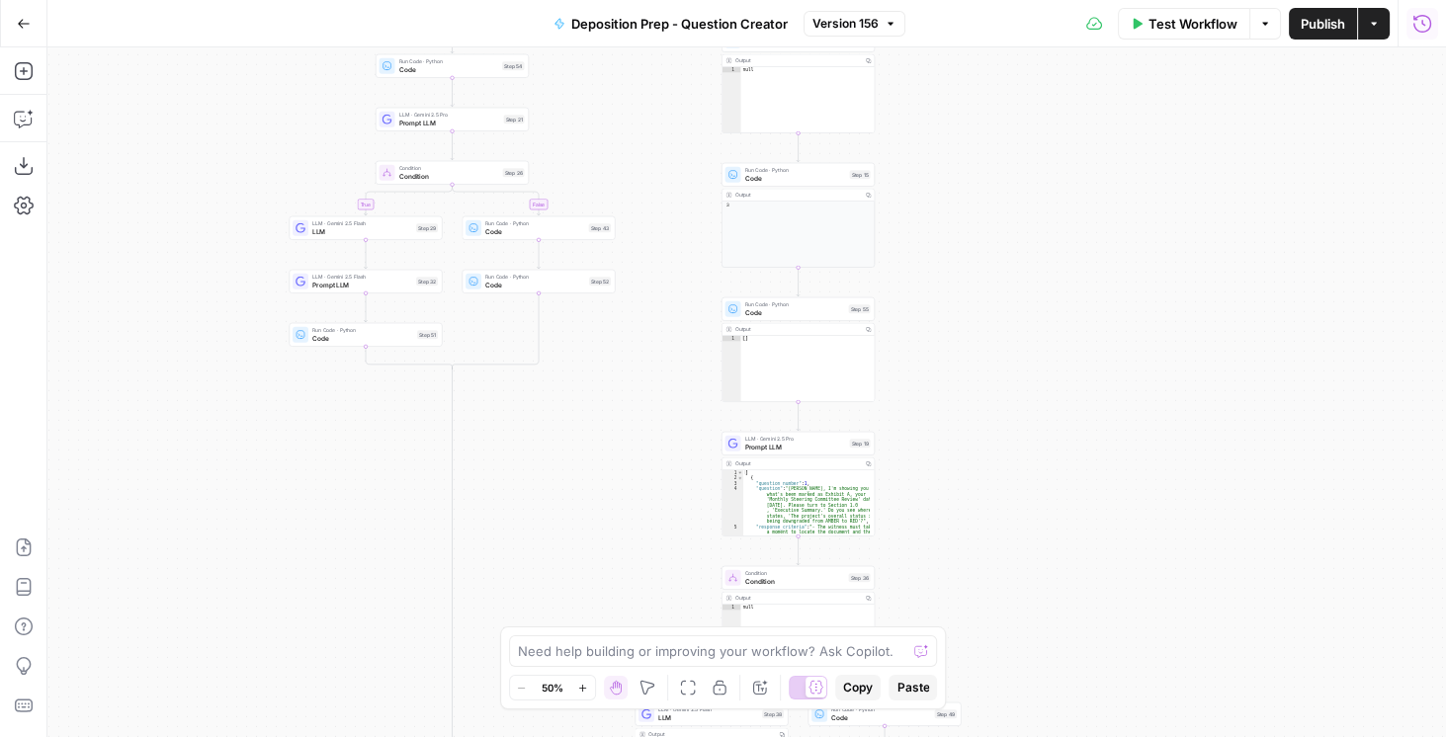
drag, startPoint x: 1029, startPoint y: 510, endPoint x: 1037, endPoint y: 573, distance: 63.9
click at [720, 573] on div "true false true false true false Workflow Set Inputs Inputs Condition Condition…" at bounding box center [746, 392] width 1398 height 690
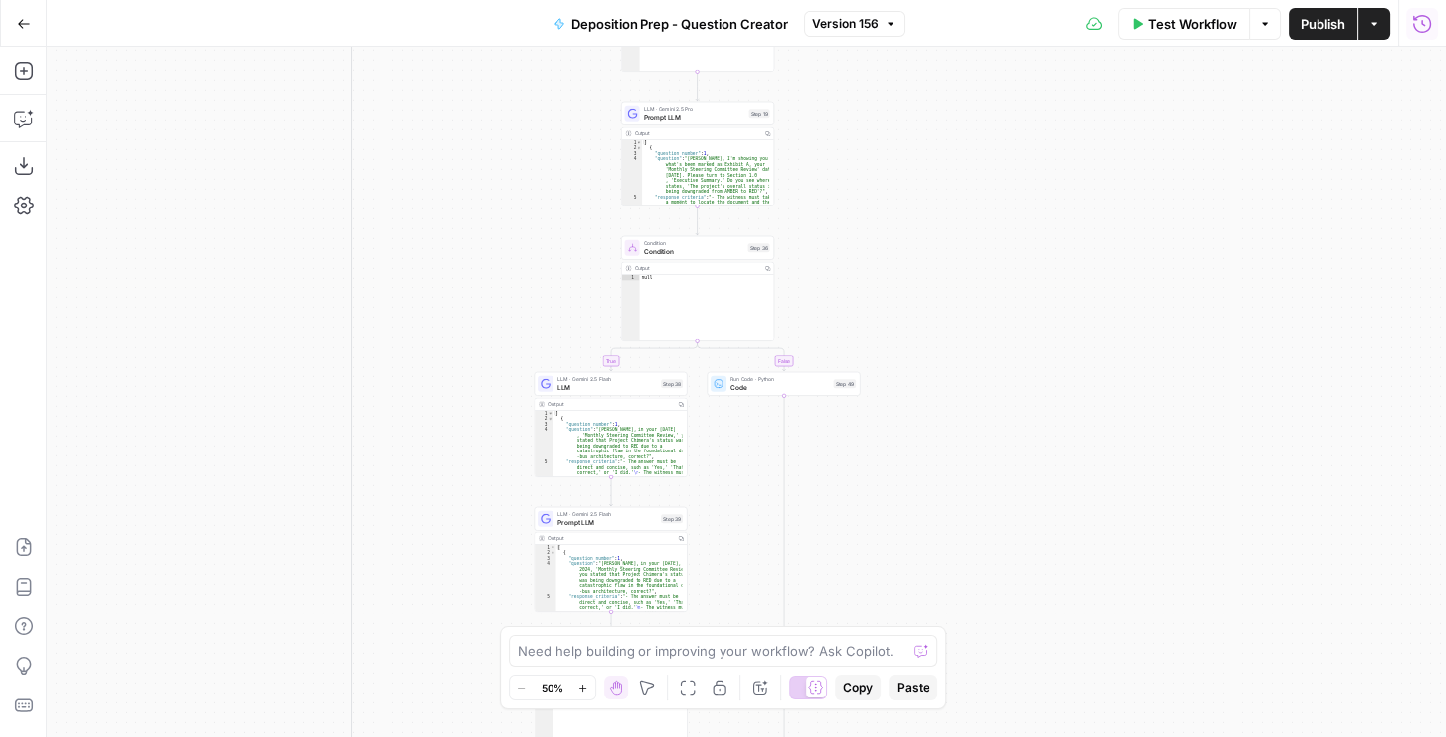
drag, startPoint x: 980, startPoint y: 661, endPoint x: 846, endPoint y: 252, distance: 430.6
click at [720, 264] on div "true false true false true false Workflow Set Inputs Inputs Condition Condition…" at bounding box center [746, 392] width 1398 height 690
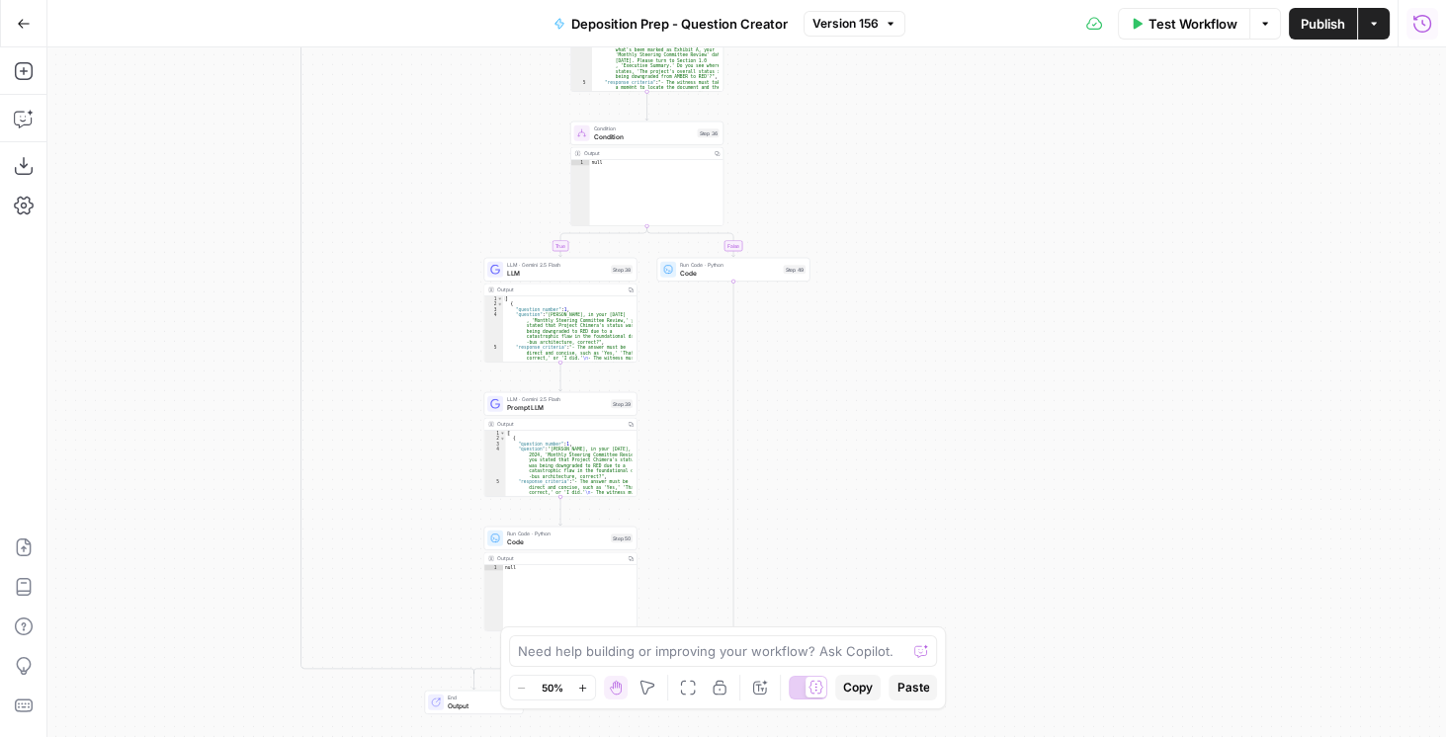
drag, startPoint x: 932, startPoint y: 390, endPoint x: 912, endPoint y: 356, distance: 39.8
click at [720, 356] on div "true false true false true false Workflow Set Inputs Inputs Condition Condition…" at bounding box center [746, 392] width 1398 height 690
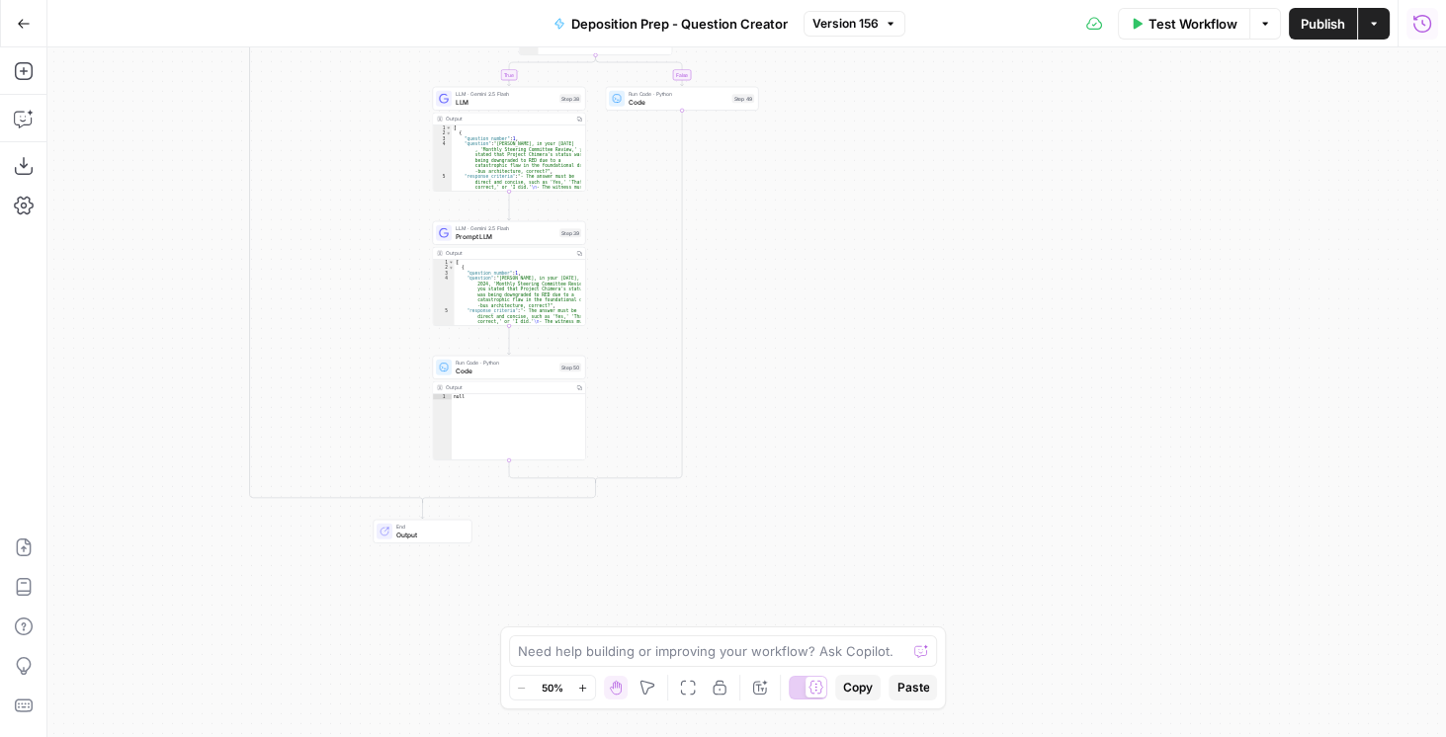
drag, startPoint x: 916, startPoint y: 372, endPoint x: 861, endPoint y: 197, distance: 184.4
click at [720, 197] on div "true false true false true false Workflow Set Inputs Inputs Condition Condition…" at bounding box center [746, 392] width 1398 height 690
drag, startPoint x: 853, startPoint y: 260, endPoint x: 871, endPoint y: 309, distance: 52.8
click at [720, 309] on div "true false true false true false Workflow Set Inputs Inputs Condition Condition…" at bounding box center [746, 392] width 1398 height 690
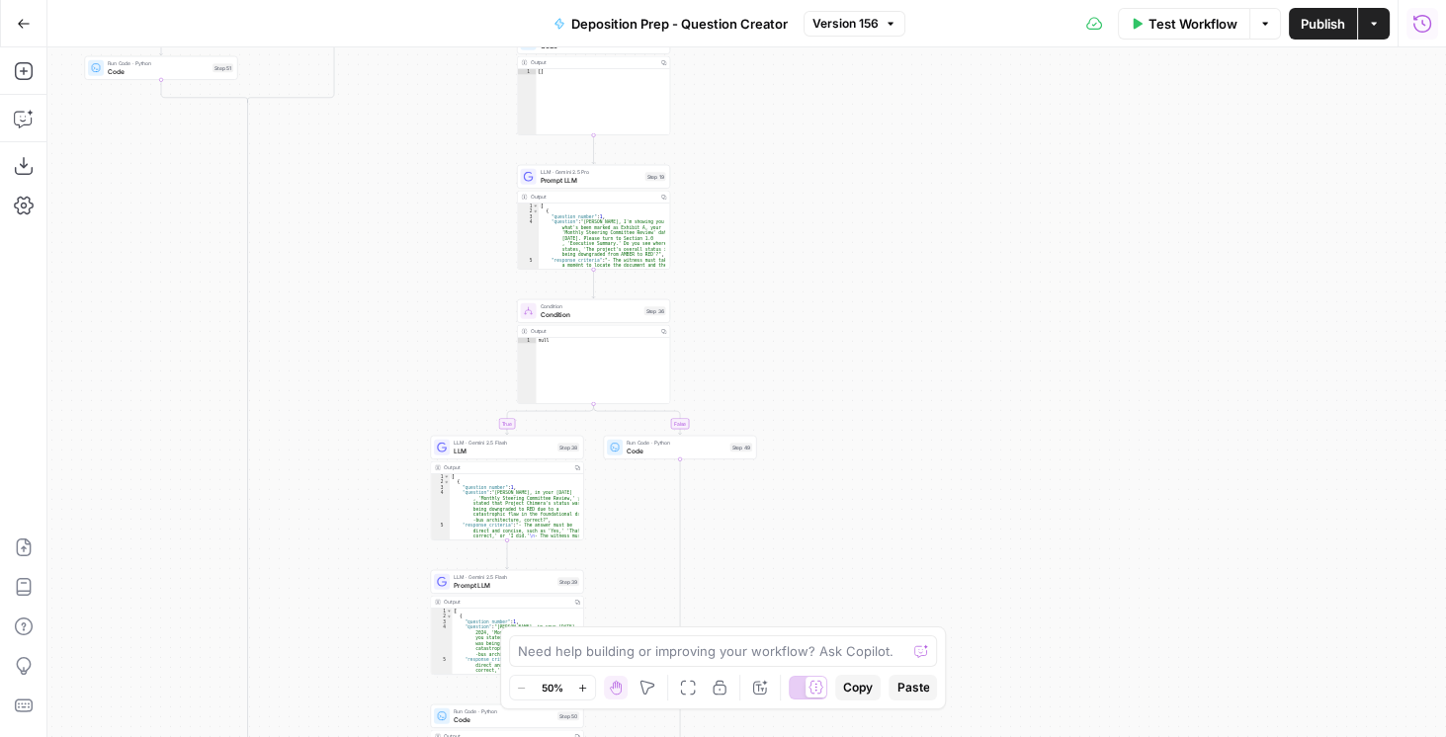
drag, startPoint x: 856, startPoint y: 296, endPoint x: 832, endPoint y: 628, distance: 332.8
click at [720, 628] on body "Rhetoric New Home Browse Your Data Usage Settings Recent Grids [PERSON_NAME] Te…" at bounding box center [723, 368] width 1446 height 737
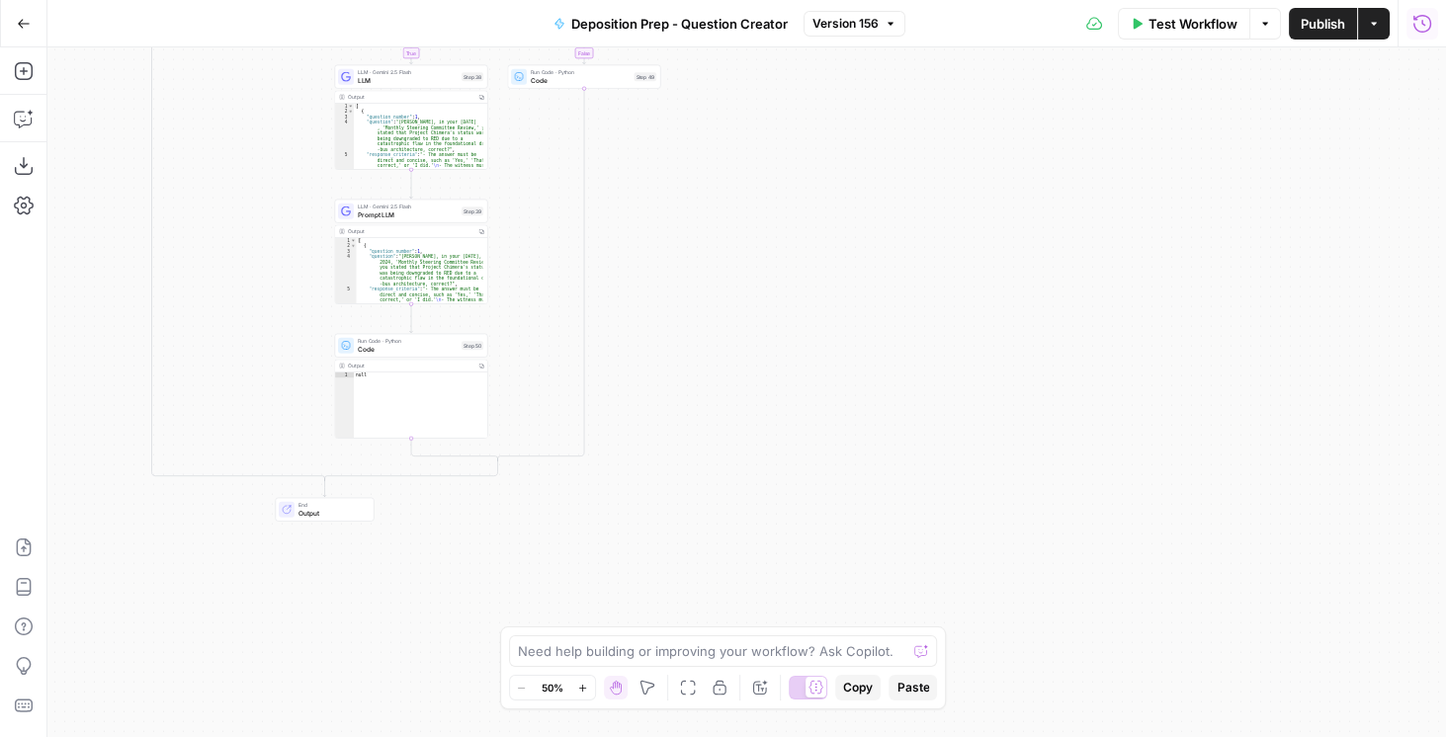
drag, startPoint x: 762, startPoint y: 493, endPoint x: 493, endPoint y: -49, distance: 605.4
click at [493, 0] on html "Rhetoric New Home Browse Your Data Usage Settings Recent Grids [PERSON_NAME] Te…" at bounding box center [723, 368] width 1446 height 737
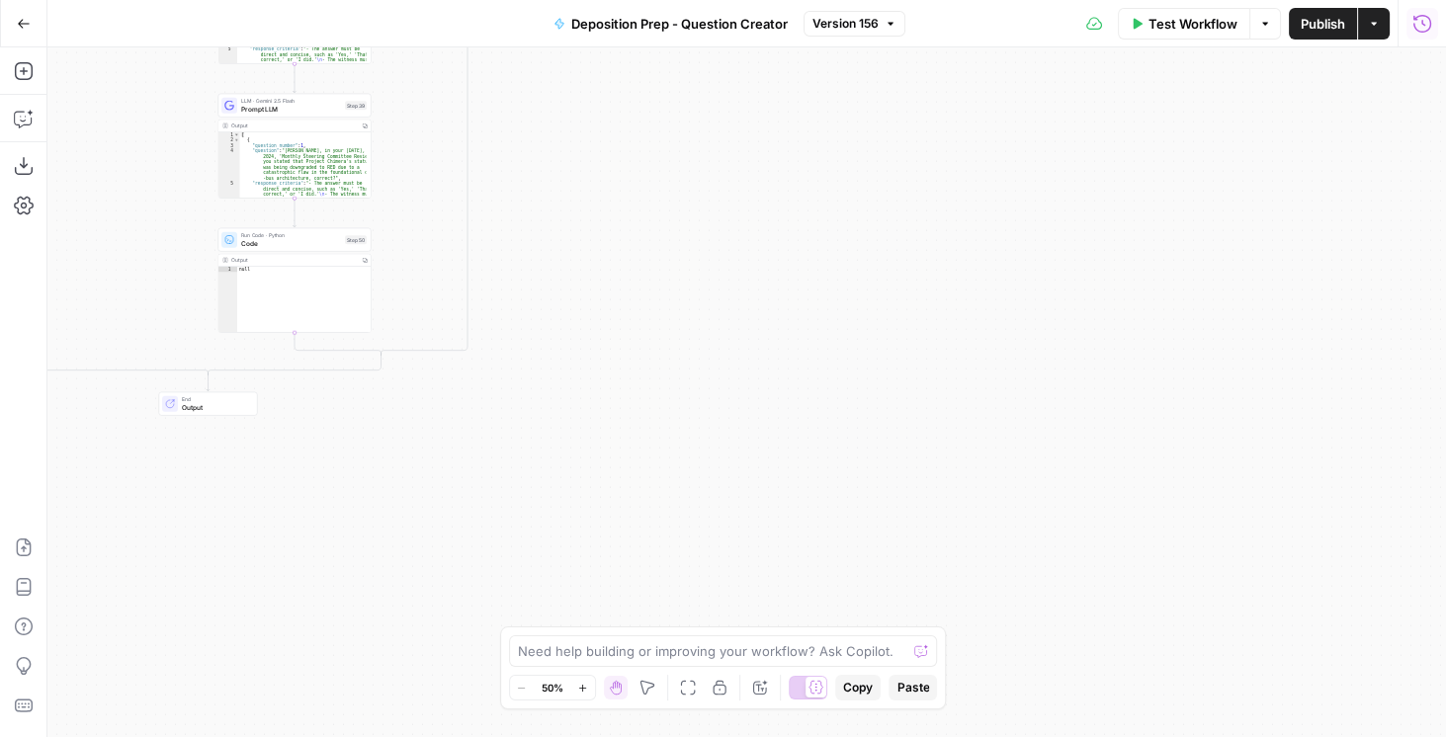
drag, startPoint x: 577, startPoint y: 143, endPoint x: 862, endPoint y: 608, distance: 544.6
click at [720, 609] on div "true false true false true false Workflow Set Inputs Inputs Condition Condition…" at bounding box center [746, 392] width 1398 height 690
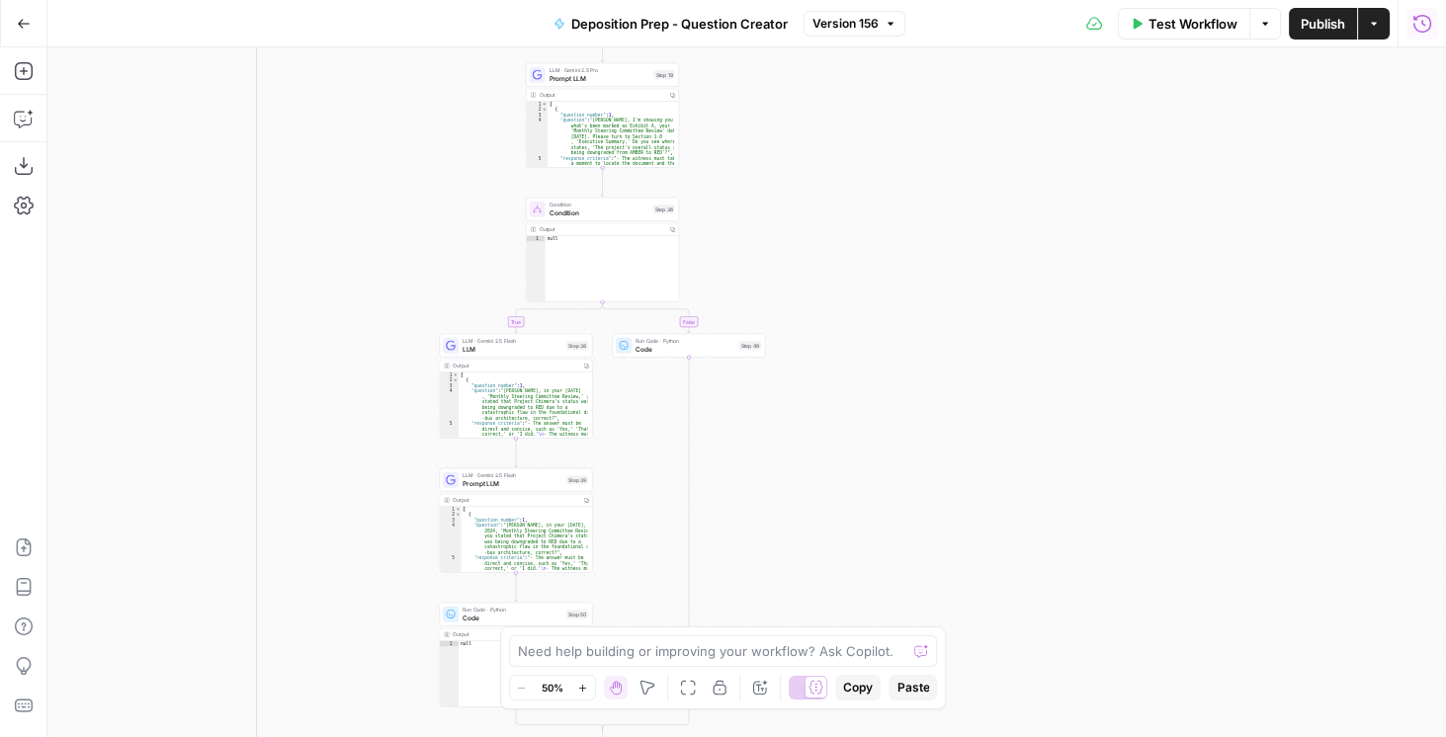
drag, startPoint x: 812, startPoint y: 371, endPoint x: 836, endPoint y: 460, distance: 93.0
click at [720, 460] on div "true false true false true false Workflow Set Inputs Inputs Condition Condition…" at bounding box center [746, 392] width 1398 height 690
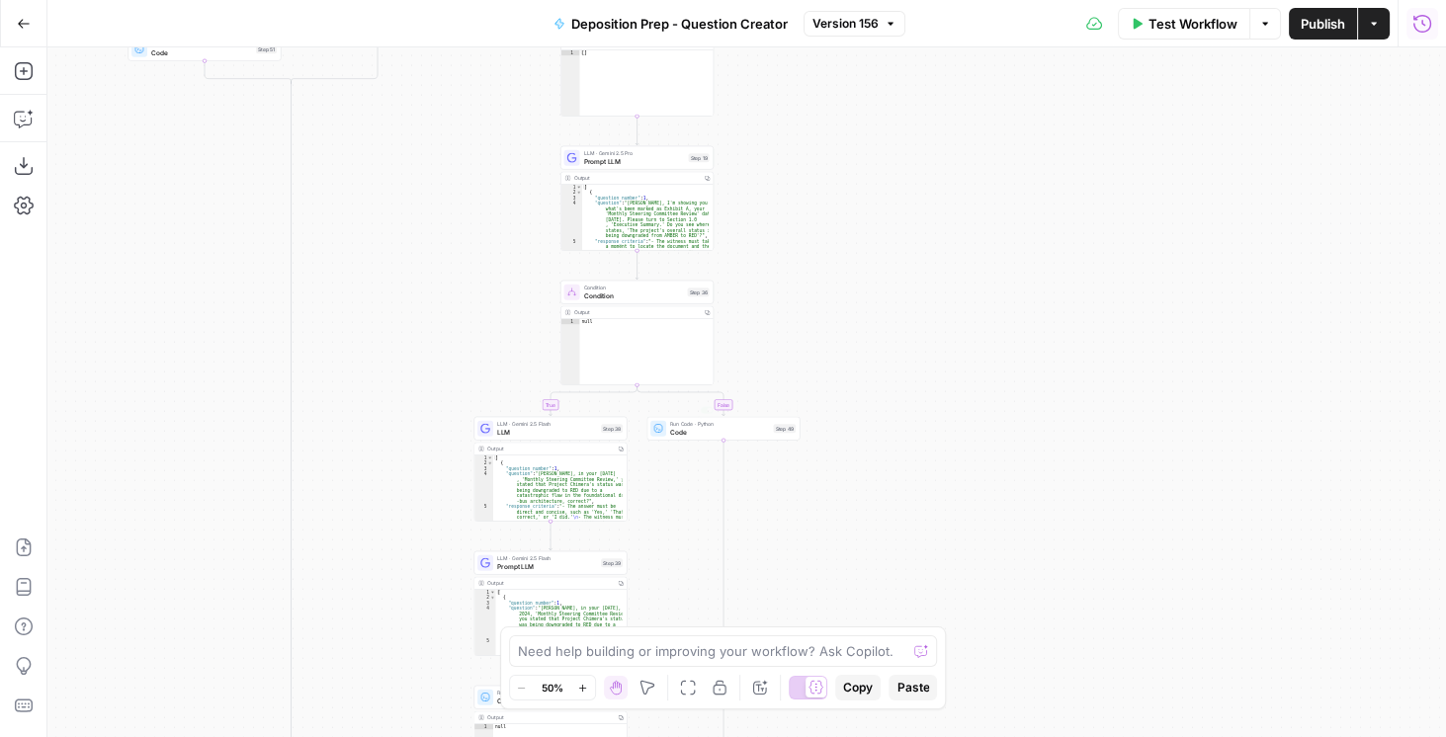
drag, startPoint x: 825, startPoint y: 533, endPoint x: 817, endPoint y: 455, distance: 78.5
click at [720, 455] on div "true false true false true false Workflow Set Inputs Inputs Condition Condition…" at bounding box center [746, 392] width 1398 height 690
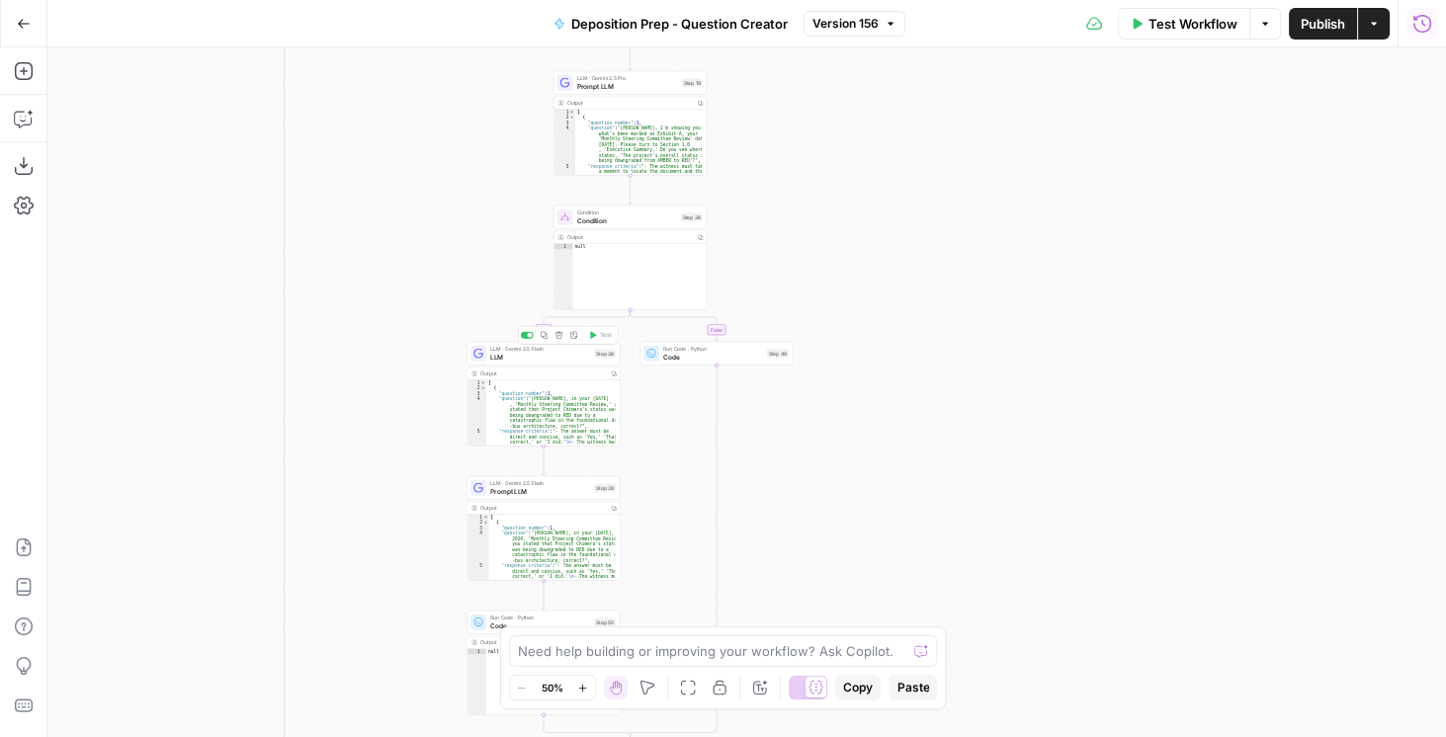
click at [535, 361] on span "LLM" at bounding box center [540, 357] width 100 height 10
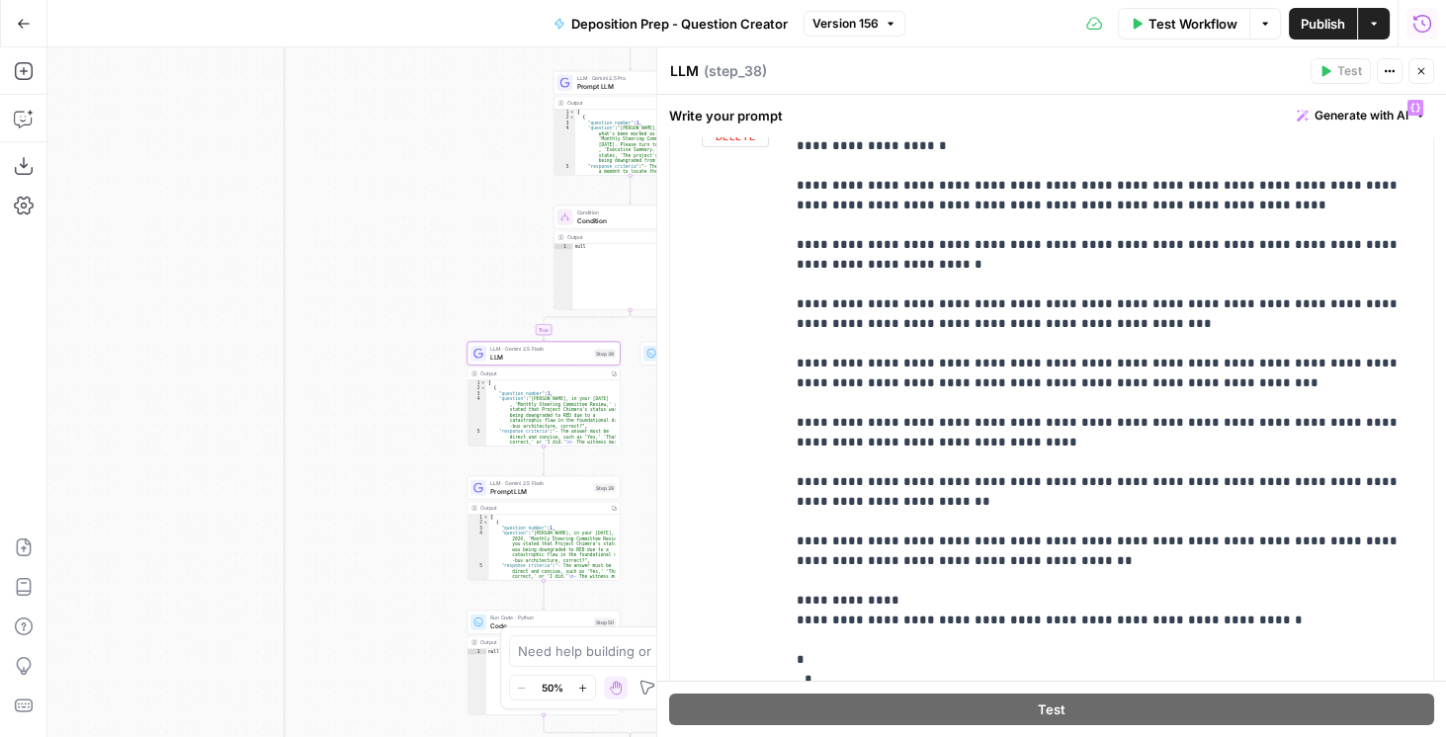
scroll to position [665, 0]
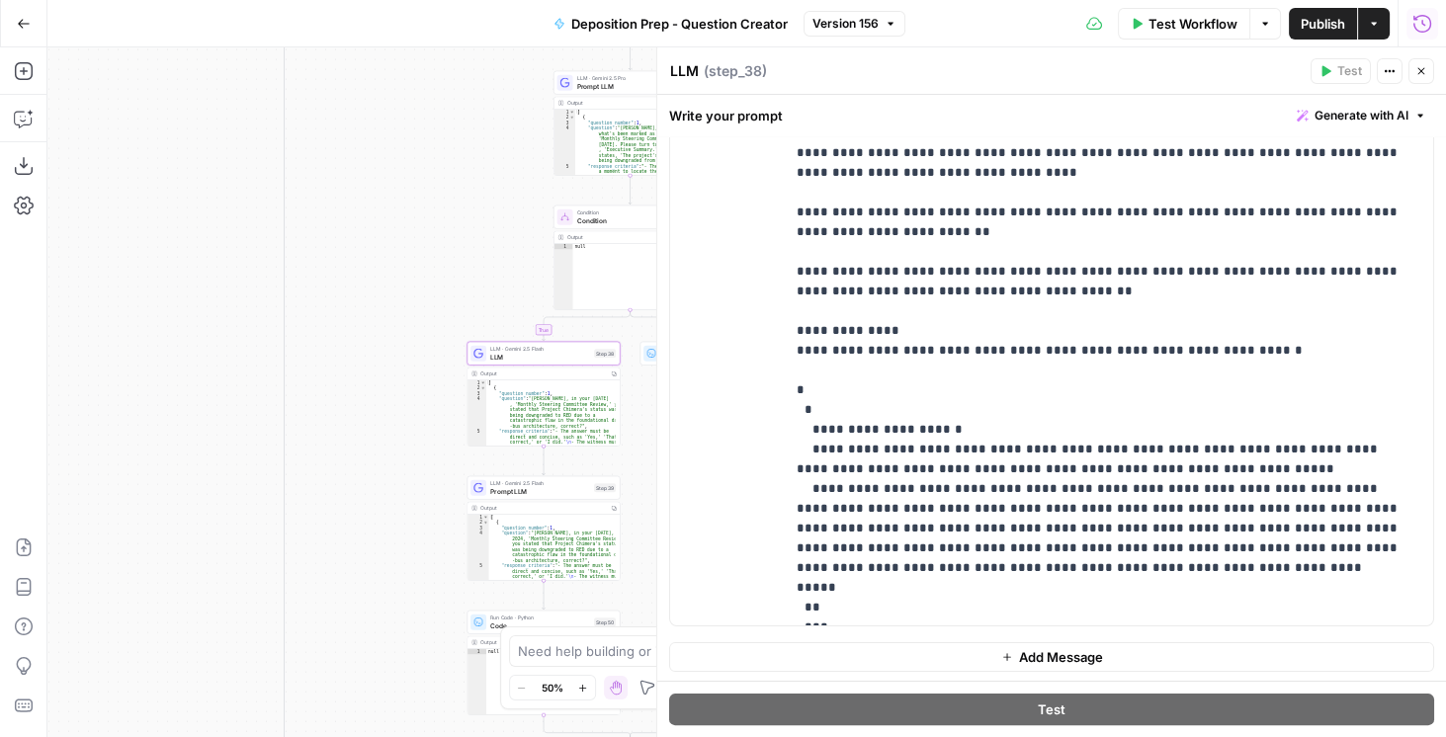
click at [720, 63] on button "Close" at bounding box center [1421, 71] width 26 height 26
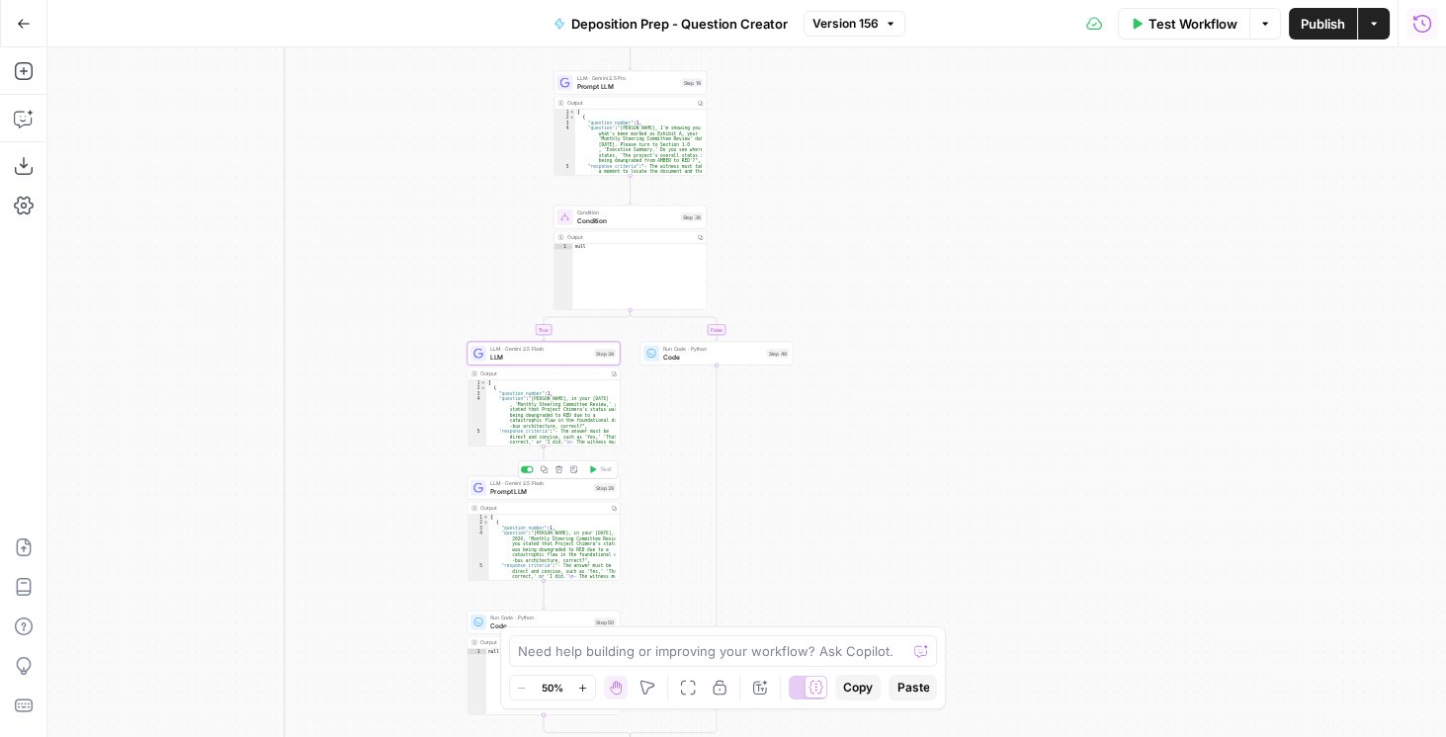
click at [533, 488] on span "Prompt LLM" at bounding box center [540, 491] width 100 height 10
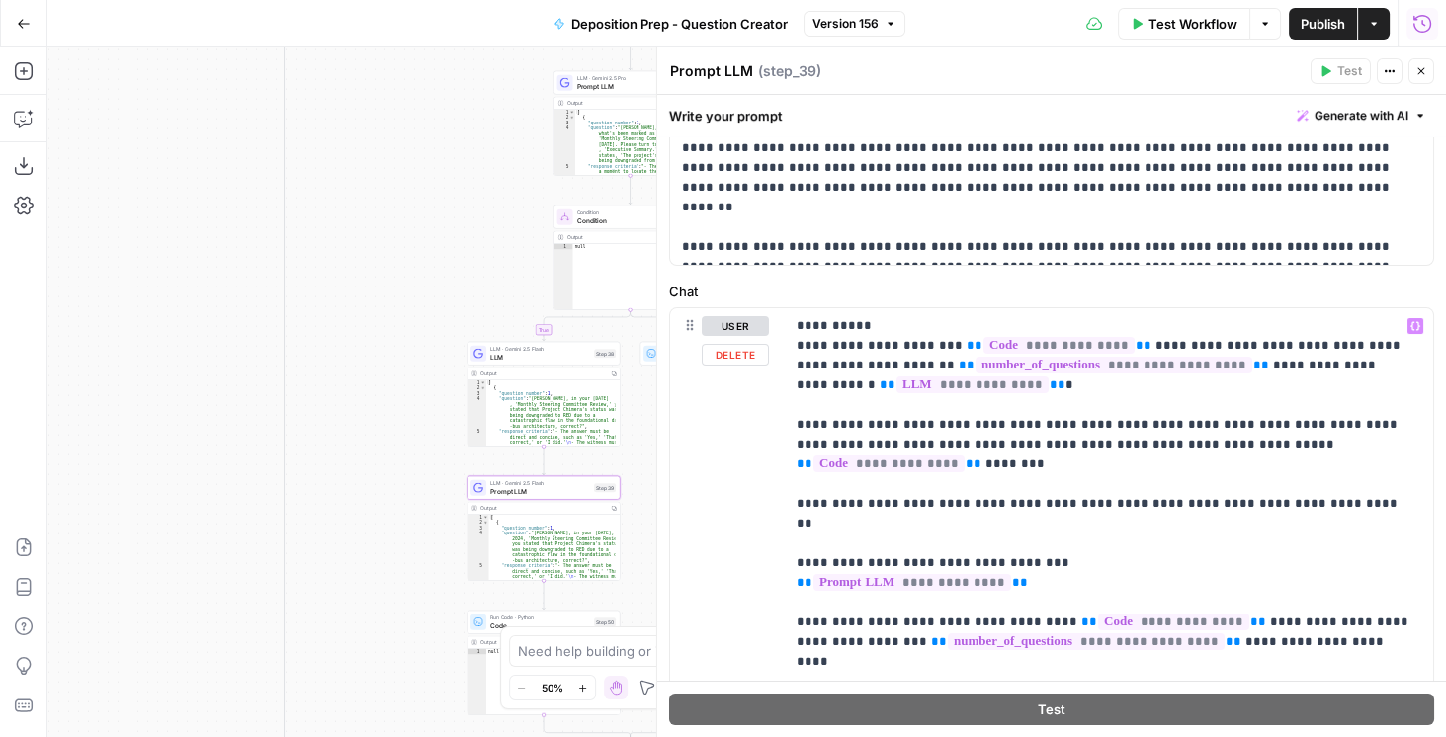
scroll to position [207, 0]
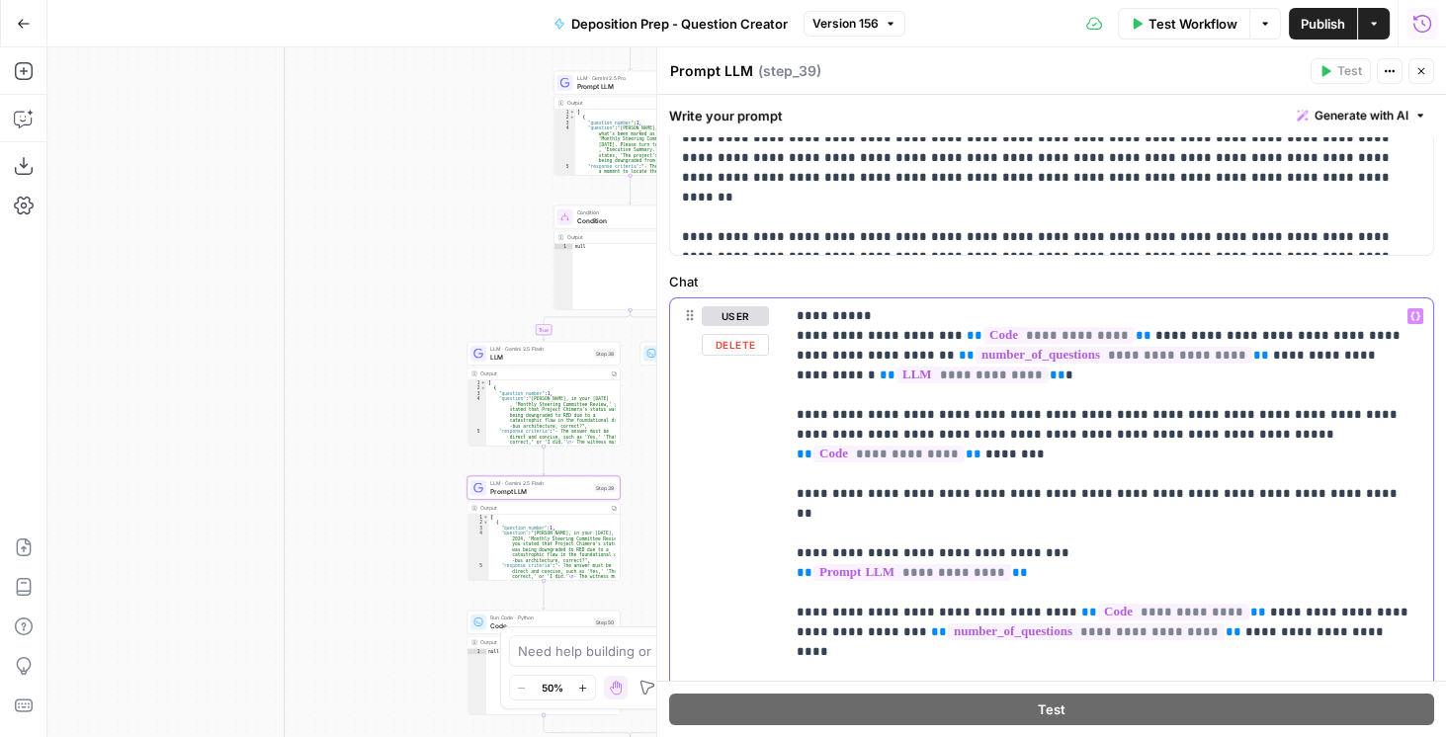
drag, startPoint x: 791, startPoint y: 569, endPoint x: 1041, endPoint y: 572, distance: 250.0
click at [720, 574] on div "**********" at bounding box center [1109, 691] width 648 height 786
click at [720, 72] on button "Close" at bounding box center [1421, 71] width 26 height 26
